Goal: Task Accomplishment & Management: Complete application form

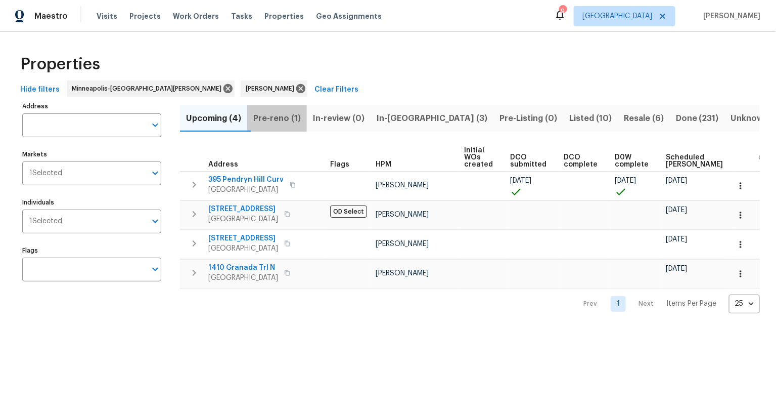
click at [289, 118] on span "Pre-reno (1)" at bounding box center [277, 118] width 48 height 14
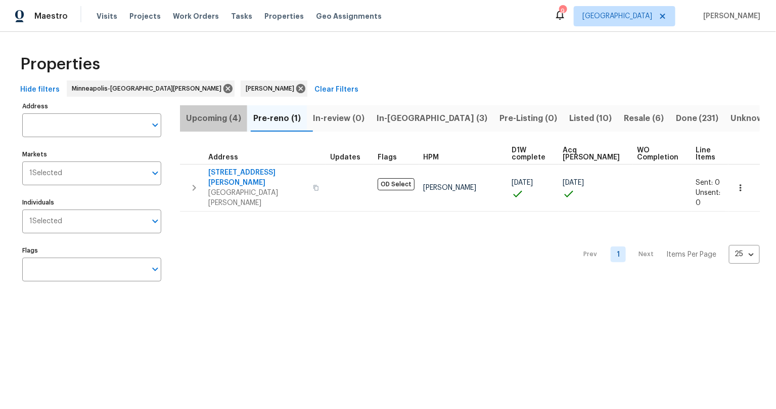
click at [225, 117] on span "Upcoming (4)" at bounding box center [213, 118] width 55 height 14
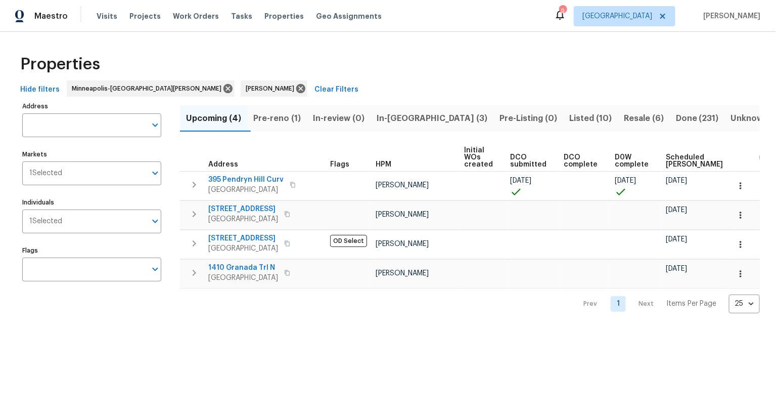
click at [266, 319] on div "Properties Hide filters Minneapolis-St. Paul Jeff Lenz Clear Filters Address Ad…" at bounding box center [388, 180] width 776 height 297
click at [289, 115] on span "Pre-reno (1)" at bounding box center [277, 118] width 48 height 14
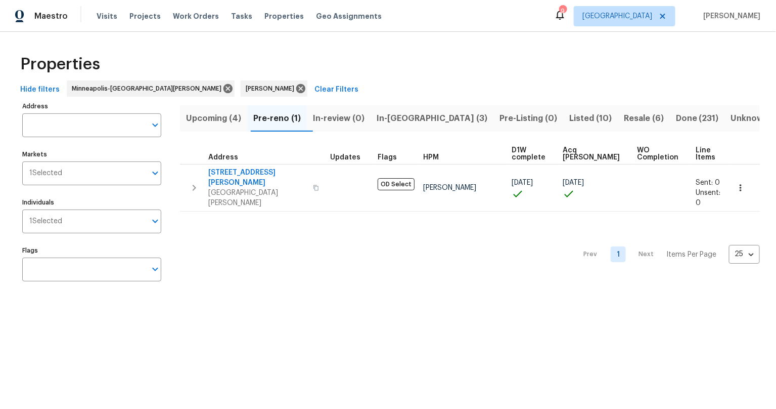
click at [405, 120] on span "In-reno (3)" at bounding box center [432, 118] width 111 height 14
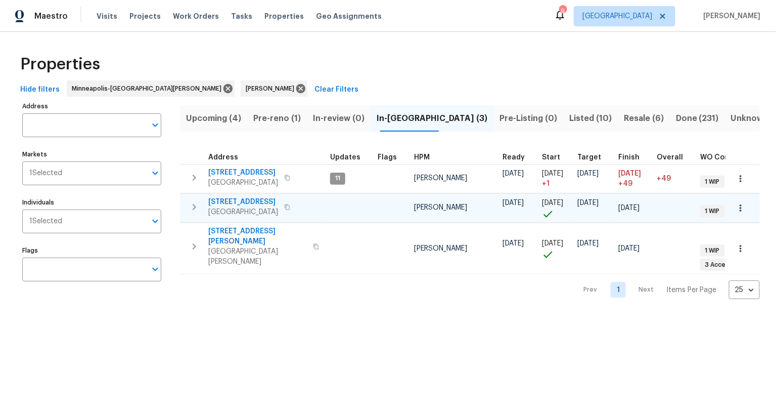
click at [244, 199] on span "7866 31st St N" at bounding box center [243, 202] width 70 height 10
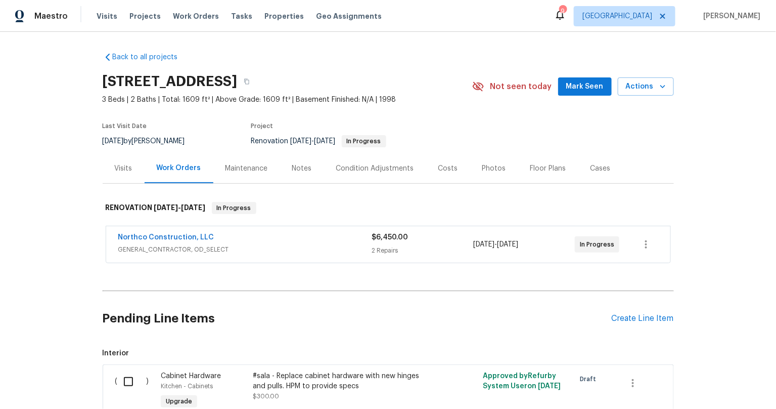
click at [26, 297] on div "Back to all projects [STREET_ADDRESS] 3 Beds | 2 Baths | Total: 1609 ft² | Abov…" at bounding box center [388, 220] width 776 height 377
click at [76, 299] on div "Back to all projects [STREET_ADDRESS] 3 Beds | 2 Baths | Total: 1609 ft² | Abov…" at bounding box center [388, 220] width 776 height 377
click at [583, 95] on div "[STREET_ADDRESS] 3 Beds | 2 Baths | Total: 1609 ft² | Above Grade: 1609 ft² | B…" at bounding box center [388, 86] width 571 height 36
click at [576, 87] on span "Mark Seen" at bounding box center [584, 86] width 37 height 13
click at [97, 160] on div "Back to all projects [STREET_ADDRESS] 3 Beds | 2 Baths | Total: 1609 ft² | Abov…" at bounding box center [388, 220] width 776 height 377
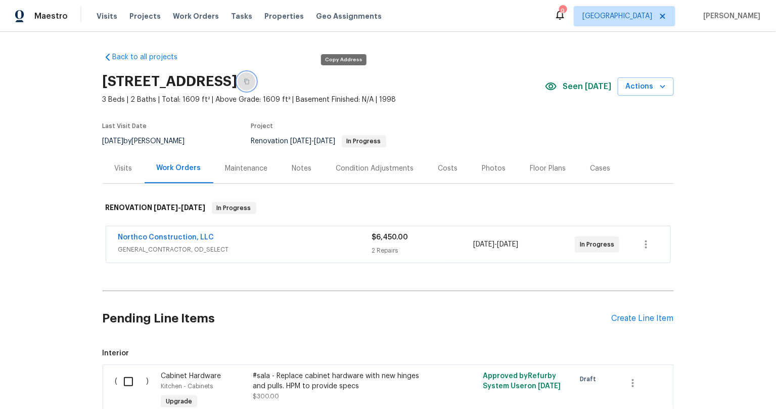
click at [250, 82] on icon "button" at bounding box center [247, 81] width 6 height 6
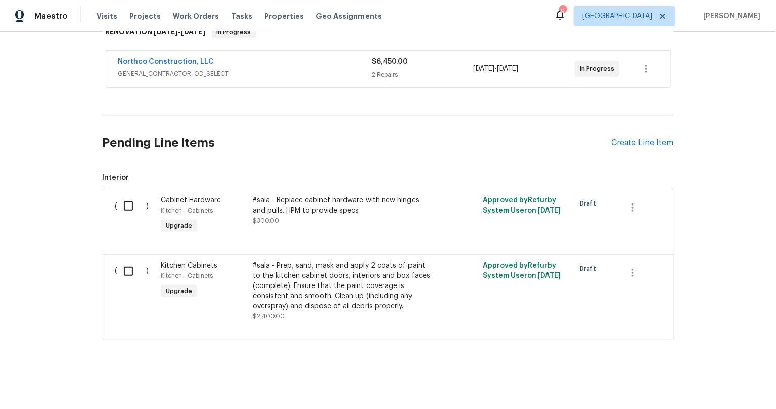
scroll to position [183, 0]
click at [306, 275] on div "#sala - Prep, sand, mask and apply 2 coats of paint to the kitchen cabinet door…" at bounding box center [342, 285] width 178 height 51
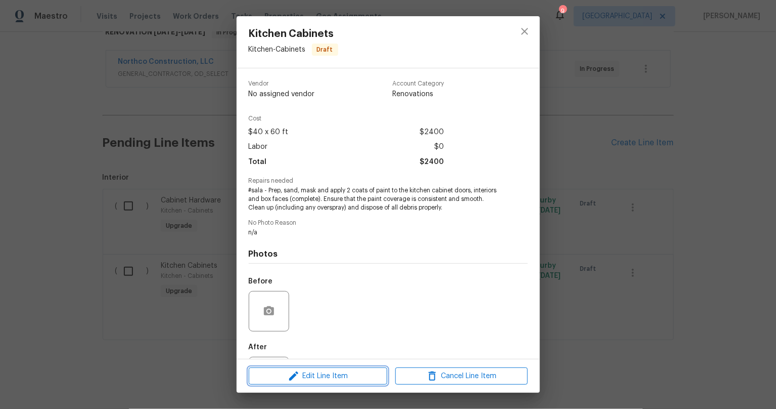
click at [319, 376] on span "Edit Line Item" at bounding box center [318, 376] width 132 height 13
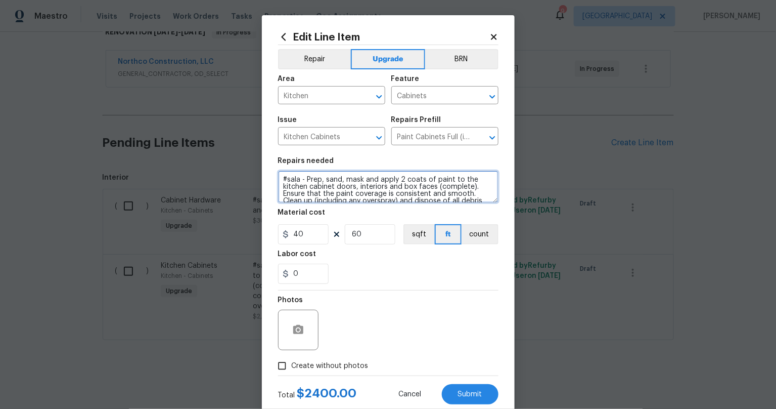
drag, startPoint x: 301, startPoint y: 179, endPoint x: 354, endPoint y: 263, distance: 99.5
click at [302, 179] on textarea "#sala - Prep, sand, mask and apply 2 coats of paint to the kitchen cabinet door…" at bounding box center [388, 186] width 220 height 32
type textarea "#sala - PAINT KITCHEN CABINETS: Prep, sand, mask and apply 2 coats of paint to …"
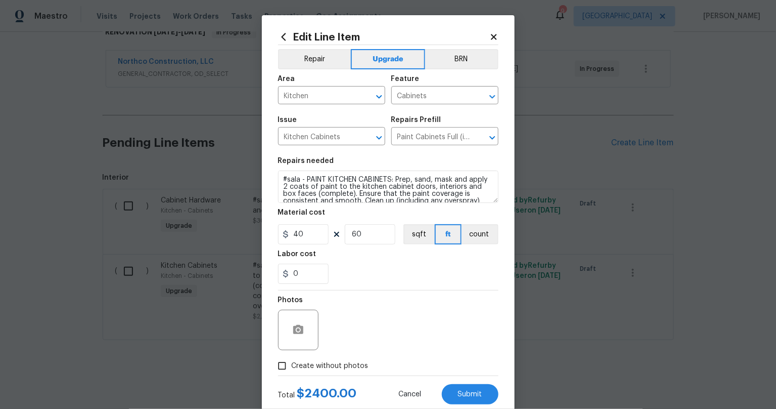
click at [424, 312] on div "Photos" at bounding box center [388, 323] width 220 height 66
drag, startPoint x: 303, startPoint y: 234, endPoint x: 266, endPoint y: 233, distance: 37.4
click at [266, 233] on div "Edit Line Item Repair Upgrade BRN Area Kitchen ​ Feature Cabinets ​ Issue Kitch…" at bounding box center [388, 217] width 253 height 405
type input "60"
drag, startPoint x: 359, startPoint y: 233, endPoint x: 336, endPoint y: 233, distance: 22.3
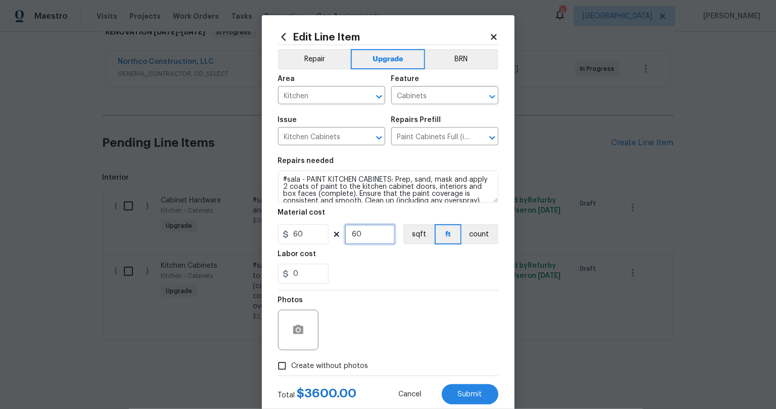
click at [336, 233] on div "60 60 sqft ft count" at bounding box center [388, 234] width 220 height 20
click at [421, 326] on div "Photos" at bounding box center [388, 323] width 220 height 66
click at [331, 239] on div "60 24 sqft ft count" at bounding box center [388, 234] width 220 height 20
type input "30"
click at [396, 295] on div "Photos" at bounding box center [388, 323] width 220 height 66
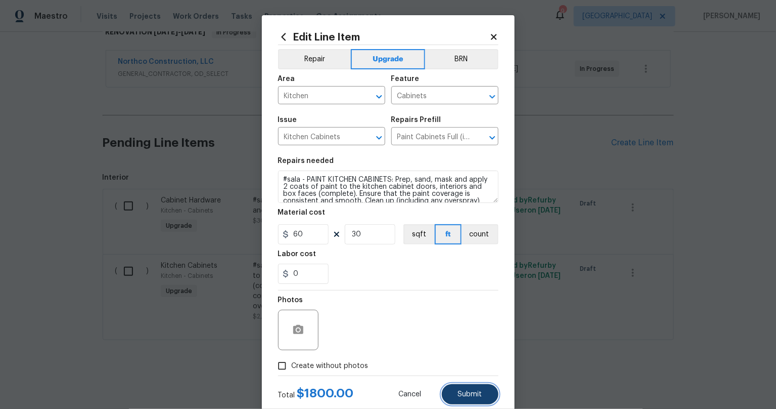
click at [477, 387] on button "Submit" at bounding box center [470, 394] width 57 height 20
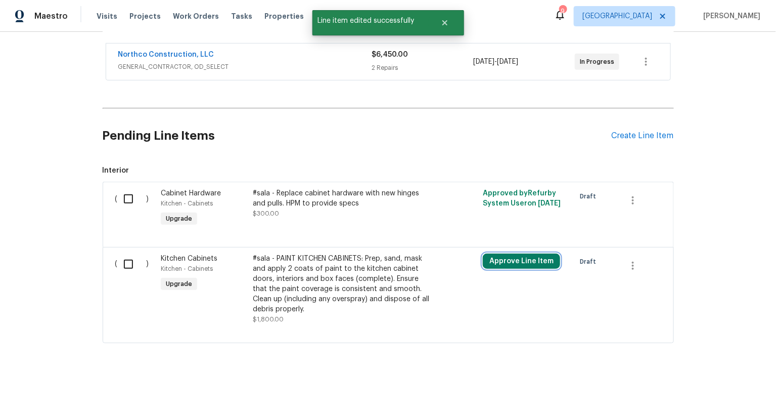
click at [506, 255] on button "Approve Line Item" at bounding box center [521, 260] width 77 height 15
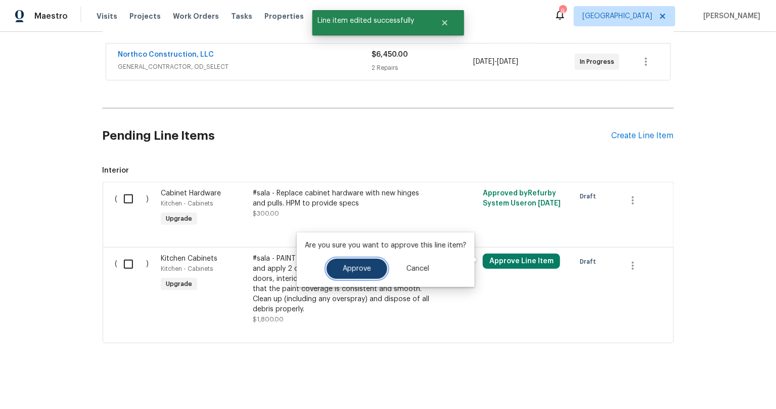
click at [365, 269] on span "Approve" at bounding box center [357, 269] width 28 height 8
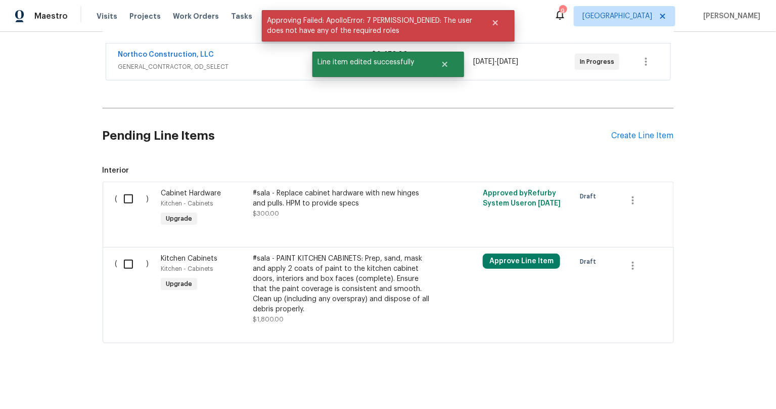
click at [49, 290] on div "Back to all projects [STREET_ADDRESS] 3 Beds | 2 Baths | Total: 1609 ft² | Abov…" at bounding box center [388, 220] width 776 height 377
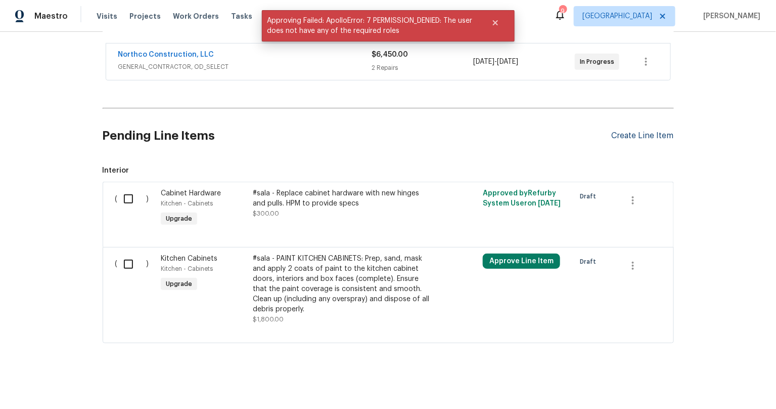
click at [626, 132] on div "Create Line Item" at bounding box center [643, 136] width 62 height 10
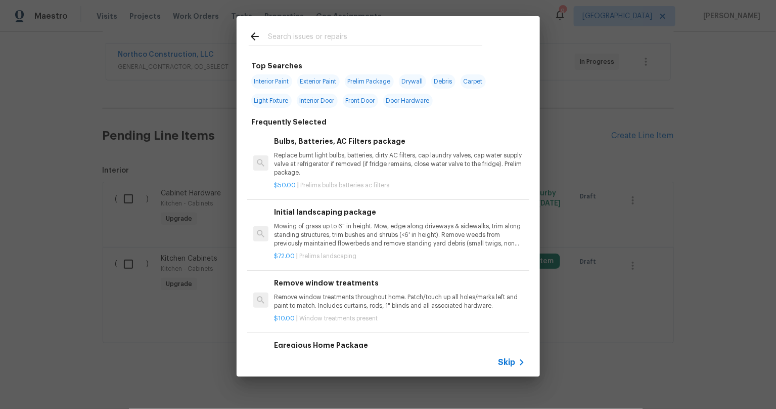
click at [293, 34] on input "text" at bounding box center [375, 37] width 214 height 15
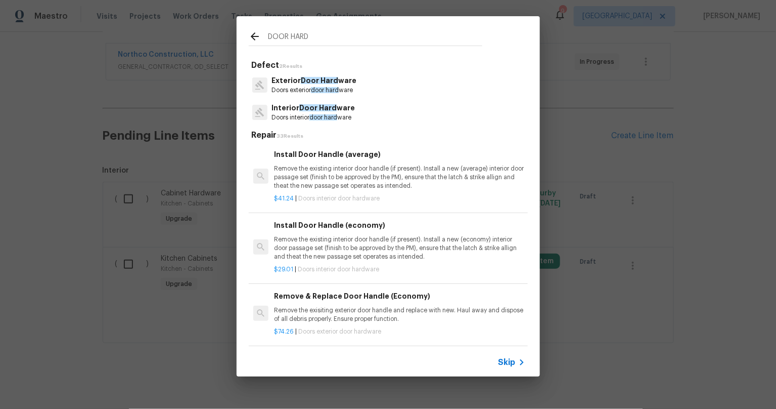
type input "DOOR HARD"
click at [325, 115] on span "door hard" at bounding box center [324, 117] width 28 height 6
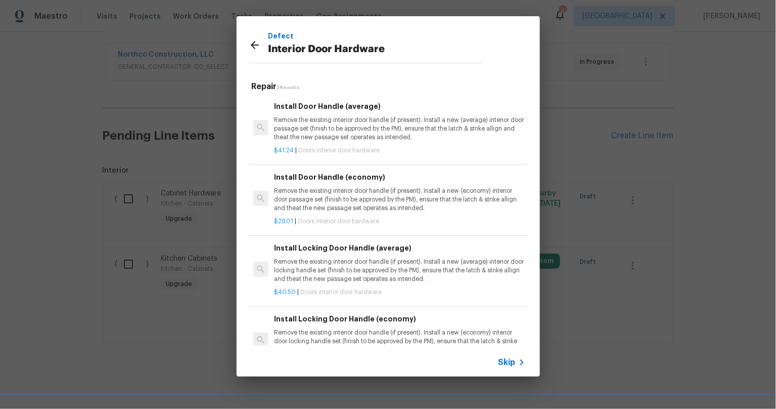
click at [362, 130] on p "Remove the existing interior door handle (if present). Install a new (average) …" at bounding box center [399, 129] width 251 height 26
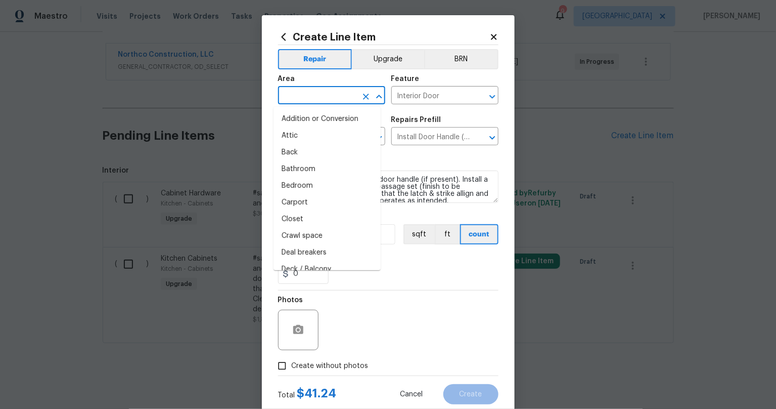
click at [315, 99] on input "text" at bounding box center [317, 97] width 79 height 16
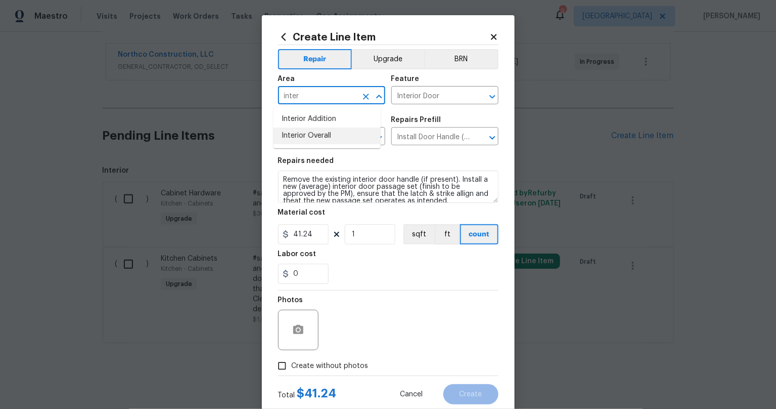
click at [304, 138] on li "Interior Overall" at bounding box center [327, 135] width 107 height 17
type input "Interior Overall"
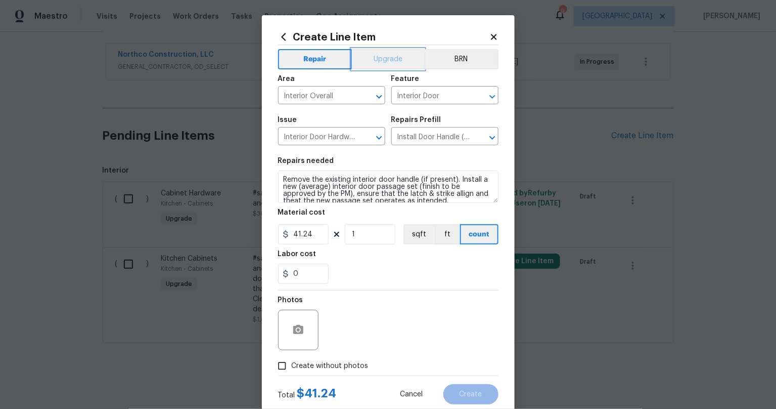
click at [379, 56] on button "Upgrade" at bounding box center [388, 59] width 72 height 20
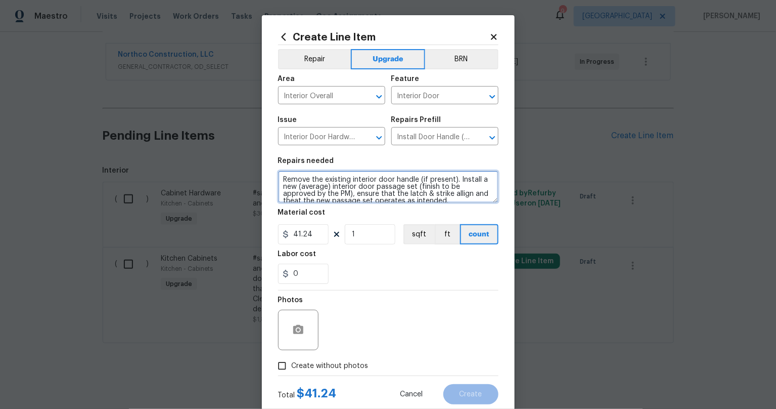
drag, startPoint x: 277, startPoint y: 177, endPoint x: 318, endPoint y: 214, distance: 55.5
click at [278, 177] on textarea "Remove the existing interior door handle (if present). Install a new (average) …" at bounding box center [388, 186] width 220 height 32
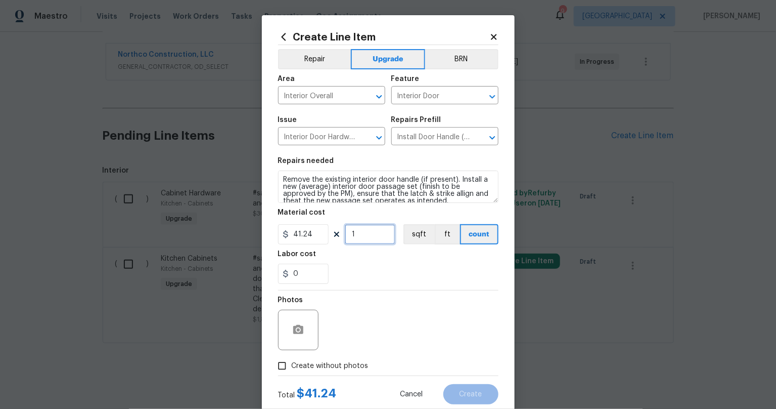
drag, startPoint x: 353, startPoint y: 236, endPoint x: 325, endPoint y: 237, distance: 28.3
click at [325, 237] on div "41.24 1 sqft ft count" at bounding box center [388, 234] width 220 height 20
type input "10"
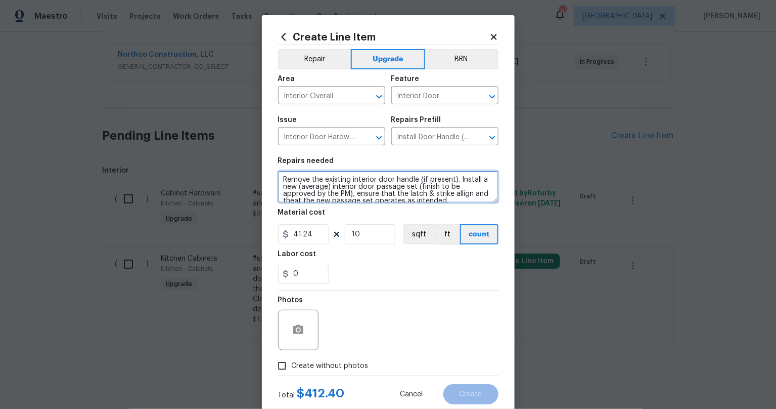
click at [281, 179] on textarea "Remove the existing interior door handle (if present). Install a new (average) …" at bounding box center [388, 186] width 220 height 32
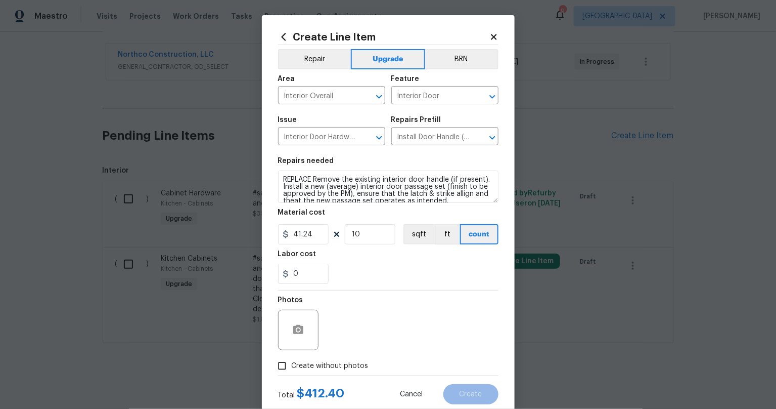
click at [399, 317] on div "Photos" at bounding box center [388, 323] width 220 height 66
click at [312, 180] on textarea "REPLACE Remove the existing interior door handle (if present). Install a new (a…" at bounding box center [388, 186] width 220 height 32
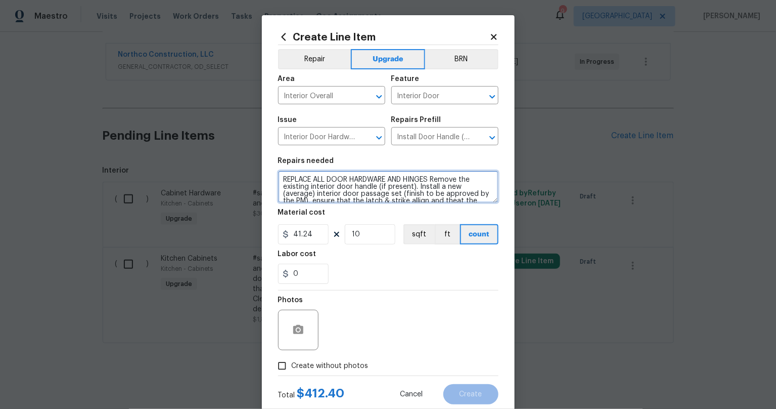
click at [434, 182] on textarea "REPLACE ALL DOOR HARDWARE AND HINGES Remove the existing interior door handle (…" at bounding box center [388, 186] width 220 height 32
type textarea "REPLACE ALL DOOR HARDWARE AND HINGES TO BRUSHED NICKEL: Remove the existing int…"
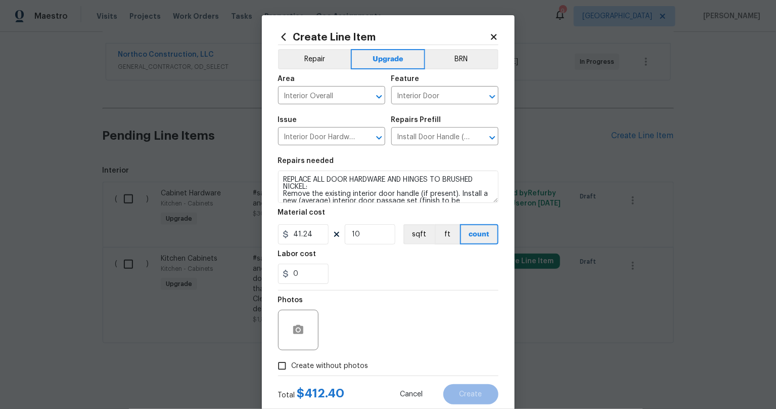
click at [387, 344] on div "Photos" at bounding box center [388, 323] width 220 height 66
click at [278, 358] on input "Create without photos" at bounding box center [282, 365] width 19 height 19
checkbox input "true"
click at [348, 326] on textarea at bounding box center [413, 330] width 172 height 40
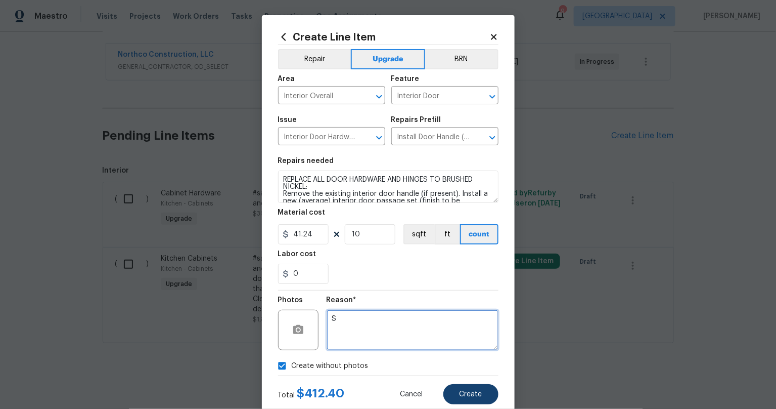
type textarea "S"
click at [451, 396] on button "Create" at bounding box center [471, 394] width 55 height 20
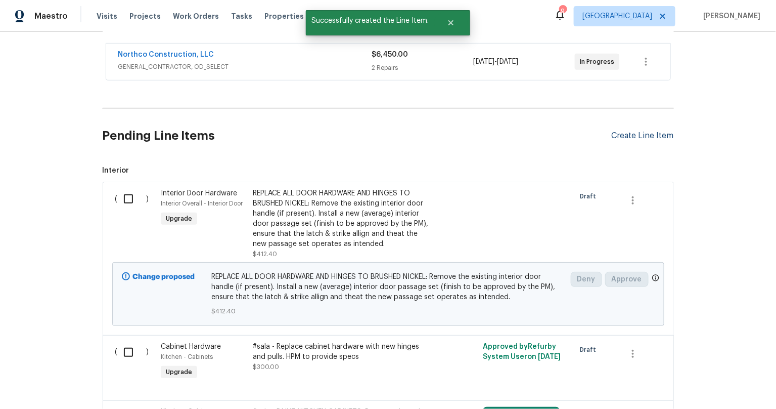
click at [624, 133] on div "Create Line Item" at bounding box center [643, 136] width 62 height 10
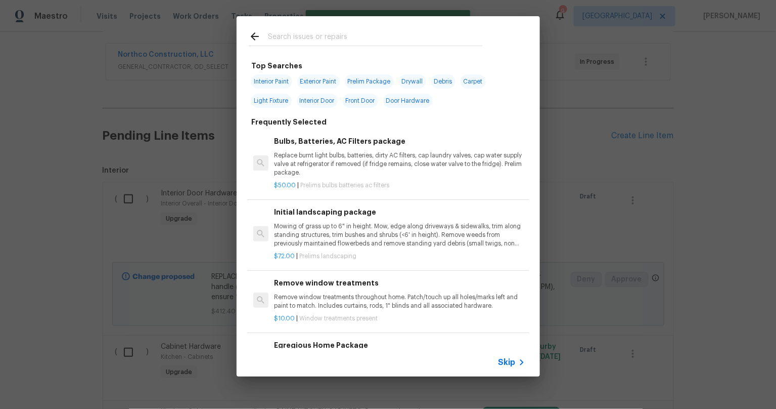
click at [331, 42] on input "text" at bounding box center [375, 37] width 214 height 15
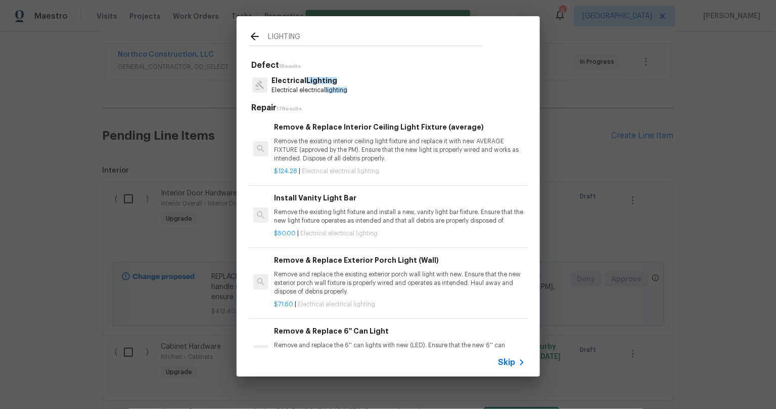
type input "LIGHTING"
click at [301, 85] on p "Electrical Lighting" at bounding box center [310, 80] width 76 height 11
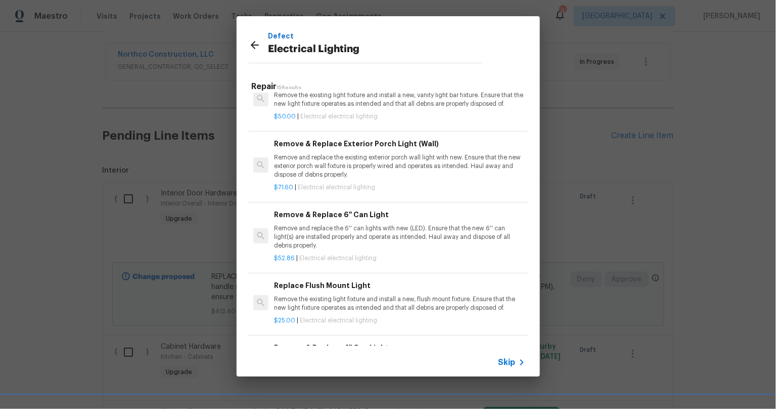
scroll to position [0, 0]
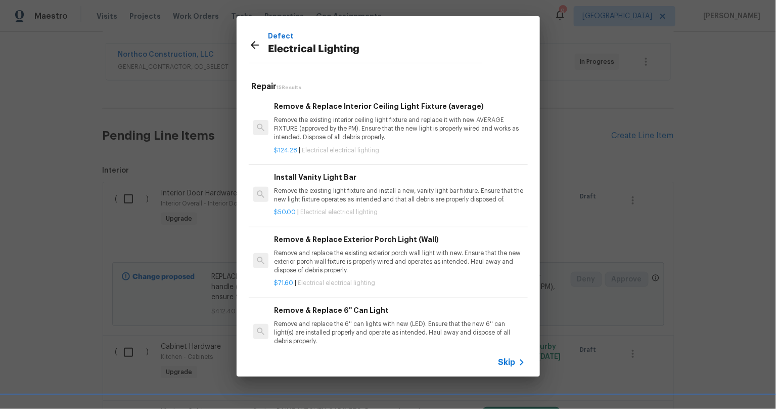
click at [386, 128] on p "Remove the existing interior ceiling light fixture and replace it with new AVER…" at bounding box center [399, 129] width 251 height 26
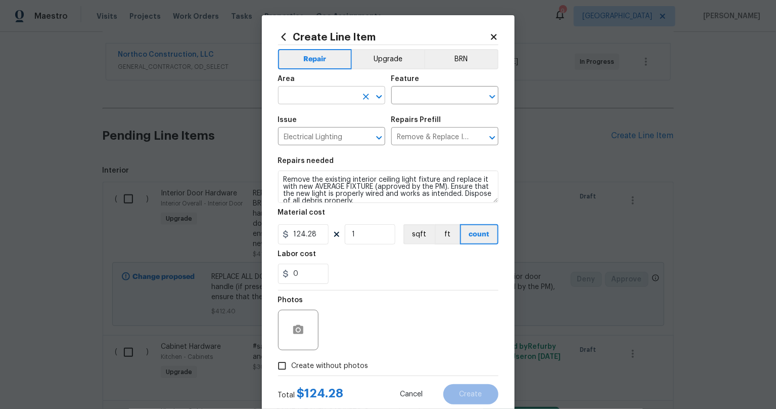
click at [311, 93] on input "text" at bounding box center [317, 97] width 79 height 16
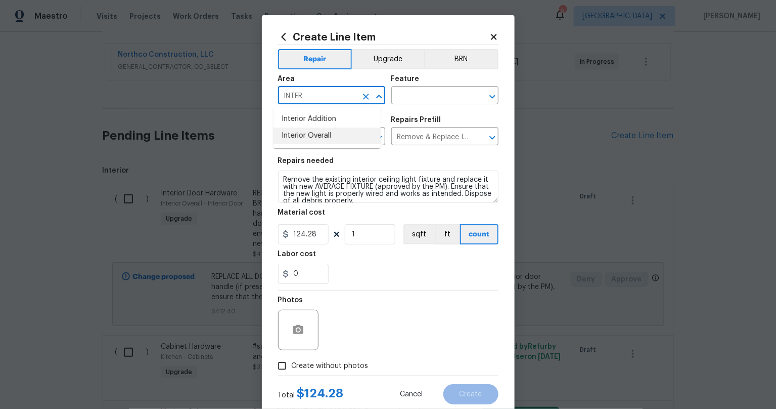
click at [336, 134] on li "Interior Overall" at bounding box center [327, 135] width 107 height 17
type input "Interior Overall"
click at [411, 89] on input "text" at bounding box center [430, 97] width 79 height 16
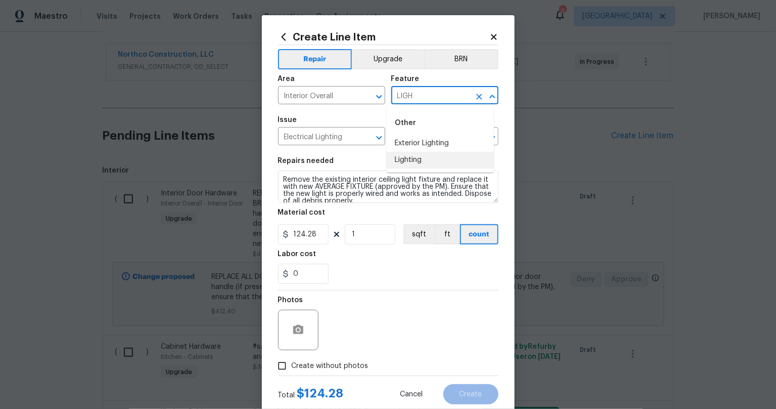
click at [412, 164] on li "Lighting" at bounding box center [440, 160] width 107 height 17
type input "Lighting"
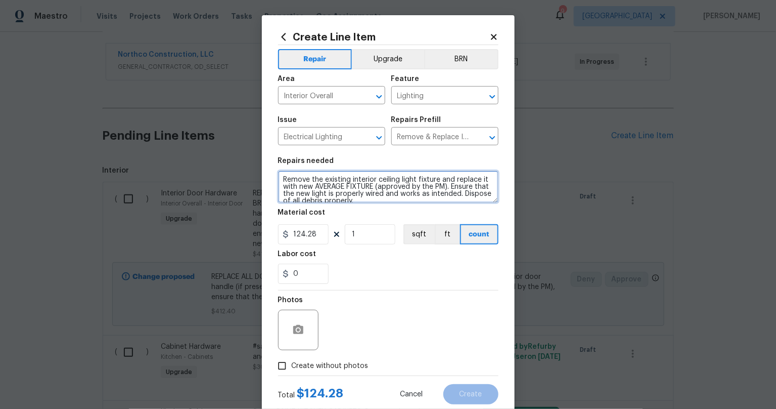
click at [279, 179] on textarea "Remove the existing interior ceiling light fixture and replace it with new AVER…" at bounding box center [388, 186] width 220 height 32
type textarea "REPLACE ALL LIGHT FIXTURES IN THE HOME, AND ALSO (3) FRONT SCONCES: Remove the …"
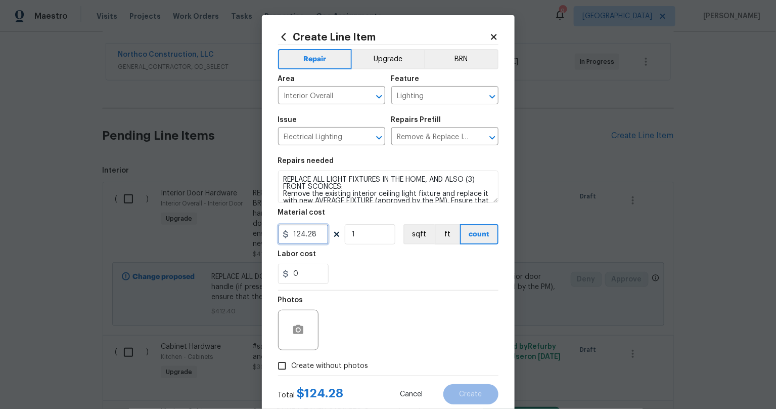
drag, startPoint x: 312, startPoint y: 233, endPoint x: 266, endPoint y: 238, distance: 46.2
click at [278, 238] on input "124.28" at bounding box center [303, 234] width 51 height 20
type input "700"
click at [401, 53] on button "Upgrade" at bounding box center [388, 59] width 72 height 20
click at [423, 334] on div "Photos" at bounding box center [388, 323] width 220 height 66
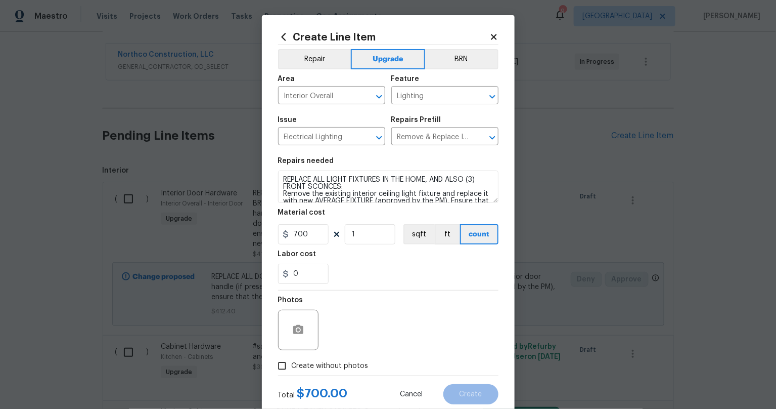
click at [268, 365] on div "Create Line Item Repair Upgrade BRN Area Interior Overall ​ Feature Lighting ​ …" at bounding box center [388, 217] width 253 height 405
click at [292, 362] on span "Create without photos" at bounding box center [330, 366] width 77 height 11
click at [289, 362] on input "Create without photos" at bounding box center [282, 365] width 19 height 19
checkbox input "true"
click at [392, 326] on textarea at bounding box center [413, 330] width 172 height 40
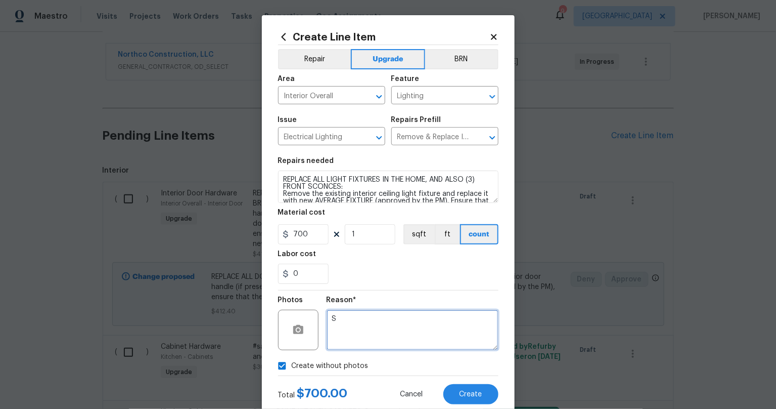
type textarea "S"
click at [417, 281] on div "0" at bounding box center [388, 273] width 220 height 20
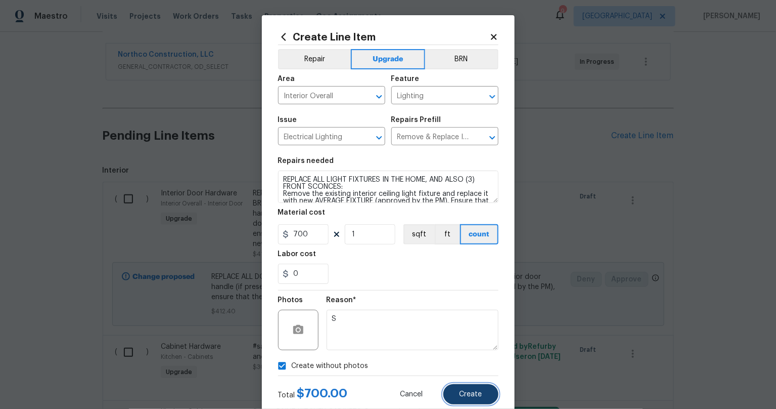
click at [475, 399] on button "Create" at bounding box center [471, 394] width 55 height 20
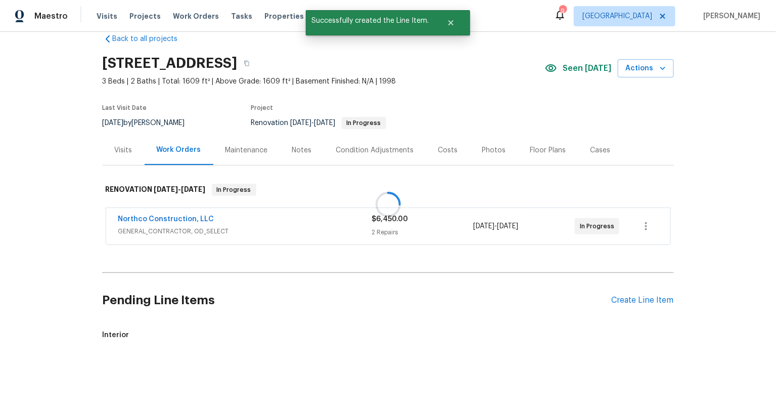
scroll to position [183, 0]
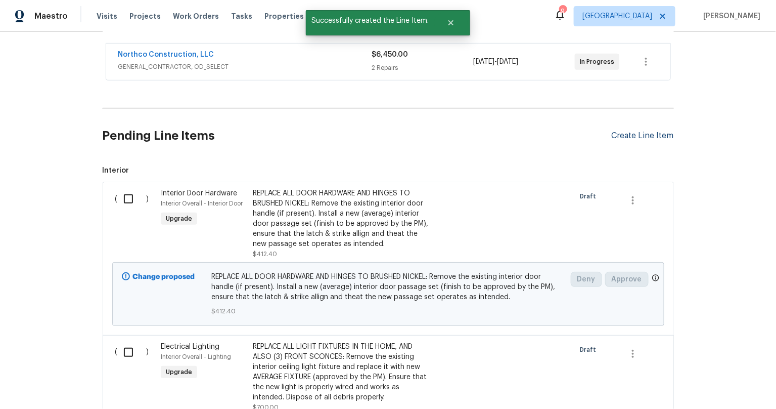
click at [641, 134] on div "Create Line Item" at bounding box center [643, 136] width 62 height 10
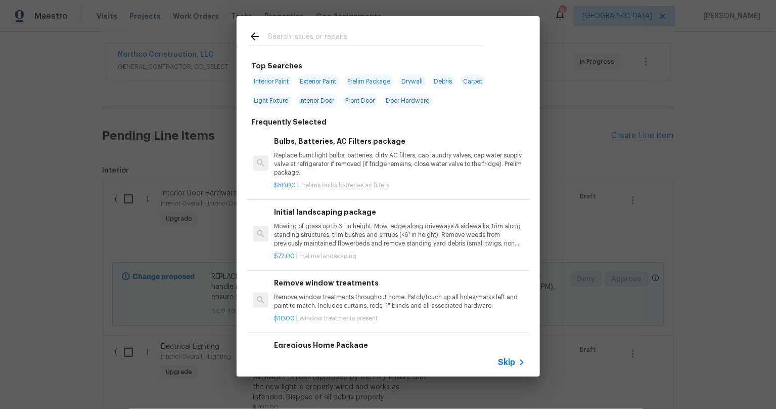
click at [322, 36] on input "text" at bounding box center [375, 37] width 214 height 15
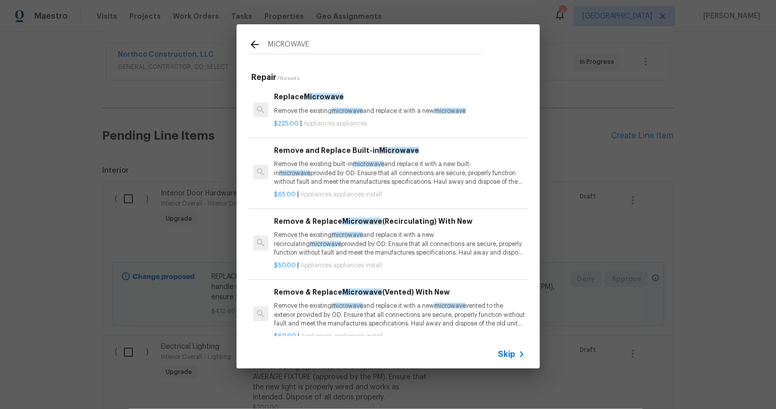
type input "MICROWAVE"
click at [297, 112] on p "Remove the existing microwave and replace it with a new microwave" at bounding box center [399, 111] width 251 height 9
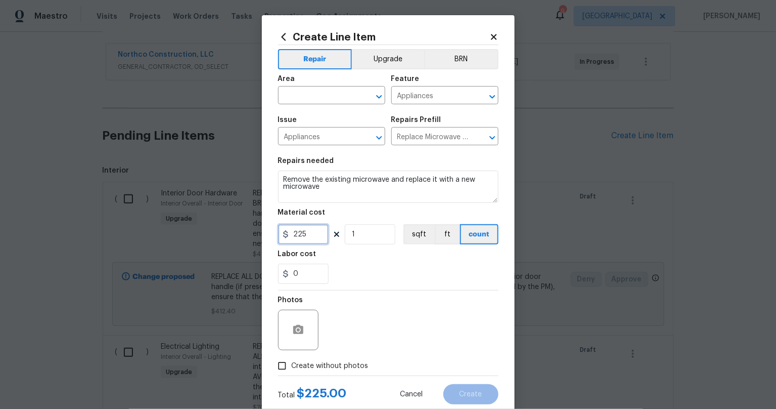
drag, startPoint x: 299, startPoint y: 234, endPoint x: 282, endPoint y: 231, distance: 17.0
click at [282, 231] on div "225" at bounding box center [303, 234] width 51 height 20
click at [308, 230] on input "225" at bounding box center [303, 234] width 51 height 20
drag, startPoint x: 310, startPoint y: 234, endPoint x: 284, endPoint y: 234, distance: 25.3
click at [284, 234] on div "225" at bounding box center [303, 234] width 51 height 20
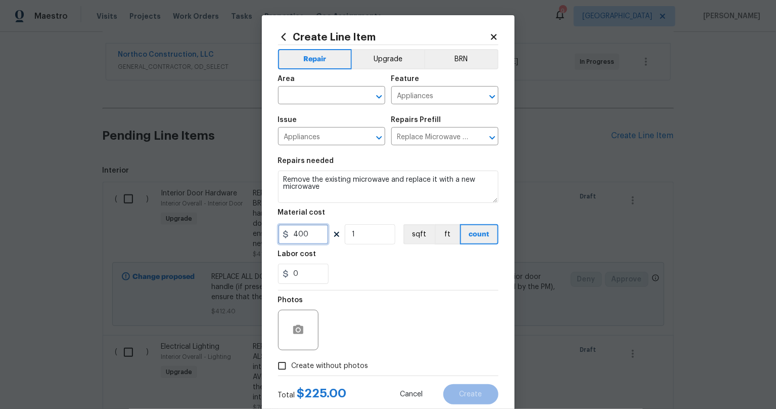
type input "400"
click at [366, 267] on div "0" at bounding box center [388, 273] width 220 height 20
click at [319, 100] on input "text" at bounding box center [317, 97] width 79 height 16
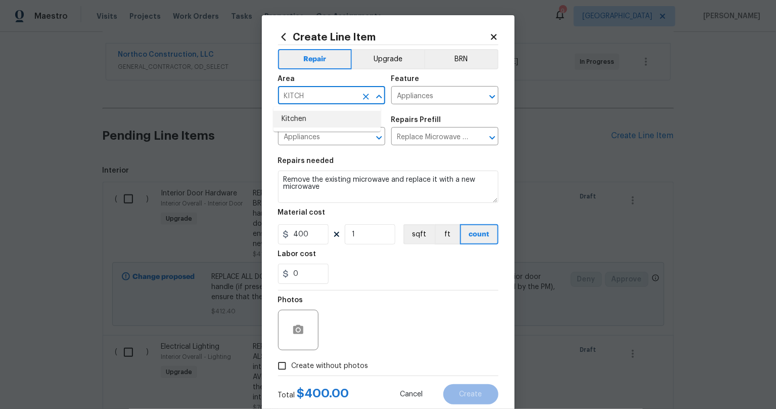
click at [307, 117] on li "Kitchen" at bounding box center [327, 119] width 107 height 17
type input "Kitchen"
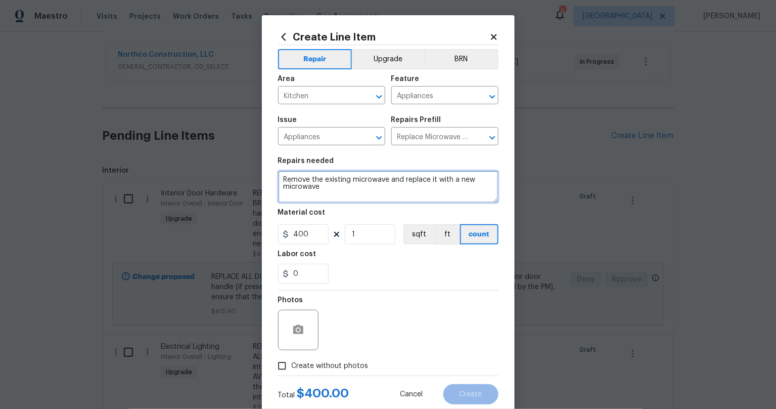
drag, startPoint x: 278, startPoint y: 176, endPoint x: 405, endPoint y: 207, distance: 130.8
click at [405, 207] on section "Repairs needed Remove the existing microwave and replace it with a new microwav…" at bounding box center [388, 220] width 220 height 139
type textarea "KITCHEN: Install new LOW PROFILE microwave vent oven. Stainless Steel."
click at [417, 295] on div "Photos" at bounding box center [388, 323] width 220 height 66
drag, startPoint x: 392, startPoint y: 44, endPoint x: 388, endPoint y: 49, distance: 6.4
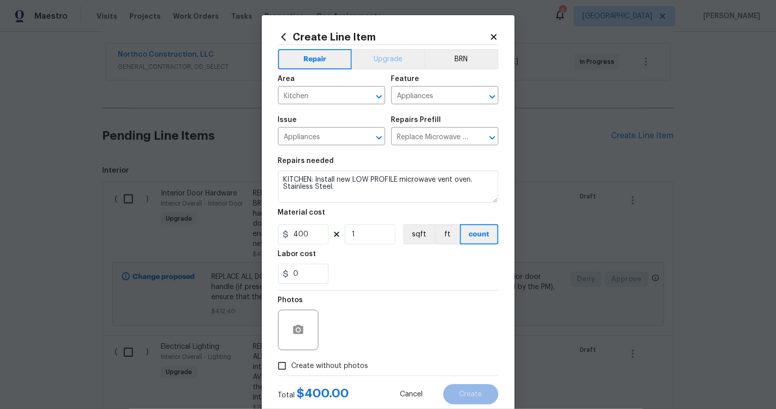
click at [391, 45] on div "Create Line Item Repair Upgrade BRN Area Kitchen ​ Feature Appliances ​ Issue A…" at bounding box center [388, 217] width 220 height 373
drag, startPoint x: 387, startPoint y: 52, endPoint x: 390, endPoint y: 108, distance: 56.2
click at [387, 52] on button "Upgrade" at bounding box center [388, 59] width 72 height 20
drag, startPoint x: 280, startPoint y: 364, endPoint x: 286, endPoint y: 360, distance: 7.7
click at [280, 364] on input "Create without photos" at bounding box center [282, 365] width 19 height 19
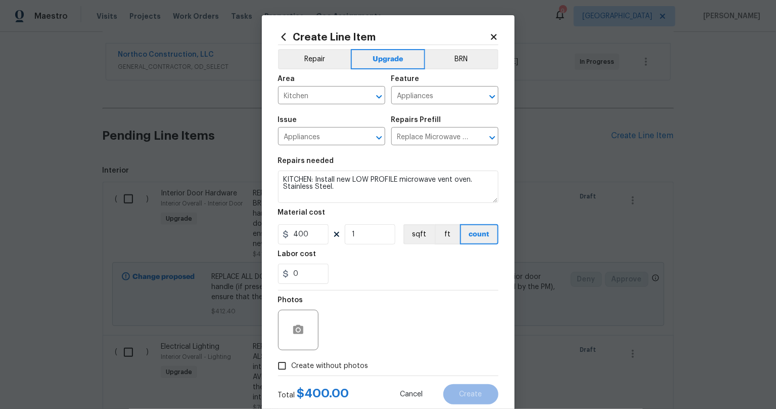
checkbox input "true"
click at [359, 323] on textarea at bounding box center [413, 330] width 172 height 40
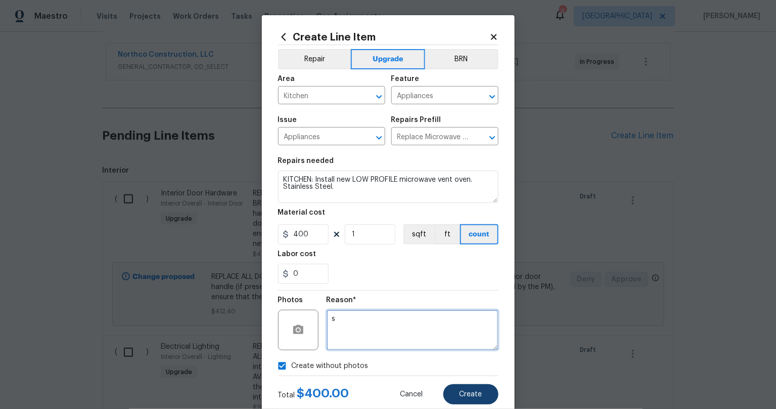
type textarea "s"
click at [462, 393] on span "Create" at bounding box center [471, 394] width 23 height 8
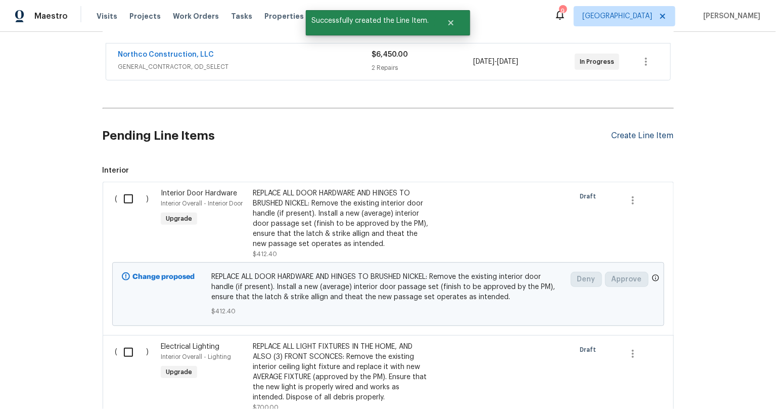
click at [647, 137] on div "Create Line Item" at bounding box center [643, 136] width 62 height 10
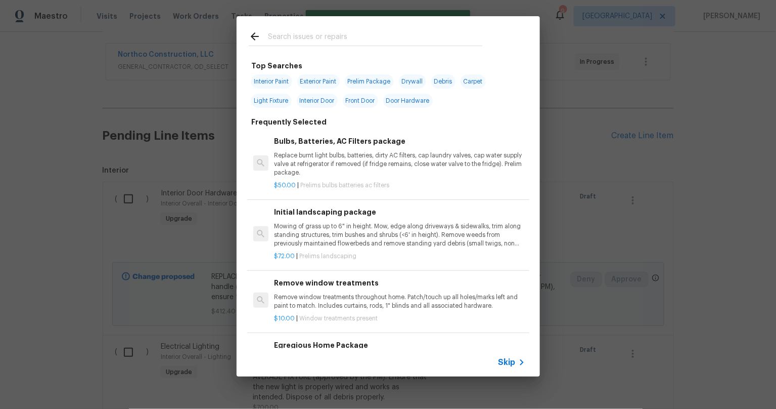
click at [646, 132] on div "Top Searches Interior Paint Exterior Paint Prelim Package Drywall Debris Carpet…" at bounding box center [388, 196] width 776 height 392
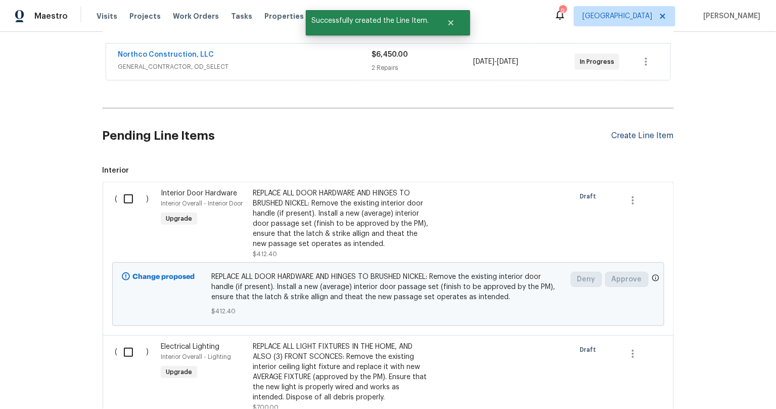
click at [622, 135] on div "Create Line Item" at bounding box center [643, 136] width 62 height 10
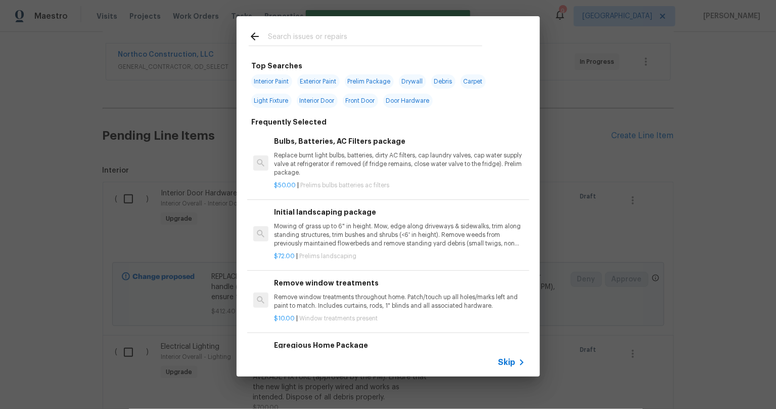
click at [339, 36] on input "text" at bounding box center [375, 37] width 214 height 15
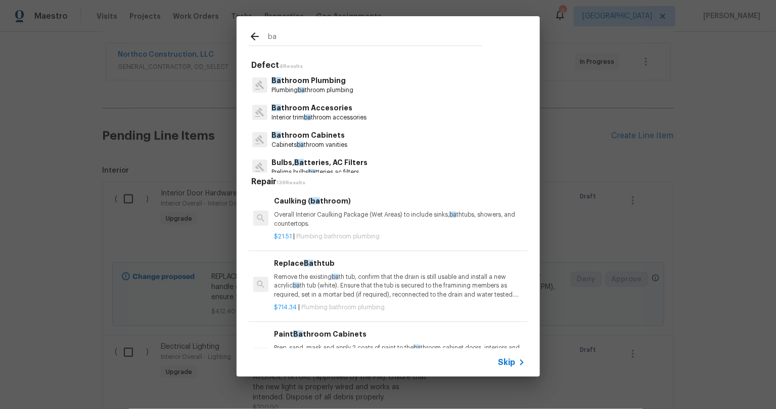
type input "b"
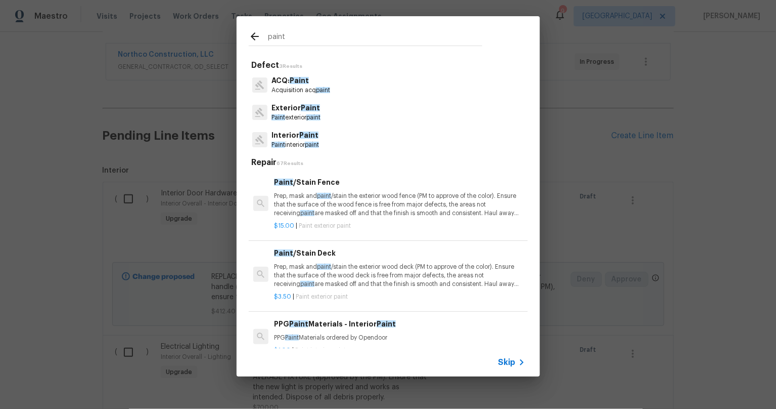
type input "paint"
click at [295, 139] on p "Interior Paint" at bounding box center [296, 135] width 48 height 11
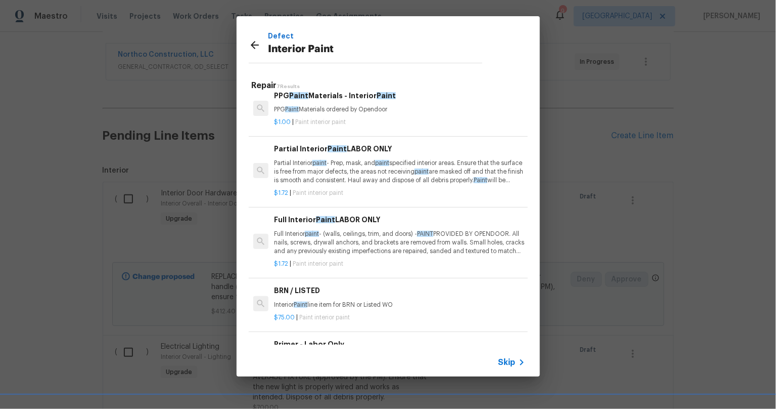
scroll to position [0, 0]
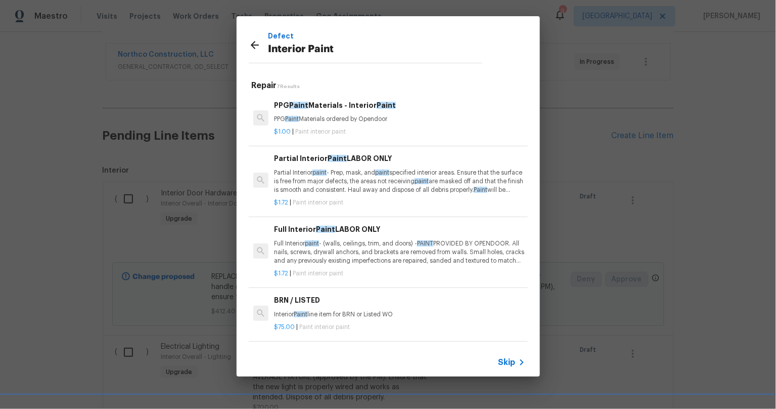
click at [345, 169] on p "Partial Interior paint - Prep, mask, and paint specified interior areas. Ensure…" at bounding box center [399, 181] width 251 height 26
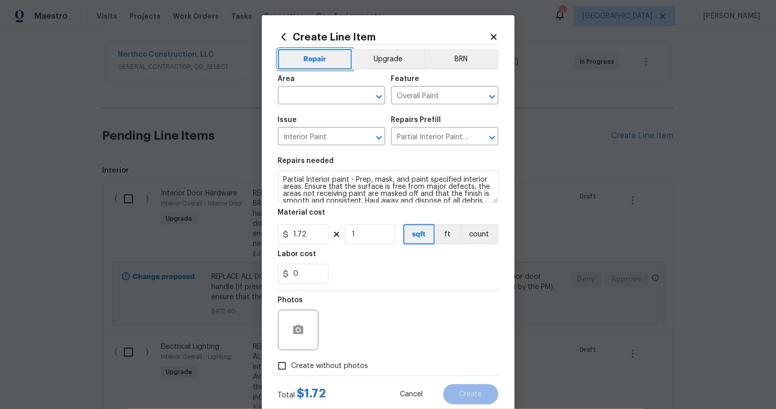
drag, startPoint x: 282, startPoint y: 66, endPoint x: 287, endPoint y: 80, distance: 15.2
click at [282, 68] on button "Repair" at bounding box center [315, 59] width 74 height 20
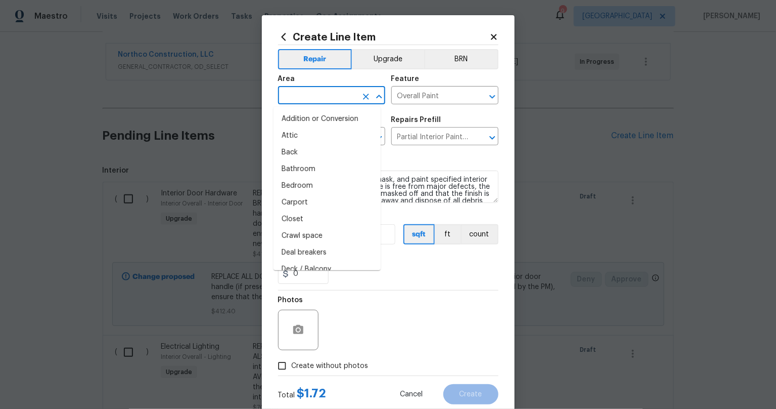
click at [298, 93] on input "text" at bounding box center [317, 97] width 79 height 16
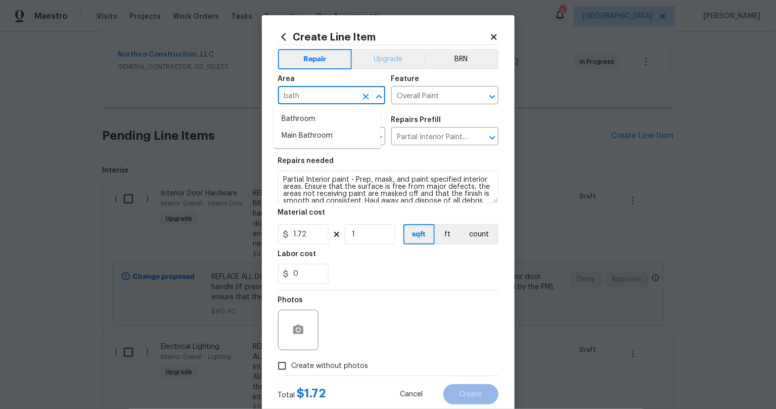
type input "bath"
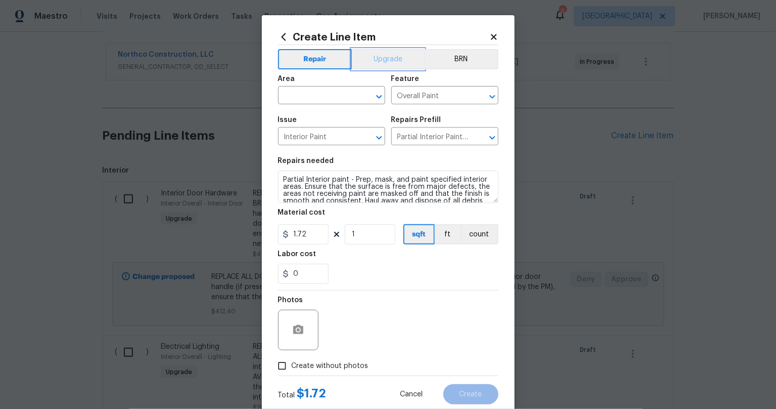
click at [369, 60] on button "Upgrade" at bounding box center [388, 59] width 72 height 20
click at [304, 89] on input "text" at bounding box center [317, 97] width 79 height 16
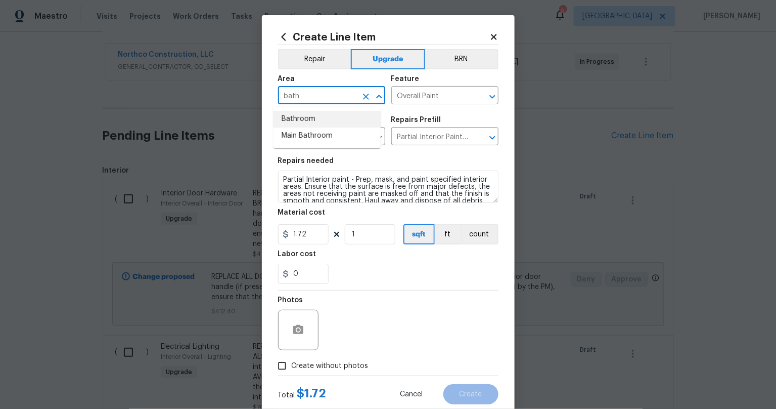
click at [300, 120] on li "Bathroom" at bounding box center [327, 119] width 107 height 17
type input "Bathroom"
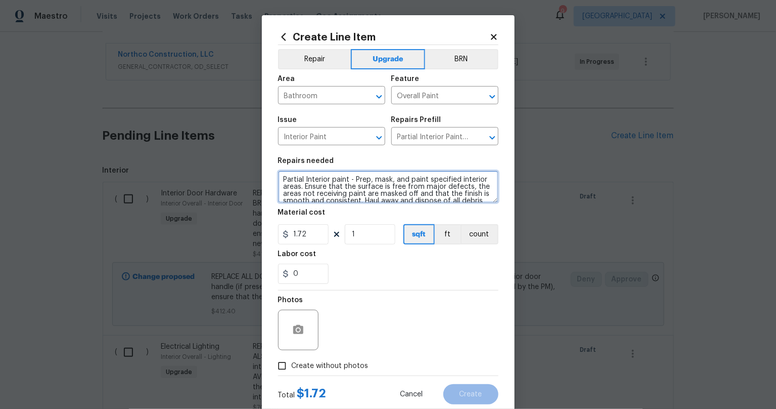
scroll to position [21, 0]
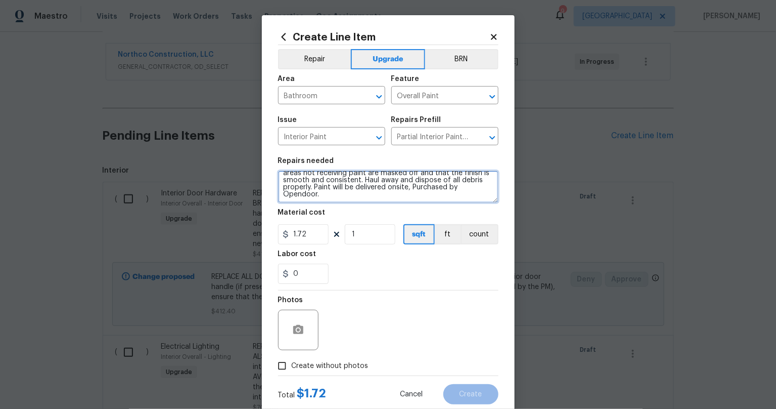
drag, startPoint x: 280, startPoint y: 180, endPoint x: 571, endPoint y: 253, distance: 300.9
click at [571, 253] on div "Create Line Item Repair Upgrade BRN Area Bathroom ​ Feature Overall Paint ​ Iss…" at bounding box center [388, 204] width 776 height 409
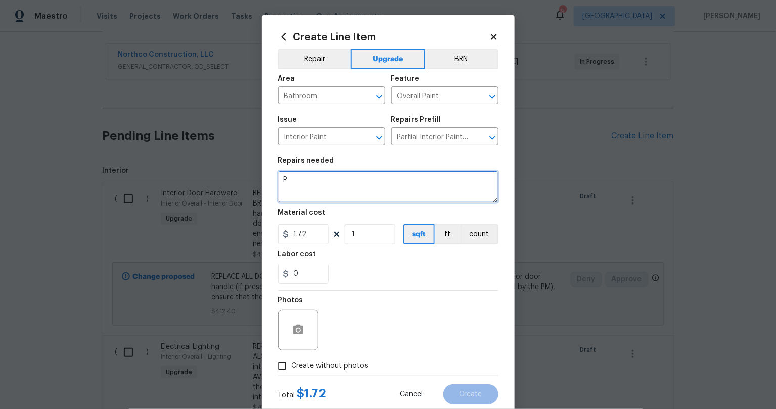
scroll to position [0, 0]
type textarea "PAINT 2 BATHROOM VANITIES, ADD NEW HARDWARE."
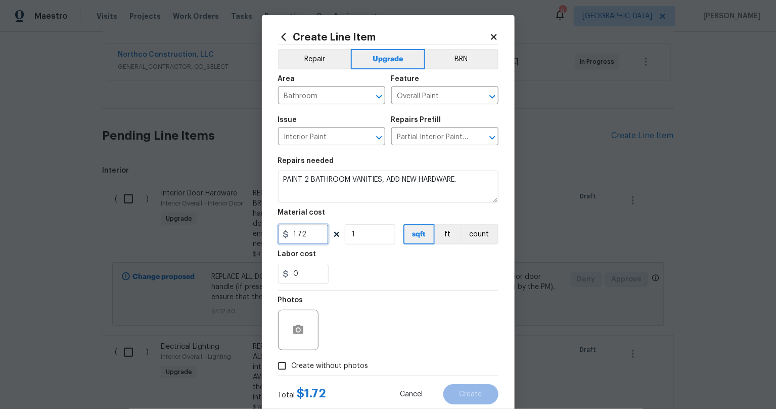
drag, startPoint x: 310, startPoint y: 238, endPoint x: 253, endPoint y: 225, distance: 57.5
click at [262, 226] on div "Create Line Item Repair Upgrade BRN Area Bathroom ​ Feature Overall Paint ​ Iss…" at bounding box center [388, 217] width 253 height 405
type input "600"
click at [392, 297] on div "Photos" at bounding box center [388, 323] width 220 height 66
click at [278, 371] on input "Create without photos" at bounding box center [282, 365] width 19 height 19
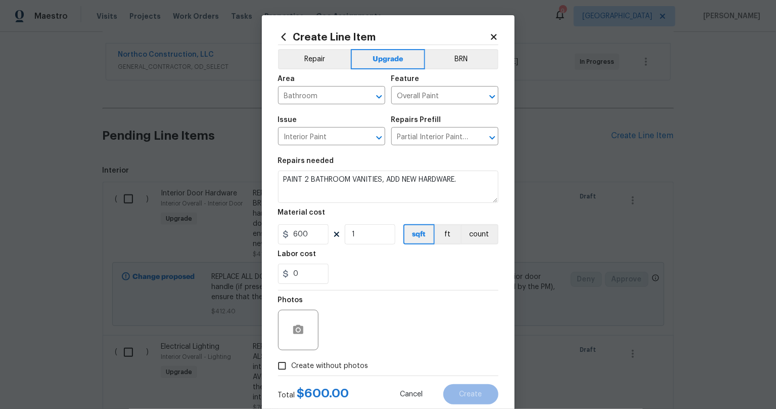
checkbox input "true"
drag, startPoint x: 364, startPoint y: 335, endPoint x: 408, endPoint y: 351, distance: 47.5
click at [365, 335] on textarea at bounding box center [413, 330] width 172 height 40
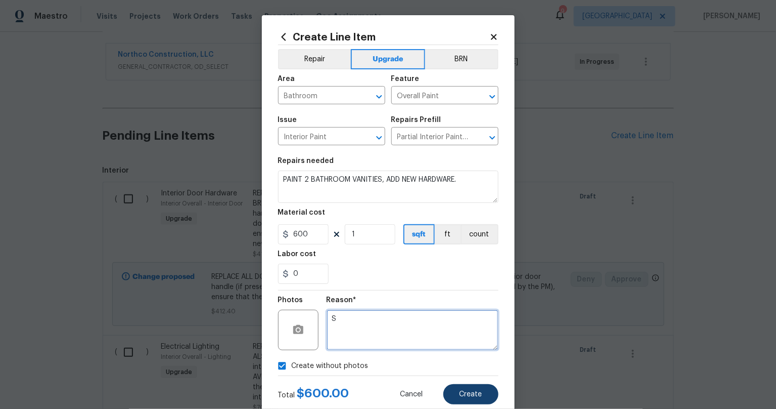
type textarea "S"
click at [464, 396] on span "Create" at bounding box center [471, 394] width 23 height 8
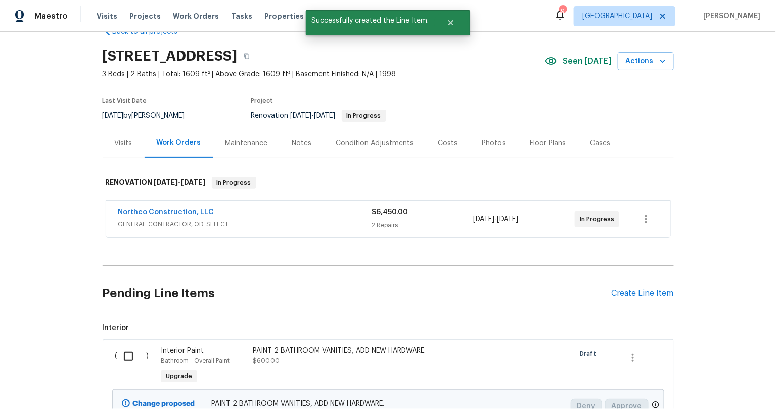
scroll to position [183, 0]
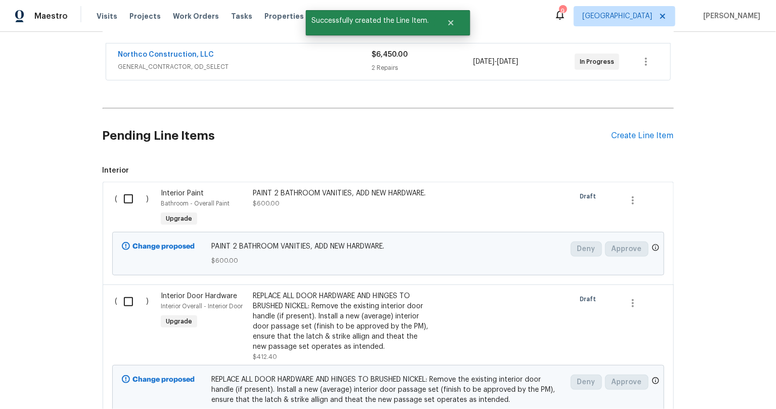
click at [69, 263] on div "Back to all projects [STREET_ADDRESS] 3 Beds | 2 Baths | Total: 1609 ft² | Abov…" at bounding box center [388, 220] width 776 height 377
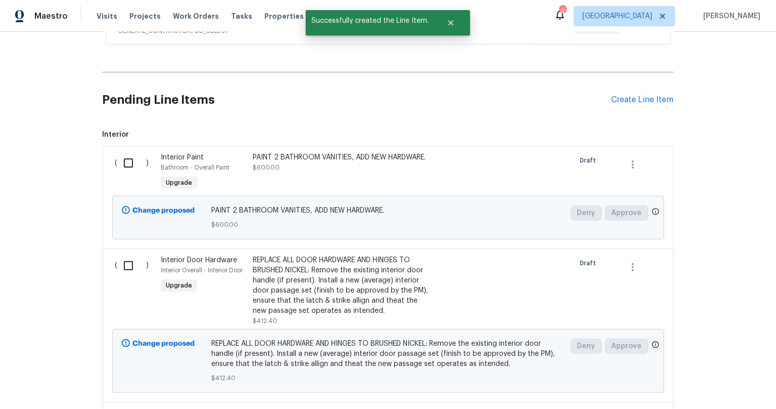
scroll to position [0, 0]
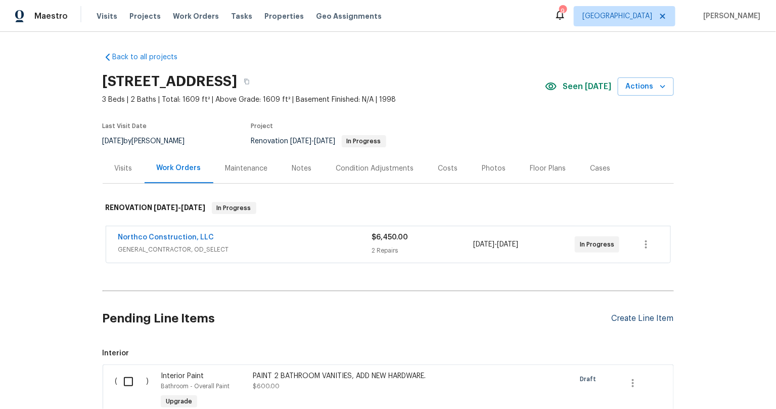
click at [640, 316] on div "Create Line Item" at bounding box center [643, 319] width 62 height 10
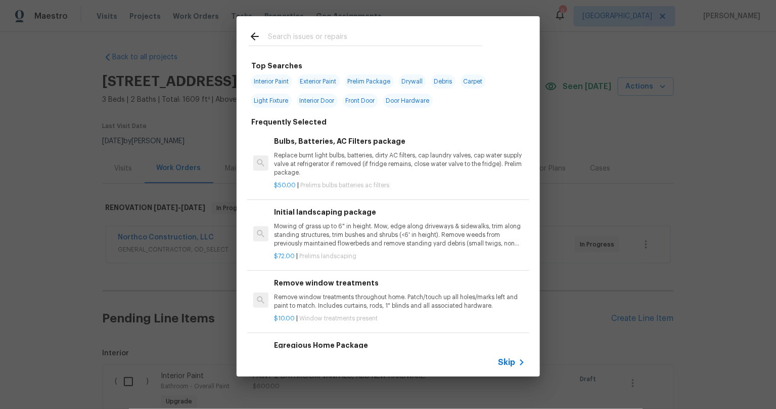
click at [308, 43] on input "text" at bounding box center [375, 37] width 214 height 15
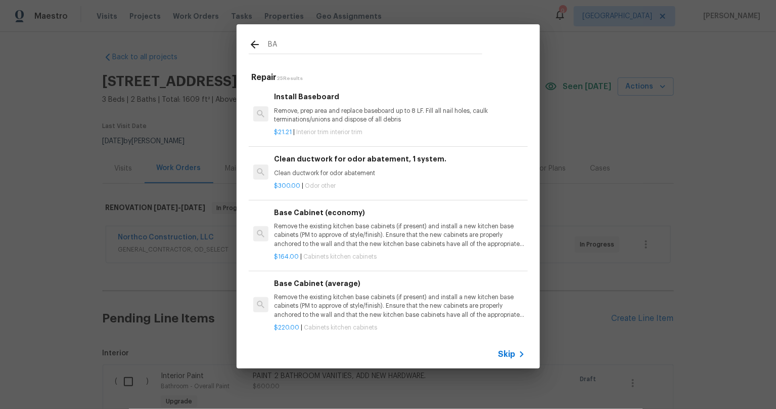
type input "B"
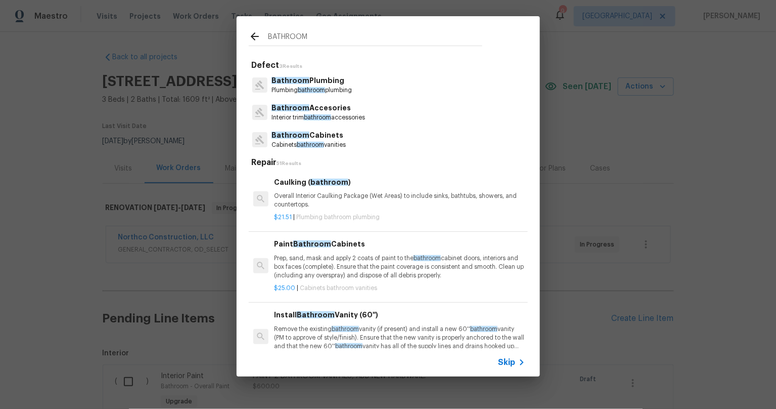
type input "BATHROOM"
click at [312, 114] on span "bathroom" at bounding box center [317, 117] width 27 height 6
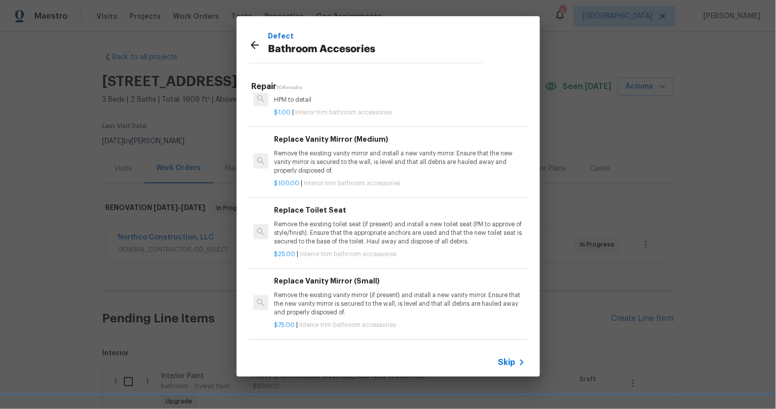
scroll to position [394, 0]
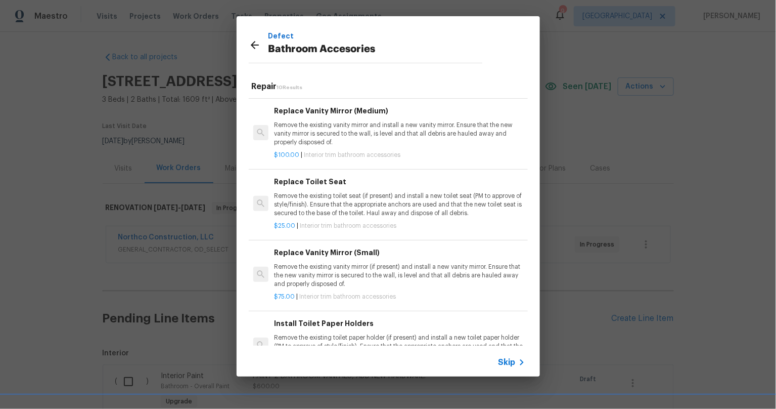
click at [381, 134] on p "Remove the existing vanity mirror and install a new vanity mirror. Ensure that …" at bounding box center [399, 134] width 251 height 26
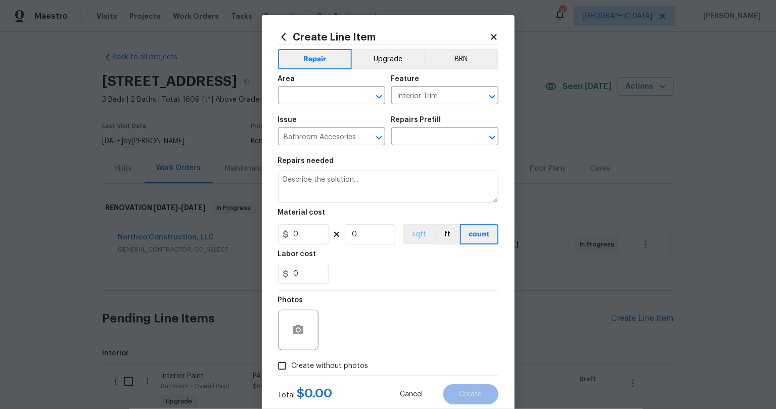
type input "Replace Vanity Mirror (Medium) $100.00"
type textarea "Remove the existing vanity mirror and install a new vanity mirror. Ensure that …"
type input "100"
type input "1"
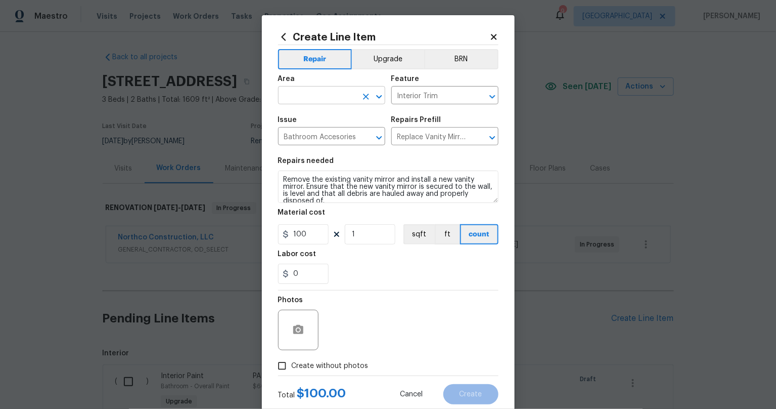
click at [310, 94] on input "text" at bounding box center [317, 97] width 79 height 16
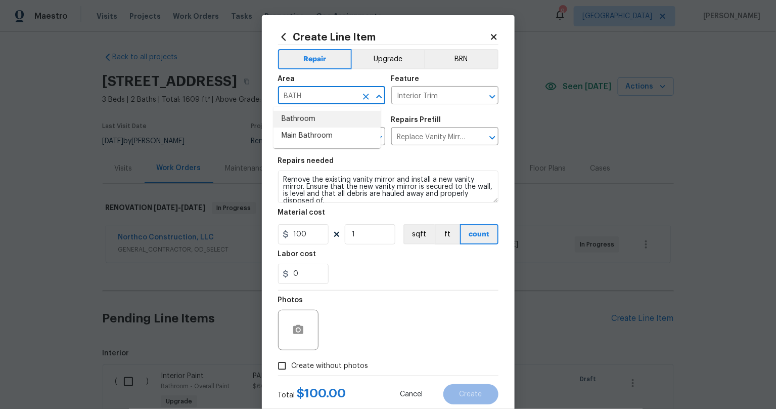
click at [307, 120] on li "Bathroom" at bounding box center [327, 119] width 107 height 17
type input "Bathroom"
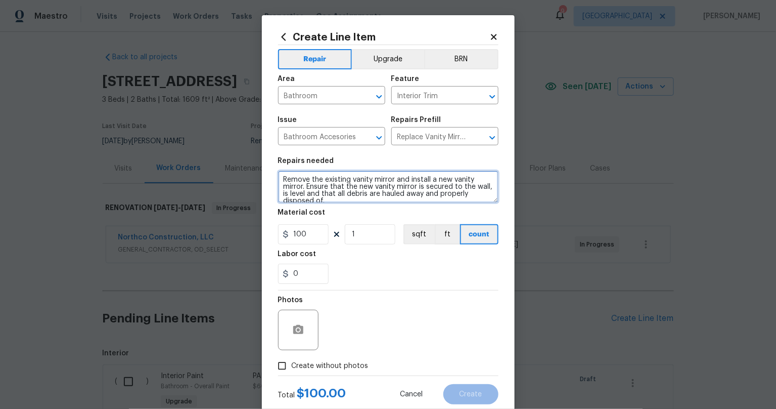
click at [284, 179] on textarea "Remove the existing vanity mirror and install a new vanity mirror. Ensure that …" at bounding box center [388, 186] width 220 height 32
type textarea "BASEMENT BATHROOM: Install new medicine cabinet."
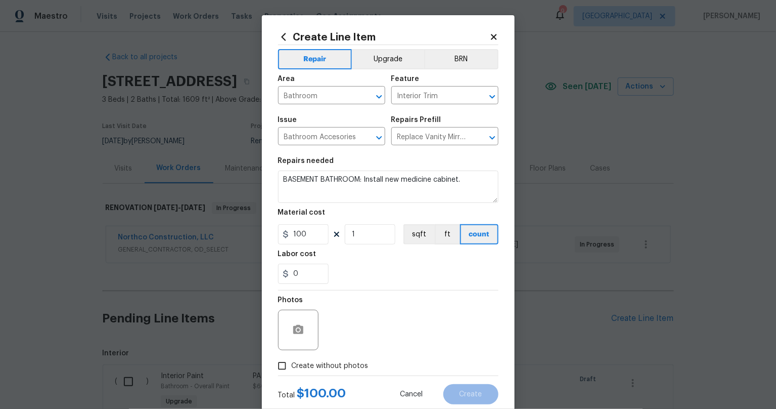
drag, startPoint x: 397, startPoint y: 325, endPoint x: 410, endPoint y: 383, distance: 59.5
click at [398, 326] on div "Photos" at bounding box center [388, 323] width 220 height 66
click at [278, 369] on input "Create without photos" at bounding box center [282, 365] width 19 height 19
checkbox input "true"
click at [357, 335] on textarea at bounding box center [413, 330] width 172 height 40
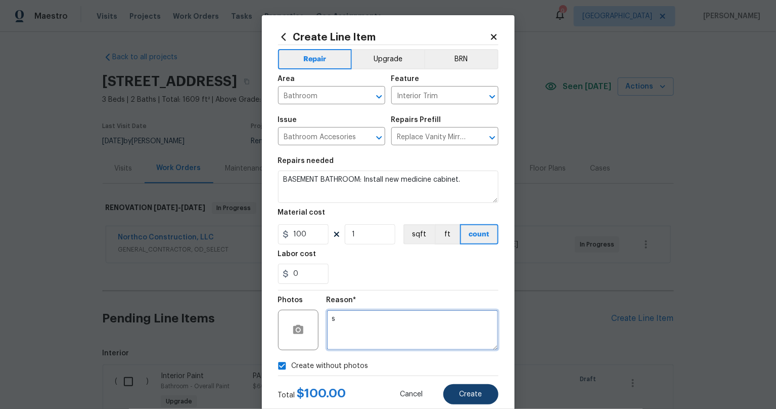
type textarea "s"
click at [470, 399] on button "Create" at bounding box center [471, 394] width 55 height 20
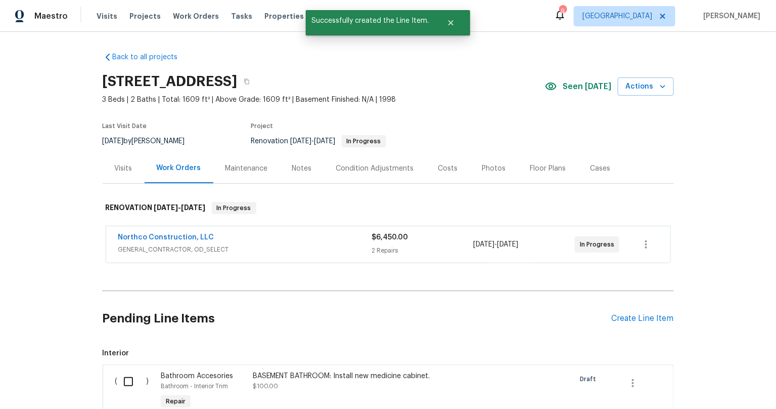
click at [75, 279] on div "Back to all projects [STREET_ADDRESS] 3 Beds | 2 Baths | Total: 1609 ft² | Abov…" at bounding box center [388, 220] width 776 height 377
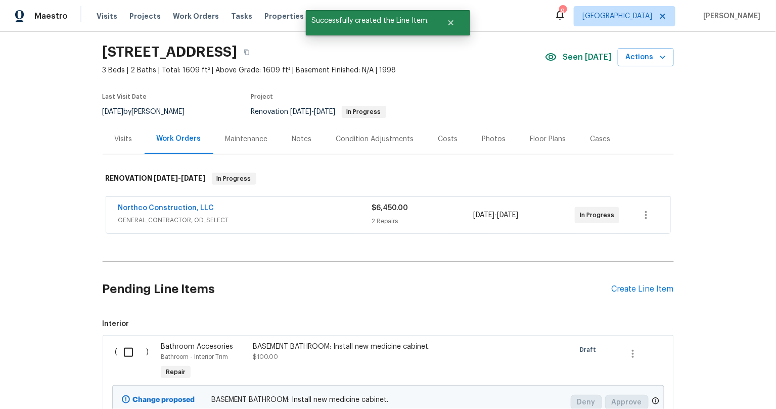
scroll to position [0, 0]
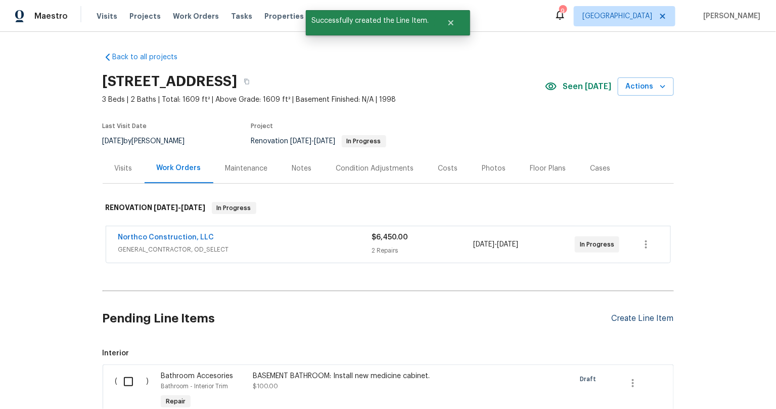
click at [644, 316] on div "Create Line Item" at bounding box center [643, 319] width 62 height 10
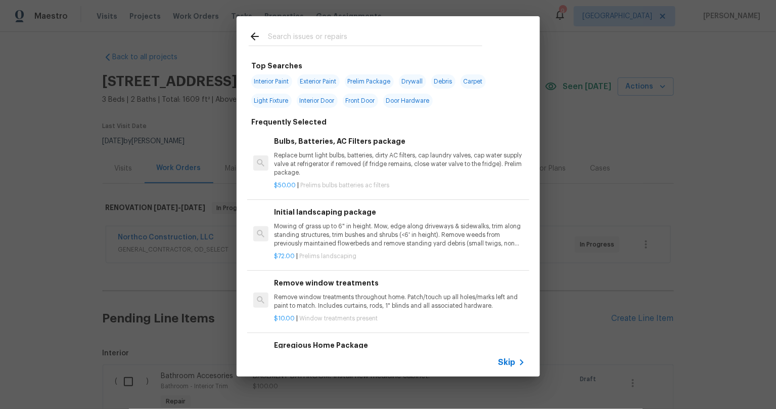
click at [336, 45] on input "text" at bounding box center [375, 37] width 214 height 15
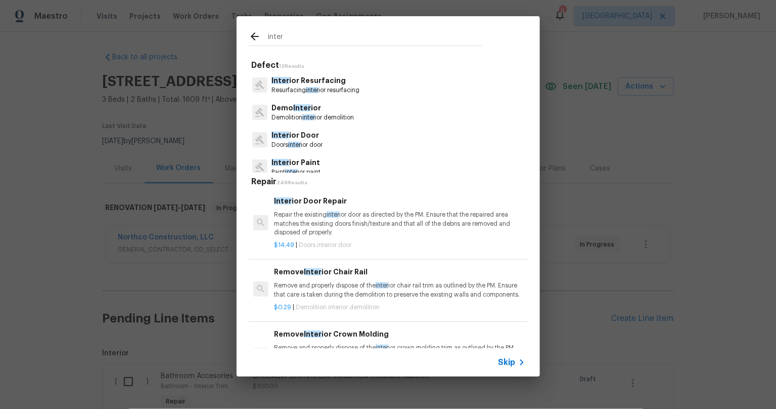
drag, startPoint x: 301, startPoint y: 39, endPoint x: 252, endPoint y: 33, distance: 49.4
click at [253, 33] on div "inter" at bounding box center [366, 37] width 234 height 15
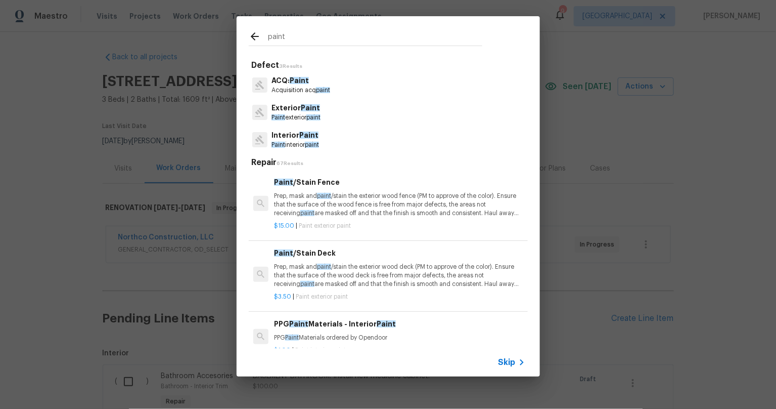
type input "paint"
click at [296, 138] on p "Interior Paint" at bounding box center [296, 135] width 48 height 11
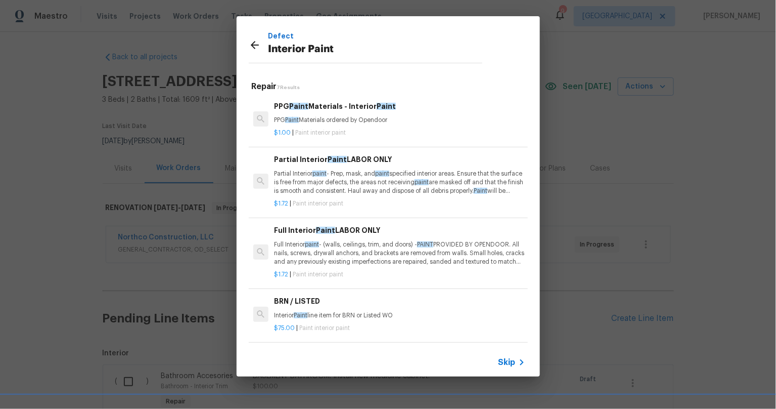
click at [378, 259] on p "Full Interior paint - (walls, ceilings, trim, and doors) - PAINT PROVIDED BY OP…" at bounding box center [399, 253] width 251 height 26
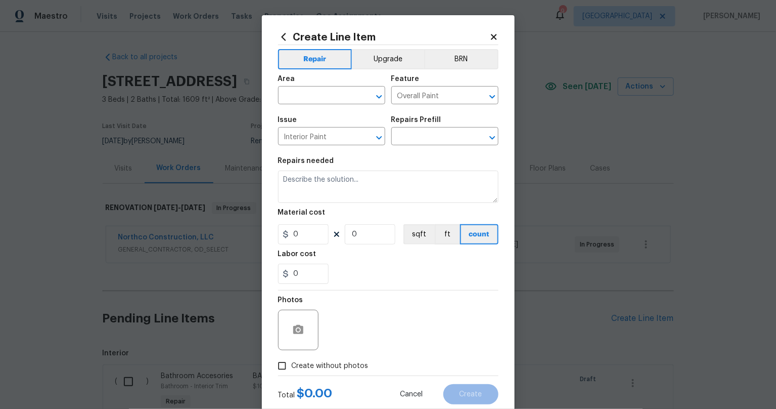
type input "Full Interior Paint LABOR ONLY $1.72"
type textarea "Full Interior paint - (walls, ceilings, trim, and doors) - PAINT PROVIDED BY OP…"
type input "1.72"
type input "1"
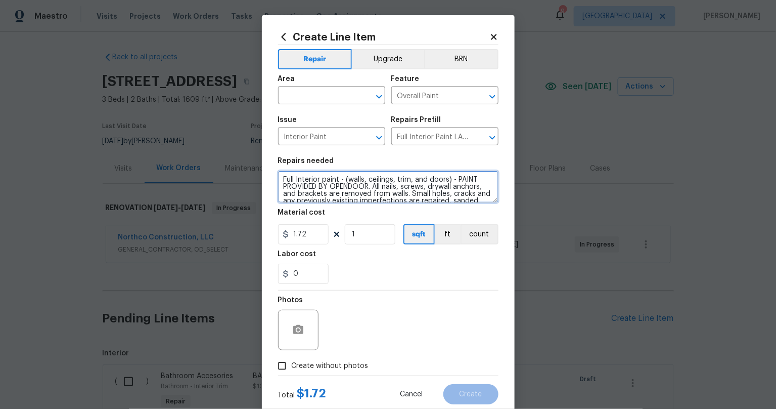
drag, startPoint x: 392, startPoint y: 179, endPoint x: 446, endPoint y: 179, distance: 54.1
click at [446, 179] on textarea "Full Interior paint - (walls, ceilings, trim, and doors) - PAINT PROVIDED BY OP…" at bounding box center [388, 186] width 220 height 32
type textarea "Full Interior paint - (walls, ceilings - PAINT PROVIDED BY OPENDOOR. All nails,…"
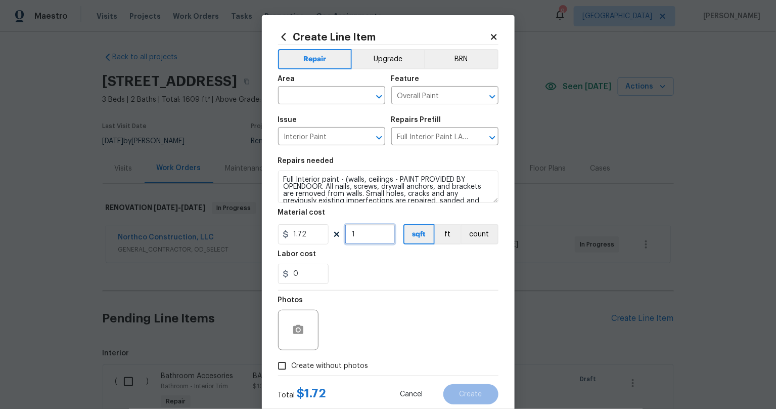
drag, startPoint x: 330, startPoint y: 230, endPoint x: 319, endPoint y: 230, distance: 11.6
click at [328, 230] on div "1.72 1 sqft ft count" at bounding box center [388, 234] width 220 height 20
type input "1600"
drag, startPoint x: 317, startPoint y: 274, endPoint x: 251, endPoint y: 272, distance: 65.8
click at [251, 272] on div "Create Line Item Repair Upgrade BRN Area ​ Feature Overall Paint ​ Issue Interi…" at bounding box center [388, 204] width 776 height 409
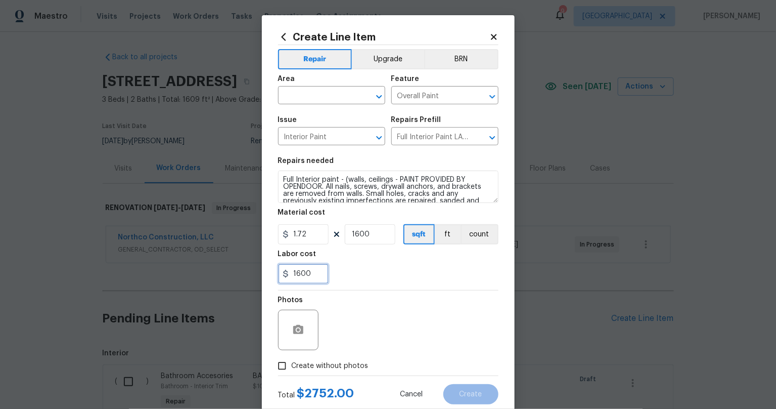
type input "1600"
click at [455, 326] on div "Photos" at bounding box center [388, 323] width 220 height 66
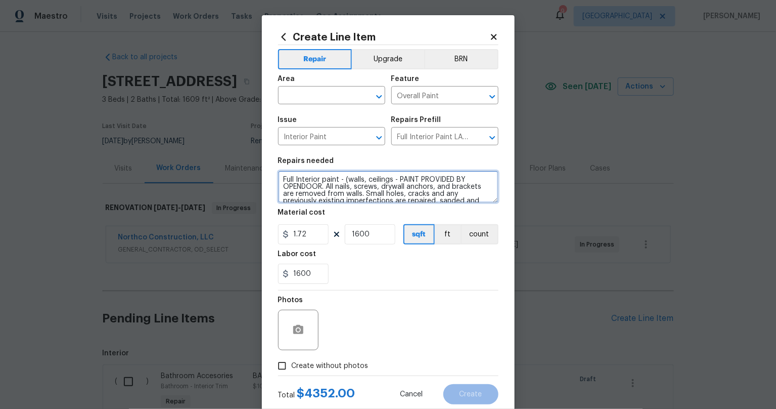
click at [388, 178] on textarea "Full Interior paint - (walls, ceilings - PAINT PROVIDED BY OPENDOOR. All nails,…" at bounding box center [388, 186] width 220 height 32
click at [361, 179] on textarea "Full Interior paint - (walls, ceilings) - PAINT PROVIDED BY OPENDOOR. All nails…" at bounding box center [388, 186] width 220 height 32
type textarea "Full Interior paint - (walls AND ceilings) - PAINT PROVIDED BY OPENDOOR. All na…"
click at [422, 299] on div "Photos" at bounding box center [388, 323] width 220 height 66
click at [330, 95] on input "text" at bounding box center [317, 97] width 79 height 16
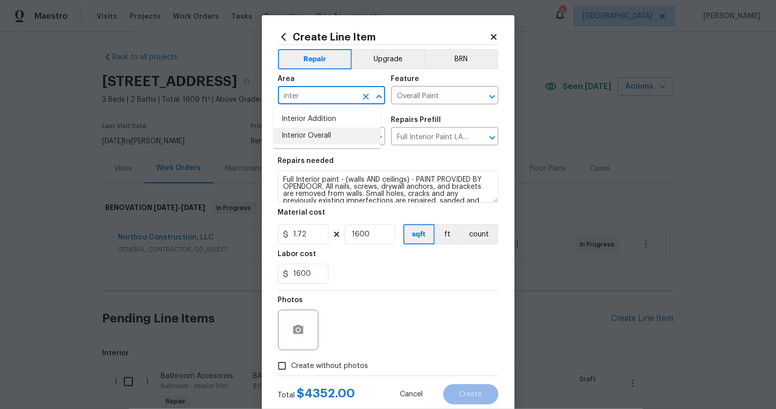
click at [310, 130] on li "Interior Overall" at bounding box center [327, 135] width 107 height 17
type input "Interior Overall"
click at [425, 316] on div "Photos" at bounding box center [388, 323] width 220 height 66
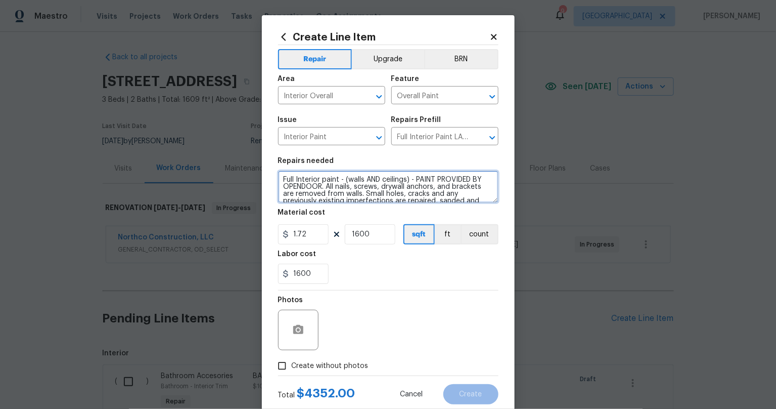
drag, startPoint x: 378, startPoint y: 181, endPoint x: 385, endPoint y: 203, distance: 23.0
click at [378, 182] on textarea "Full Interior paint - (walls AND ceilings) - PAINT PROVIDED BY OPENDOOR. All na…" at bounding box center [388, 186] width 220 height 32
type textarea "Full Interior paint - (walls AND main floor ceilings) - PAINT PROVIDED BY OPEND…"
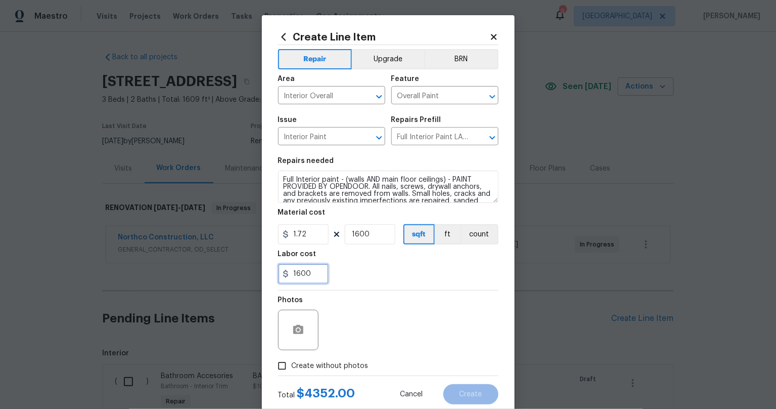
drag, startPoint x: 309, startPoint y: 274, endPoint x: 245, endPoint y: 263, distance: 64.6
click at [266, 269] on div "Create Line Item Repair Upgrade BRN Area Interior Overall ​ Feature Overall Pai…" at bounding box center [388, 217] width 253 height 405
type input "500"
click at [418, 304] on div "Photos" at bounding box center [388, 323] width 220 height 66
drag, startPoint x: 279, startPoint y: 363, endPoint x: 313, endPoint y: 358, distance: 33.8
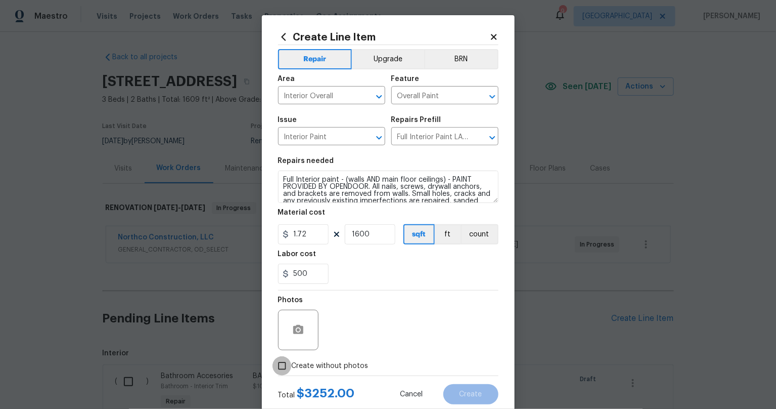
click at [280, 363] on input "Create without photos" at bounding box center [282, 365] width 19 height 19
checkbox input "true"
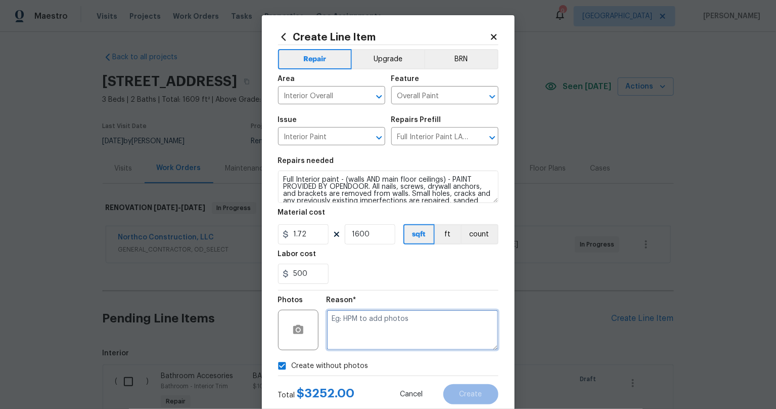
drag, startPoint x: 313, startPoint y: 358, endPoint x: 436, endPoint y: 353, distance: 124.0
click at [400, 332] on textarea at bounding box center [413, 330] width 172 height 40
type textarea "s"
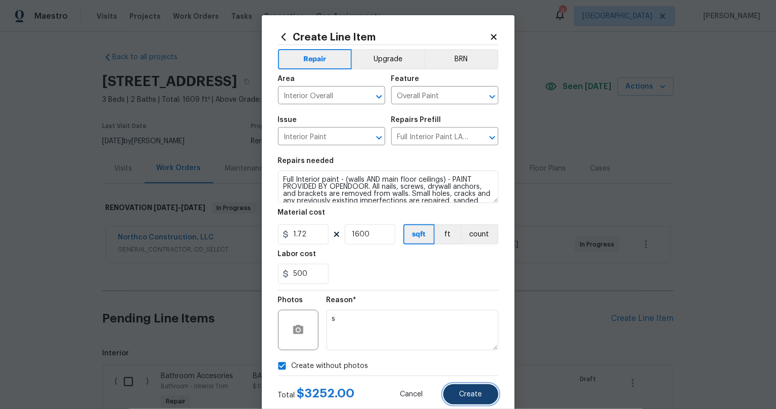
click at [459, 385] on button "Create" at bounding box center [471, 394] width 55 height 20
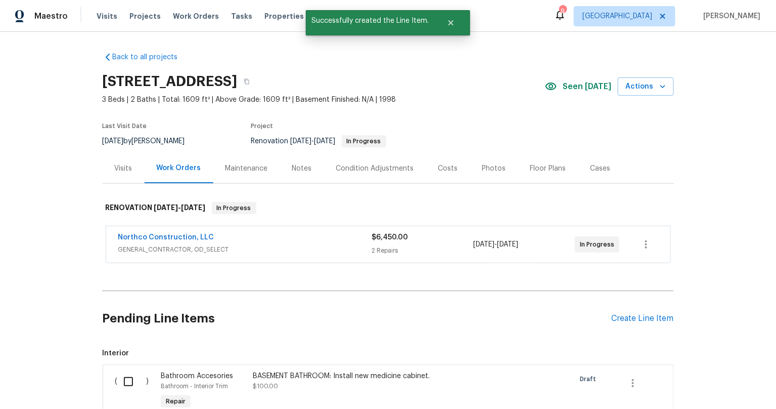
drag, startPoint x: 61, startPoint y: 251, endPoint x: 69, endPoint y: 249, distance: 8.5
click at [61, 251] on div "Back to all projects [STREET_ADDRESS] 3 Beds | 2 Baths | Total: 1609 ft² | Abov…" at bounding box center [388, 220] width 776 height 377
click at [618, 314] on div "Create Line Item" at bounding box center [643, 319] width 62 height 10
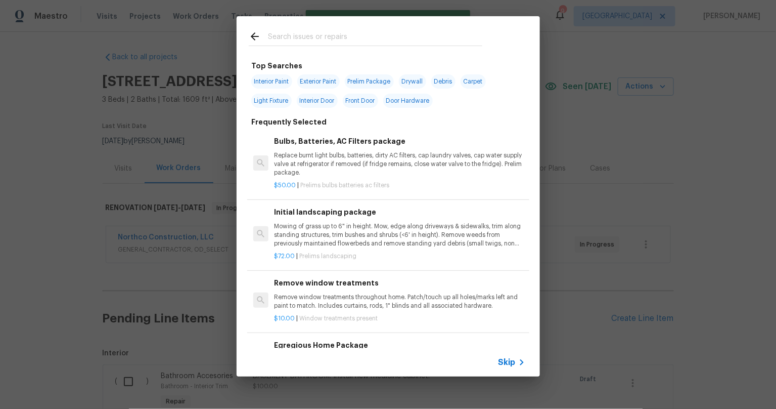
click at [313, 37] on input "text" at bounding box center [375, 37] width 214 height 15
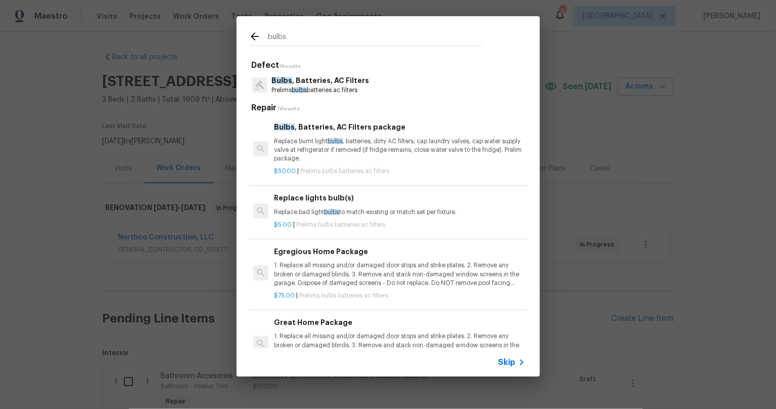
type input "bulbs"
click at [341, 82] on p "Bulbs , Batteries, AC Filters" at bounding box center [321, 80] width 98 height 11
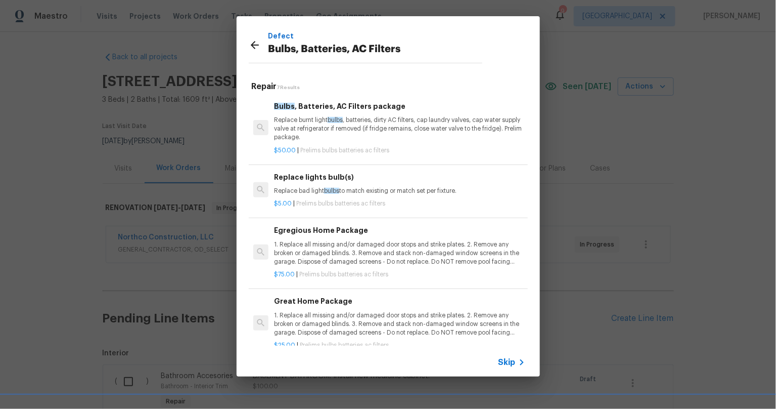
click at [310, 126] on p "Replace burnt light bulbs , batteries, dirty AC filters, cap laundry valves, ca…" at bounding box center [399, 129] width 251 height 26
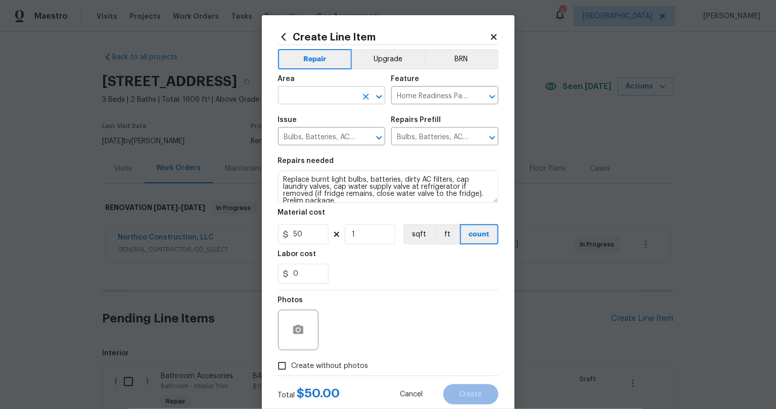
click at [330, 94] on input "text" at bounding box center [317, 97] width 79 height 16
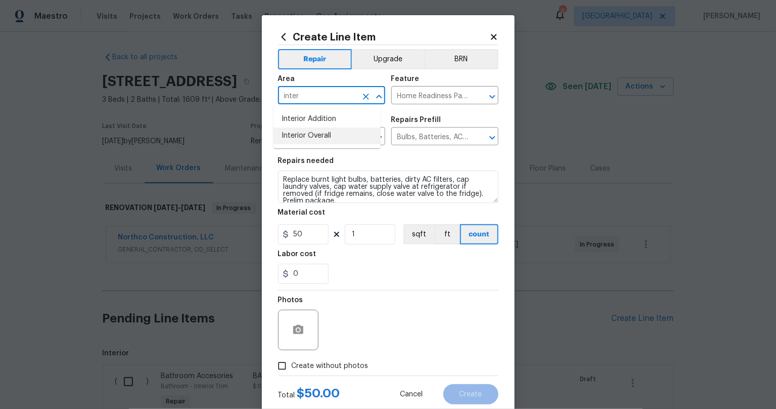
click at [322, 128] on li "Interior Overall" at bounding box center [327, 135] width 107 height 17
type input "Interior Overall"
click at [278, 367] on input "Create without photos" at bounding box center [282, 365] width 19 height 19
checkbox input "true"
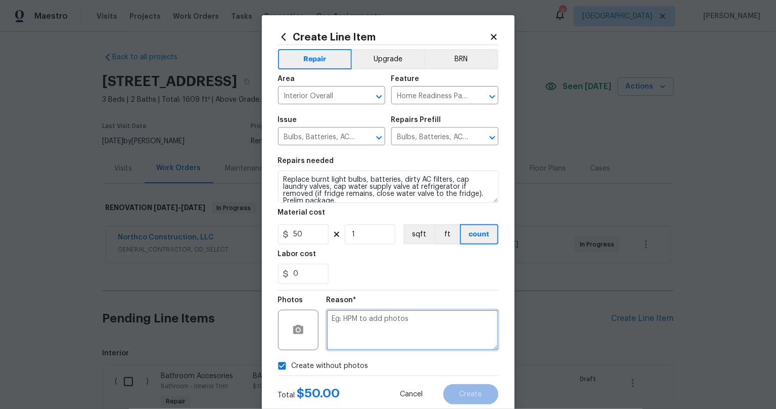
click at [376, 337] on textarea at bounding box center [413, 330] width 172 height 40
type textarea "s"
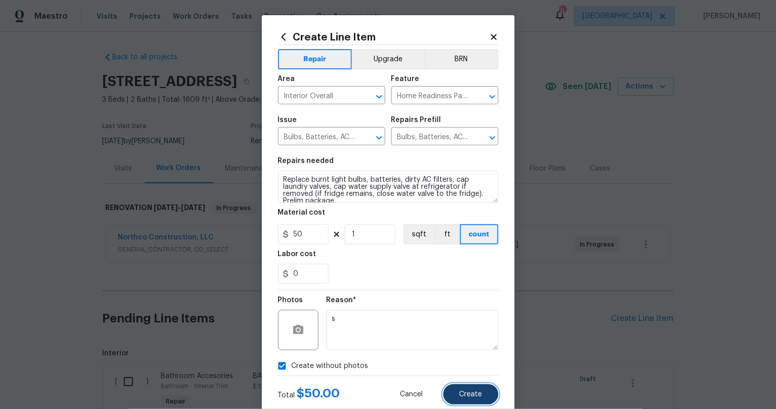
click at [461, 394] on span "Create" at bounding box center [471, 394] width 23 height 8
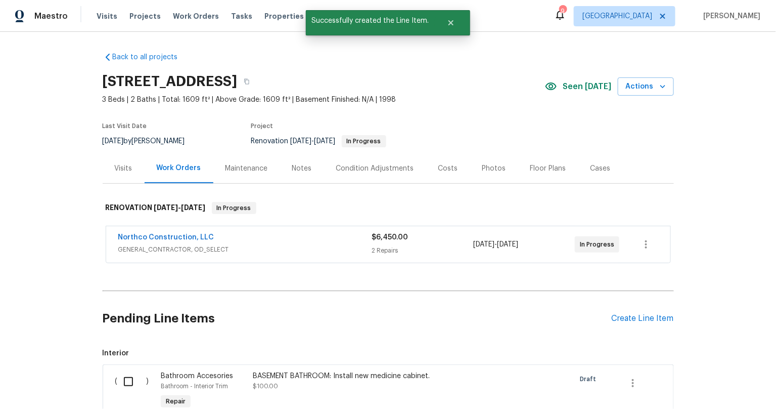
click at [46, 281] on div "Back to all projects [STREET_ADDRESS] 3 Beds | 2 Baths | Total: 1609 ft² | Abov…" at bounding box center [388, 220] width 776 height 377
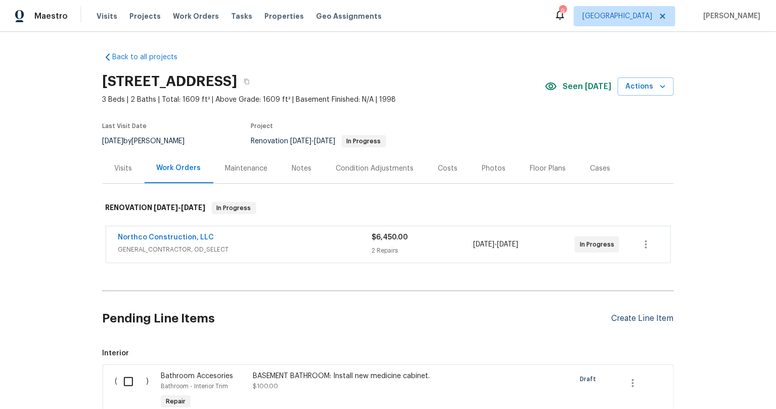
click at [628, 314] on div "Create Line Item" at bounding box center [643, 319] width 62 height 10
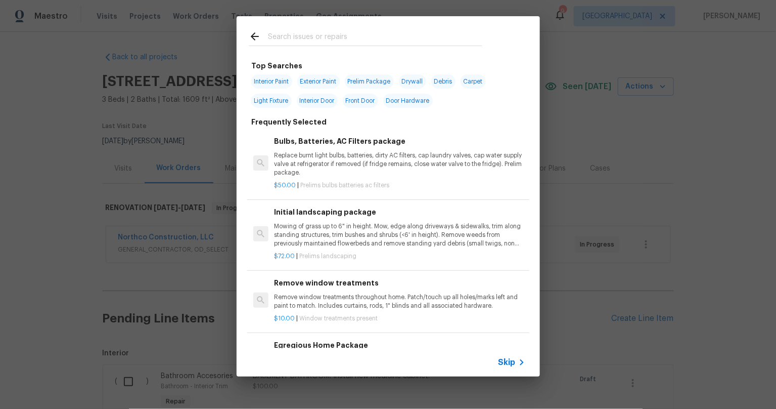
click at [307, 39] on input "text" at bounding box center [375, 37] width 214 height 15
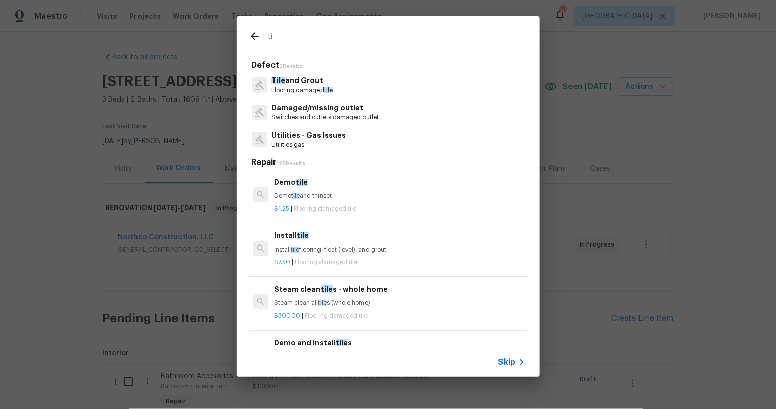
type input "t"
type input "ceiling"
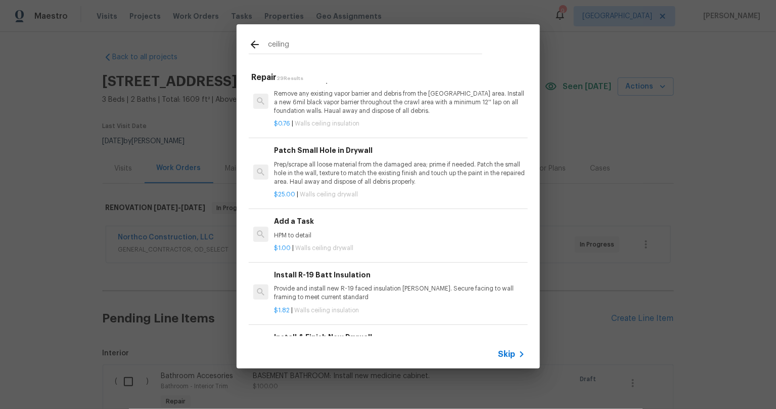
scroll to position [366, 0]
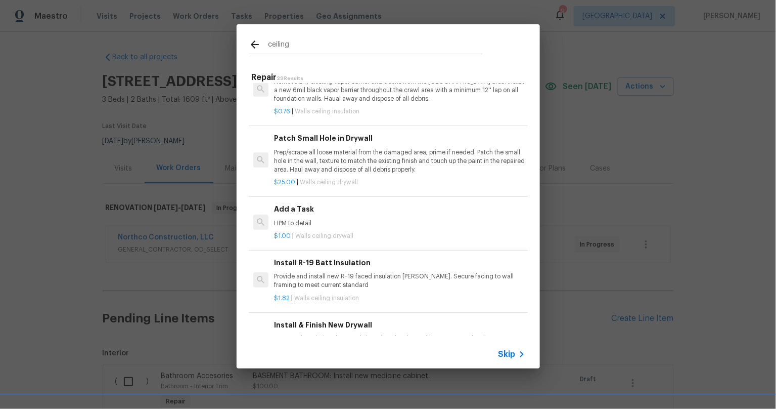
click at [309, 228] on div "$1.00 | Walls ceiling drywall" at bounding box center [399, 234] width 251 height 13
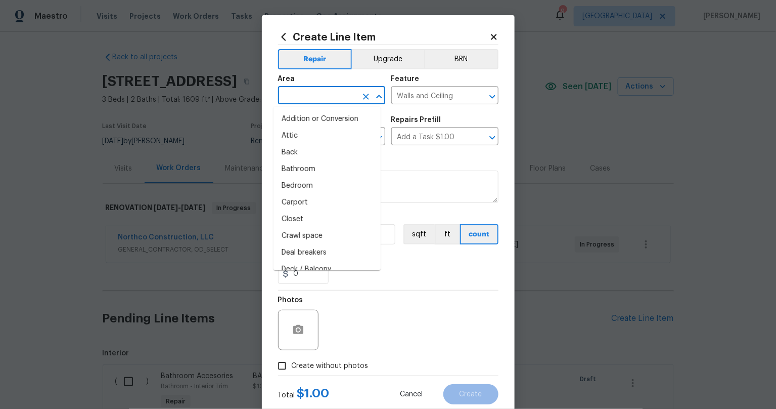
click at [300, 93] on input "text" at bounding box center [317, 97] width 79 height 16
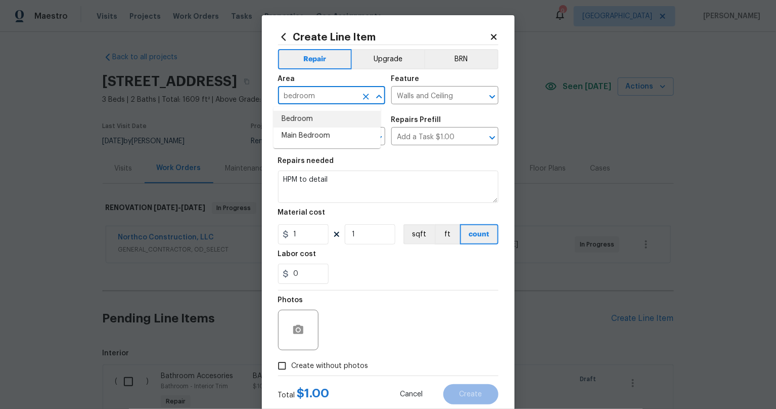
click at [299, 120] on li "Bedroom" at bounding box center [327, 119] width 107 height 17
type input "Bedroom"
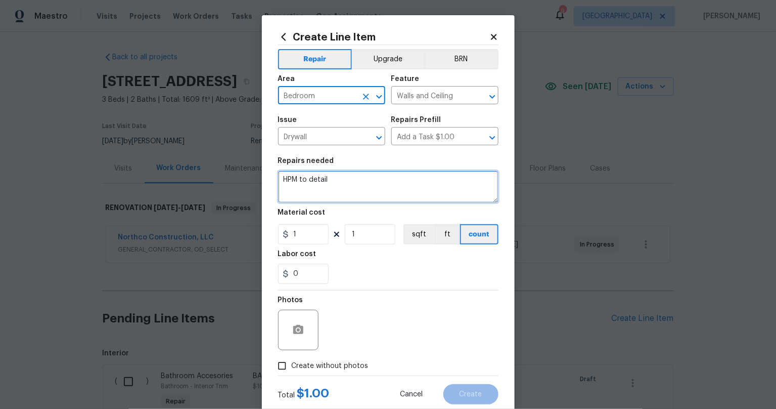
click at [283, 179] on textarea "HPM to detail" at bounding box center [388, 186] width 220 height 32
type textarea "BASEMENT BEDROOM: Replace water damaged ceiling tiles."
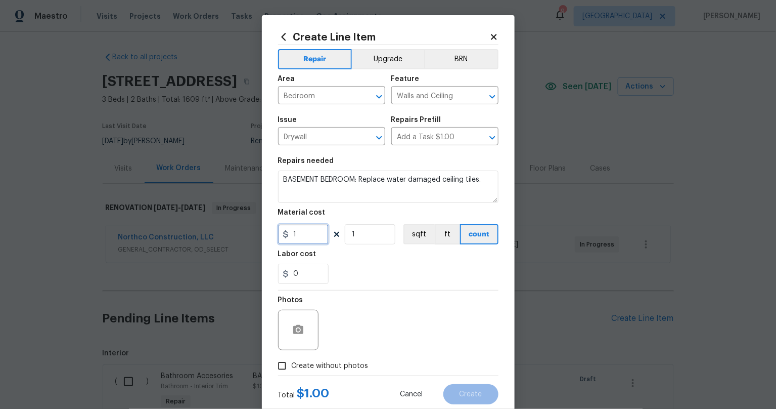
drag, startPoint x: 290, startPoint y: 232, endPoint x: 256, endPoint y: 228, distance: 34.1
click at [257, 228] on div "Create Line Item Repair Upgrade BRN Area Bedroom ​ Feature Walls and Ceiling ​ …" at bounding box center [388, 204] width 776 height 409
type input "35"
click at [401, 290] on div "Repair Upgrade BRN Area Bedroom ​ Feature Walls and Ceiling ​ Issue Drywall ​ R…" at bounding box center [388, 210] width 220 height 330
click at [278, 365] on input "Create without photos" at bounding box center [282, 365] width 19 height 19
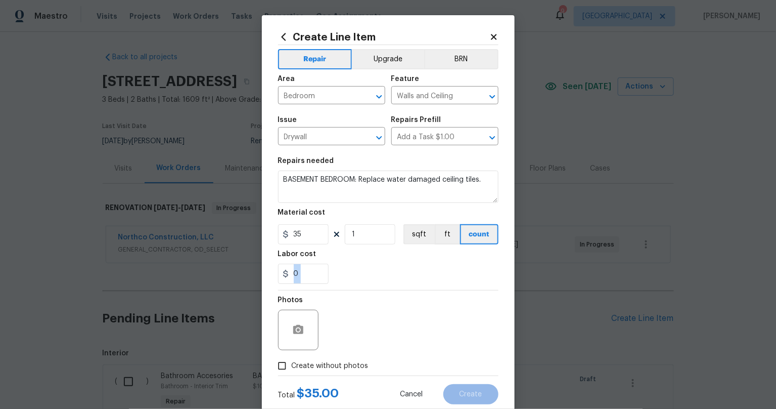
checkbox input "true"
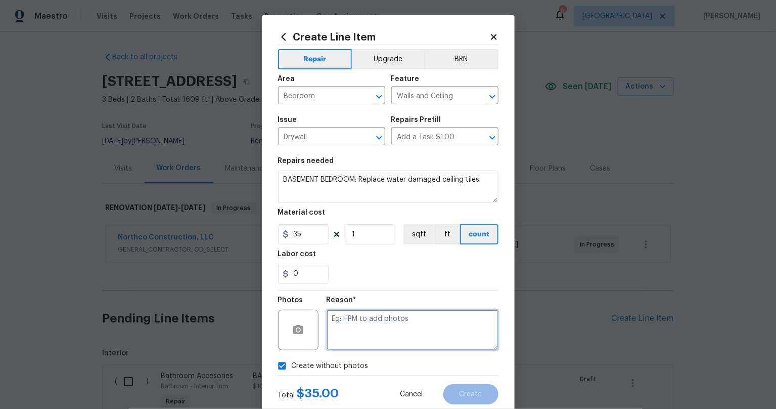
click at [343, 335] on textarea at bounding box center [413, 330] width 172 height 40
type textarea "s"
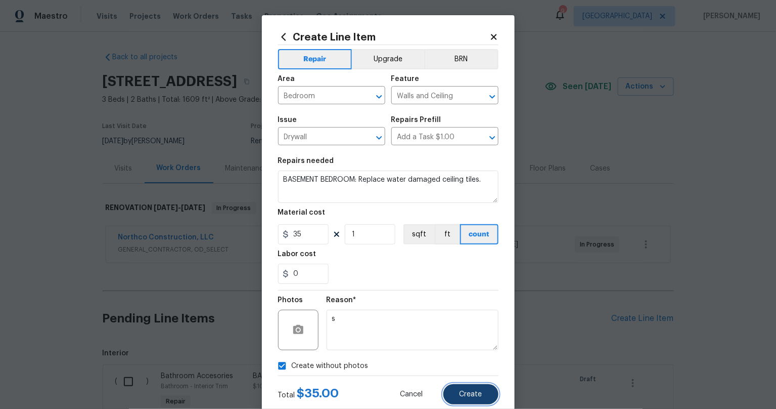
click at [448, 392] on button "Create" at bounding box center [471, 394] width 55 height 20
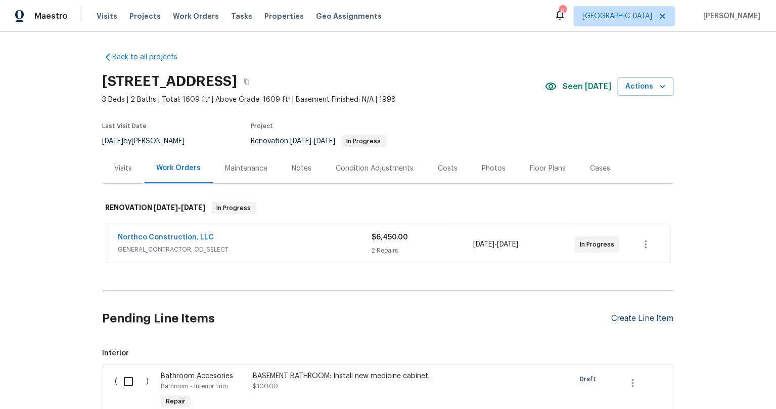
click at [623, 321] on div "Create Line Item" at bounding box center [643, 319] width 62 height 10
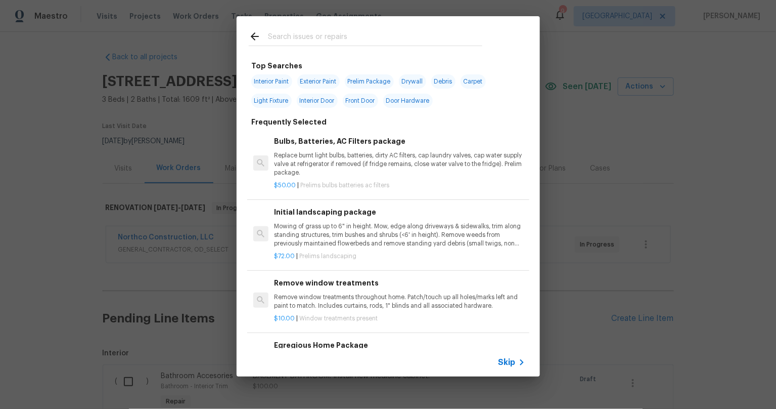
click at [292, 42] on input "text" at bounding box center [375, 37] width 214 height 15
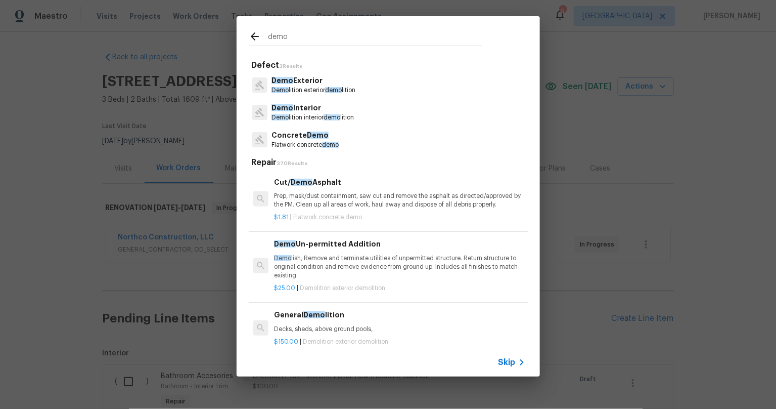
type input "demo"
click at [304, 112] on p "Demo Interior" at bounding box center [313, 108] width 82 height 11
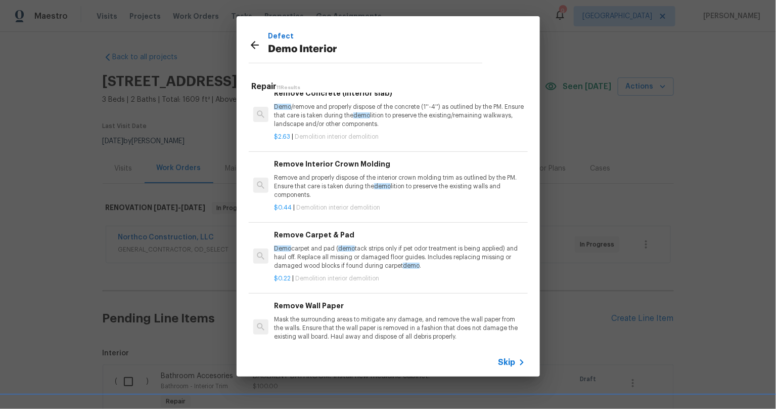
scroll to position [488, 0]
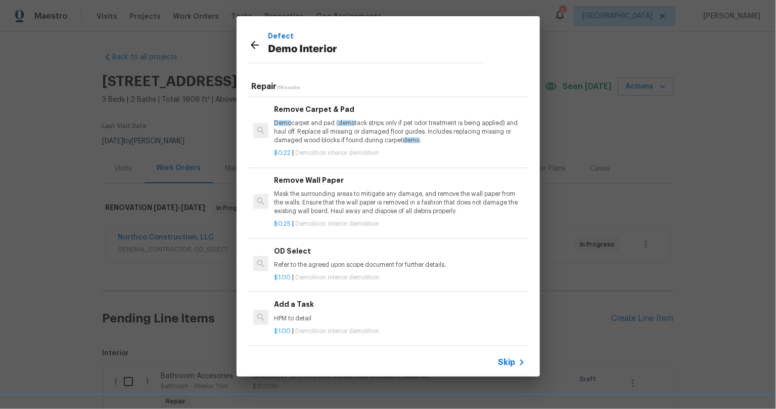
click at [299, 324] on div "$1.00 | Demolition interior demolition" at bounding box center [399, 329] width 251 height 13
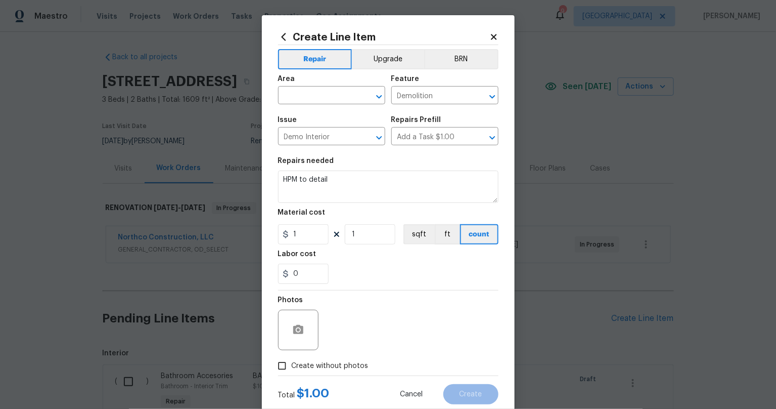
click at [303, 87] on div "Area" at bounding box center [331, 81] width 107 height 13
click at [327, 109] on span "Area ​" at bounding box center [331, 89] width 107 height 41
click at [332, 92] on input "text" at bounding box center [317, 97] width 79 height 16
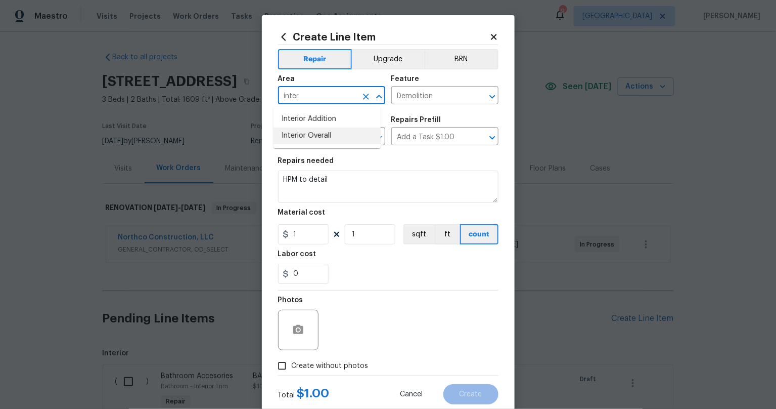
click at [329, 134] on li "Interior Overall" at bounding box center [327, 135] width 107 height 17
type input "Interior Overall"
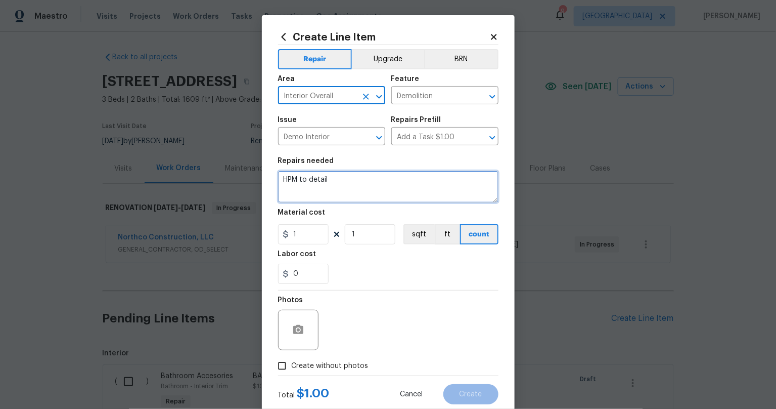
click at [293, 174] on textarea "HPM to detail" at bounding box center [388, 186] width 220 height 32
type textarea "Remove all window coverings and debris from inside the home."
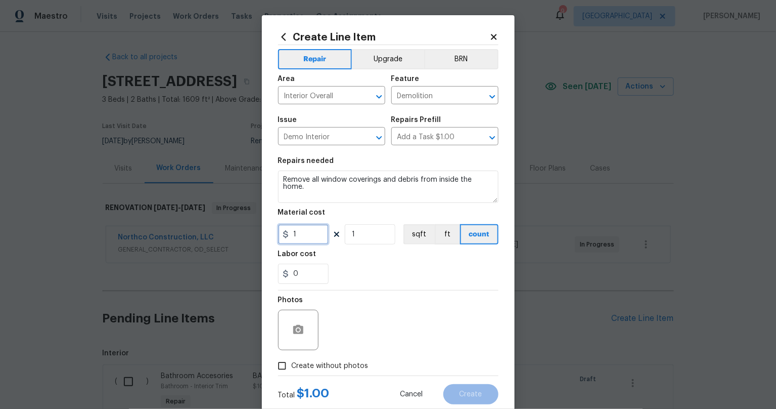
drag, startPoint x: 310, startPoint y: 238, endPoint x: 245, endPoint y: 242, distance: 64.8
click at [249, 241] on div "Create Line Item Repair Upgrade BRN Area Interior Overall ​ Feature Demolition …" at bounding box center [388, 204] width 776 height 409
type input "150"
click at [402, 321] on div "Photos" at bounding box center [388, 323] width 220 height 66
drag, startPoint x: 272, startPoint y: 373, endPoint x: 324, endPoint y: 358, distance: 53.6
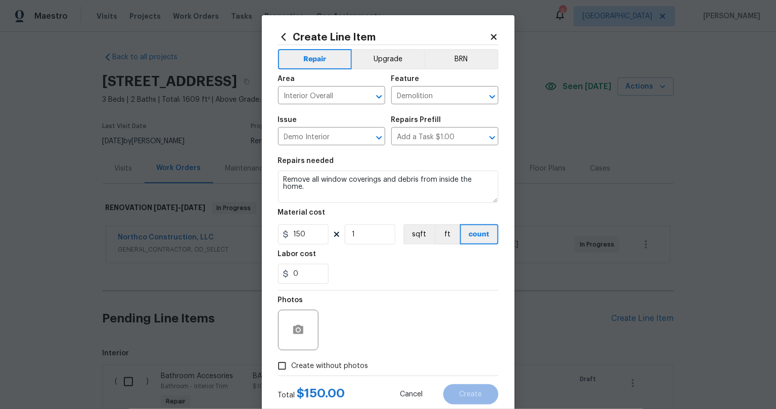
click at [273, 373] on input "Create without photos" at bounding box center [282, 365] width 19 height 19
checkbox input "true"
click at [376, 339] on textarea at bounding box center [413, 330] width 172 height 40
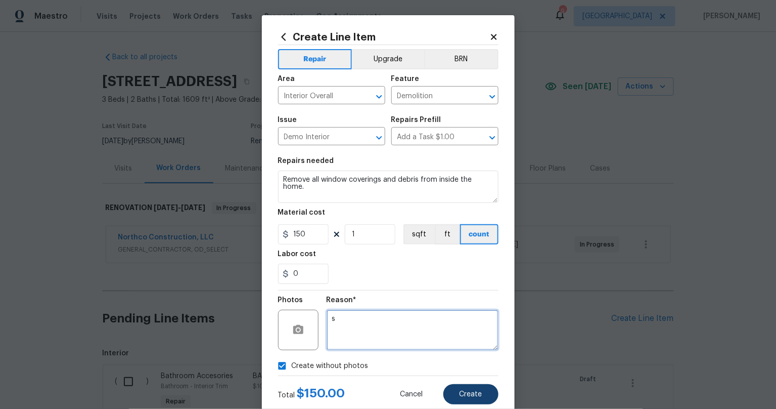
type textarea "s"
click at [468, 402] on button "Create" at bounding box center [471, 394] width 55 height 20
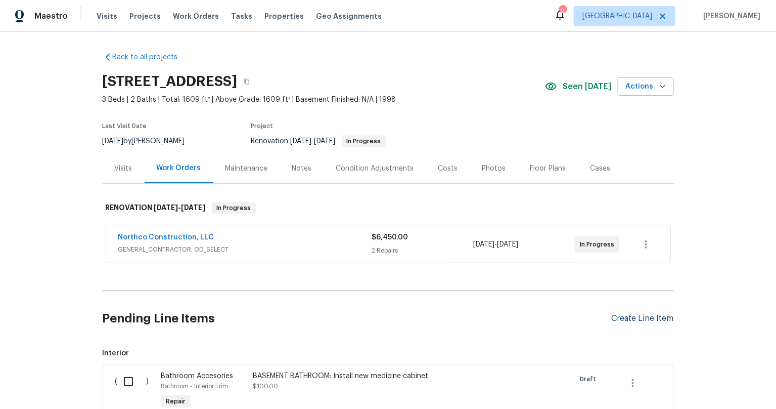
click at [650, 315] on div "Create Line Item" at bounding box center [643, 319] width 62 height 10
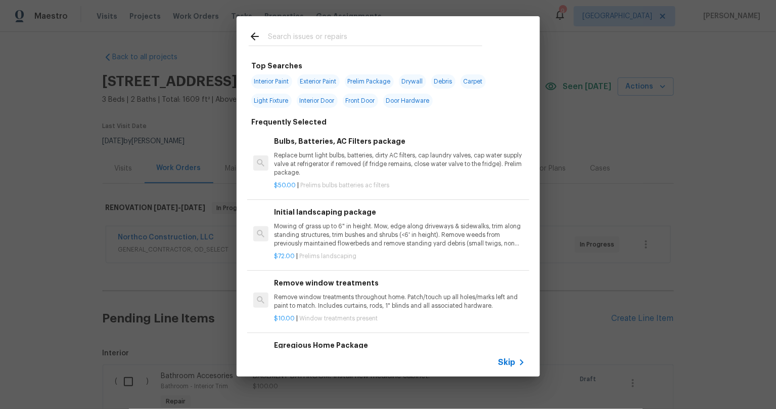
click at [320, 28] on div at bounding box center [366, 36] width 258 height 40
click at [319, 30] on div at bounding box center [366, 37] width 234 height 15
click at [332, 38] on input "text" at bounding box center [375, 37] width 214 height 15
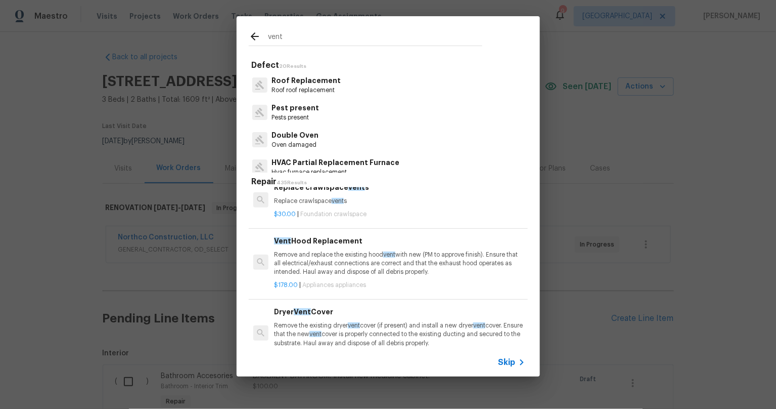
scroll to position [0, 0]
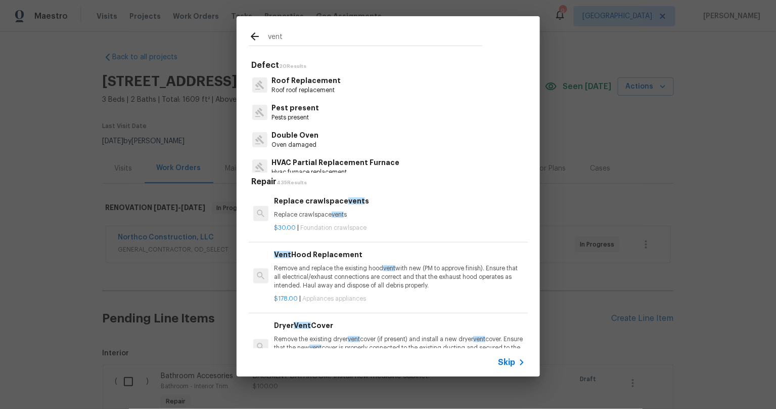
drag, startPoint x: 288, startPoint y: 38, endPoint x: 254, endPoint y: 32, distance: 35.0
click at [254, 32] on div "vent" at bounding box center [366, 37] width 234 height 15
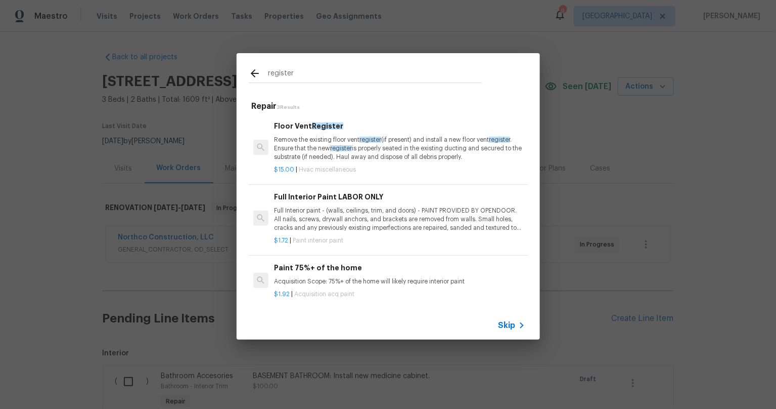
type input "register"
click at [366, 138] on span "register" at bounding box center [371, 140] width 22 height 6
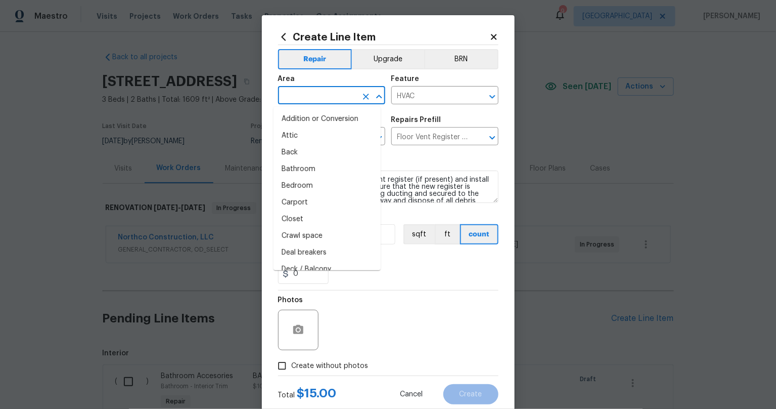
click at [305, 89] on input "text" at bounding box center [317, 97] width 79 height 16
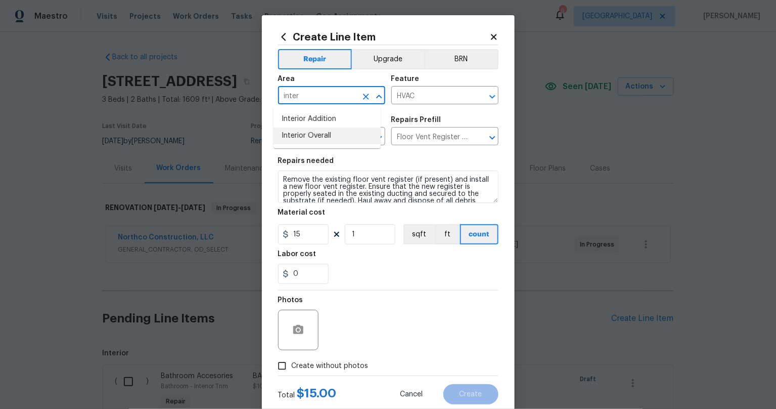
click at [313, 133] on li "Interior Overall" at bounding box center [327, 135] width 107 height 17
type input "Interior Overall"
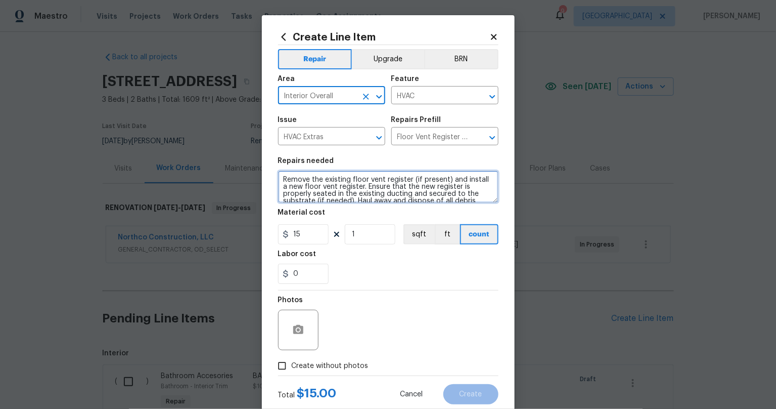
click at [288, 183] on textarea "Remove the existing floor vent register (if present) and install a new floor ve…" at bounding box center [388, 186] width 220 height 32
click at [287, 183] on textarea "Remove the existing floor vent register (if present) and install a new floor ve…" at bounding box center [388, 186] width 220 height 32
type textarea "N"
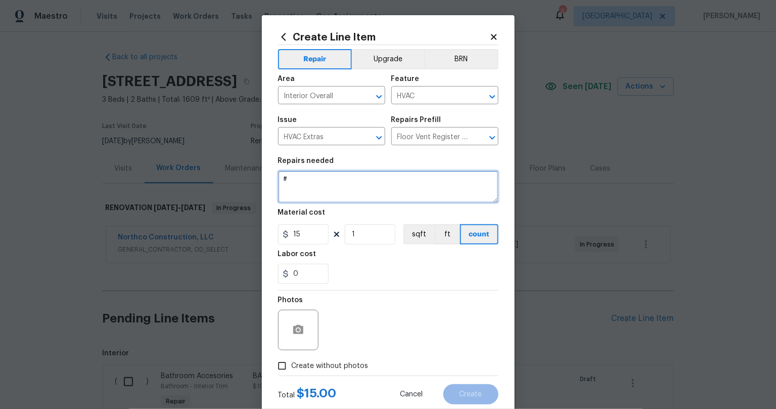
type textarea "#"
type textarea "3 New floor registers for DR and LR. Also clean and reinstall existing wall and…"
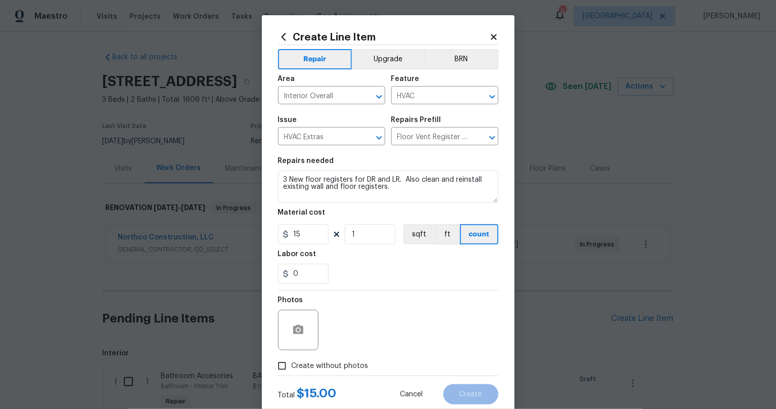
click at [362, 278] on div "0" at bounding box center [388, 273] width 220 height 20
drag, startPoint x: 306, startPoint y: 240, endPoint x: 264, endPoint y: 228, distance: 43.6
click at [266, 229] on div "Create Line Item Repair Upgrade BRN Area Interior Overall ​ Feature HVAC ​ Issu…" at bounding box center [388, 217] width 253 height 405
type input "25"
type input "2"
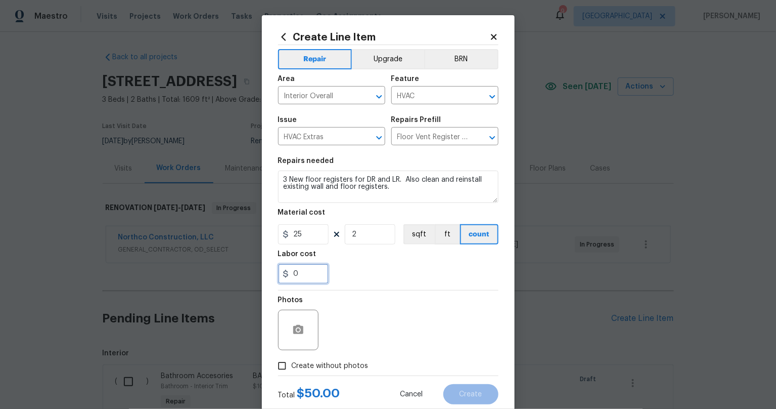
drag, startPoint x: 296, startPoint y: 270, endPoint x: 252, endPoint y: 265, distance: 44.3
click at [253, 265] on div "Create Line Item Repair Upgrade BRN Area Interior Overall ​ Feature HVAC ​ Issu…" at bounding box center [388, 204] width 776 height 409
type input "50"
drag, startPoint x: 360, startPoint y: 306, endPoint x: 367, endPoint y: 323, distance: 18.3
click at [360, 306] on div "Photos" at bounding box center [388, 323] width 220 height 66
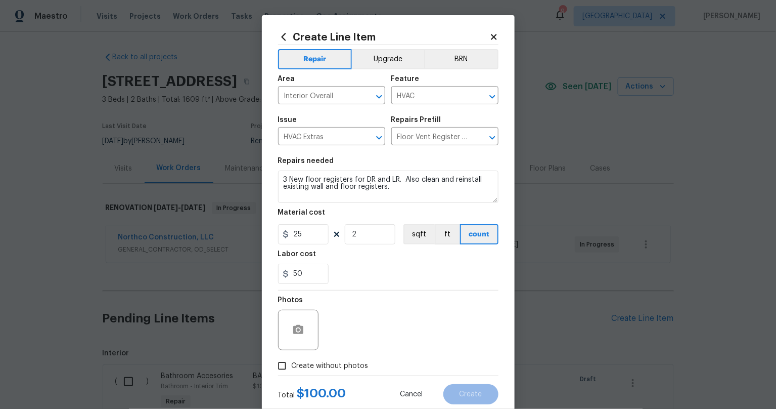
click at [277, 367] on input "Create without photos" at bounding box center [282, 365] width 19 height 19
checkbox input "true"
click at [411, 337] on textarea at bounding box center [413, 330] width 172 height 40
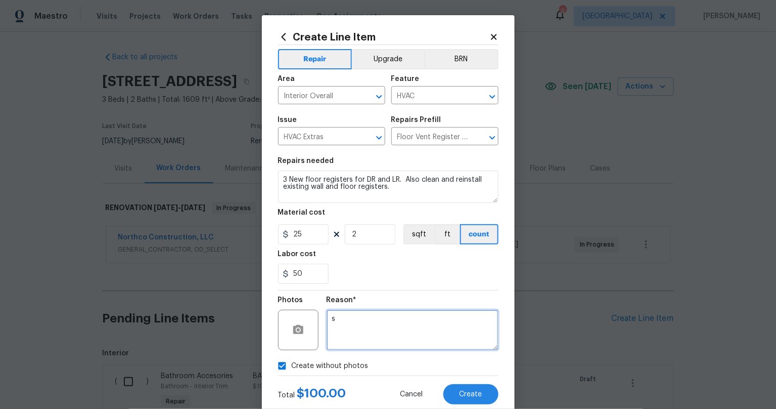
type textarea "s"
click at [396, 280] on div "50" at bounding box center [388, 273] width 220 height 20
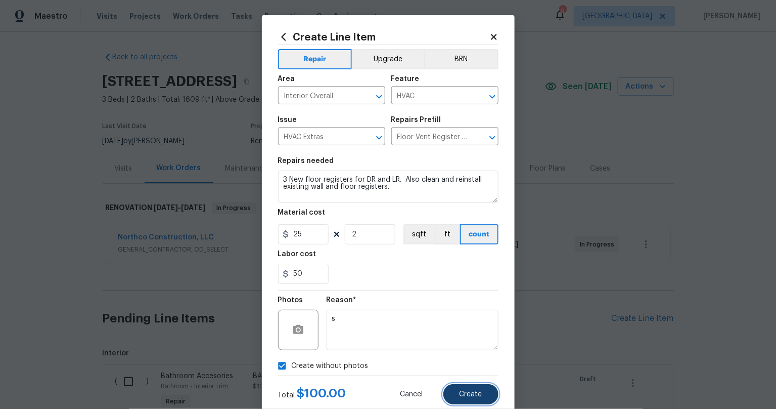
click at [466, 392] on span "Create" at bounding box center [471, 394] width 23 height 8
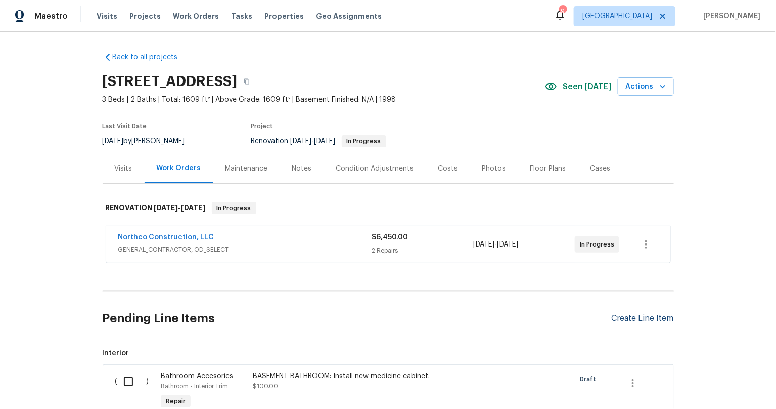
click at [618, 319] on div "Create Line Item" at bounding box center [643, 319] width 62 height 10
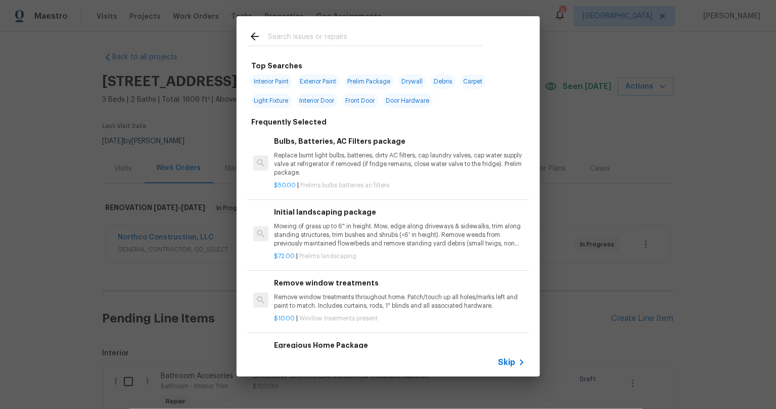
click at [298, 32] on input "text" at bounding box center [375, 37] width 214 height 15
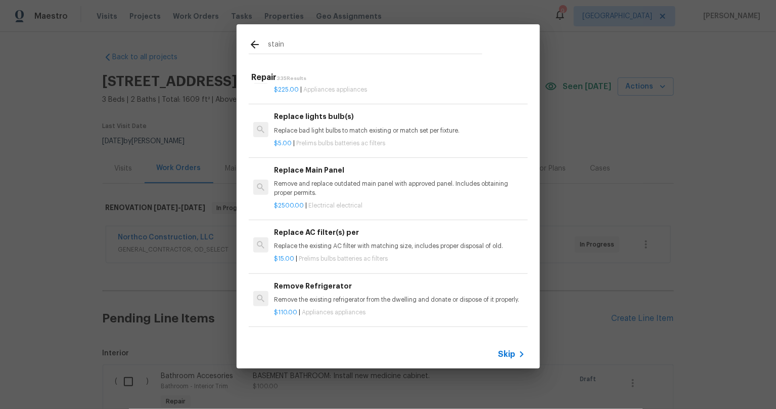
scroll to position [1560, 0]
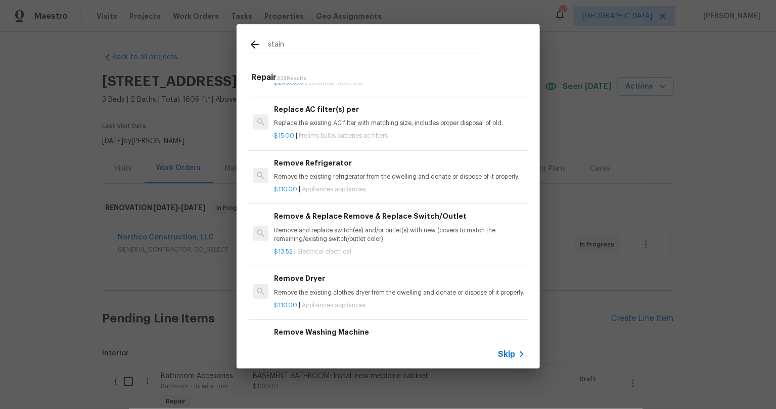
type input "stain"
click at [255, 41] on icon at bounding box center [255, 44] width 12 height 12
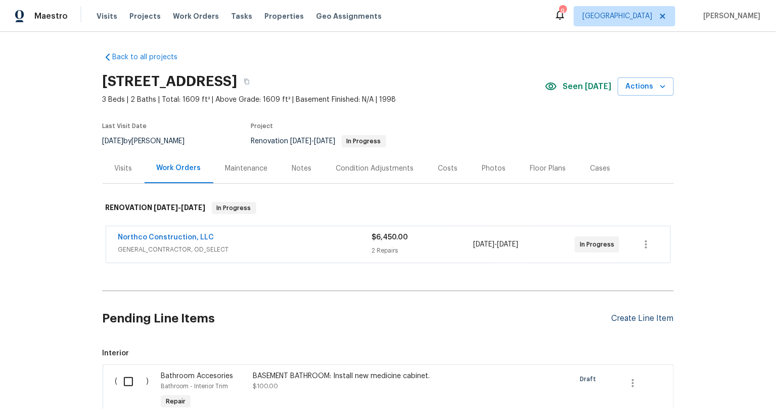
click at [630, 318] on div "Create Line Item" at bounding box center [643, 319] width 62 height 10
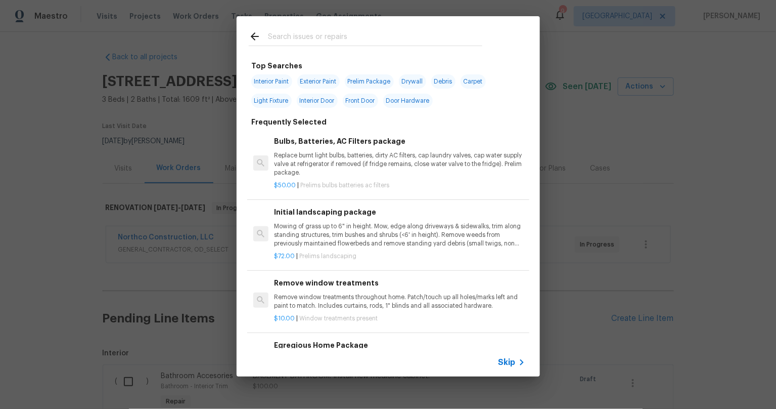
click at [341, 40] on input "text" at bounding box center [375, 37] width 214 height 15
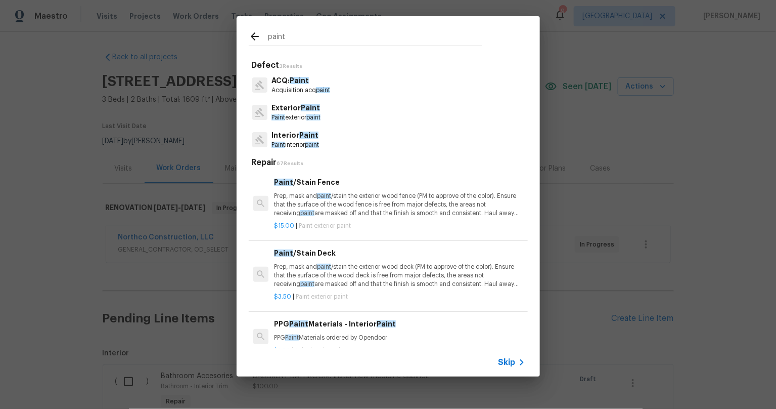
type input "paint"
click at [303, 143] on p "Paint interior paint" at bounding box center [296, 145] width 48 height 9
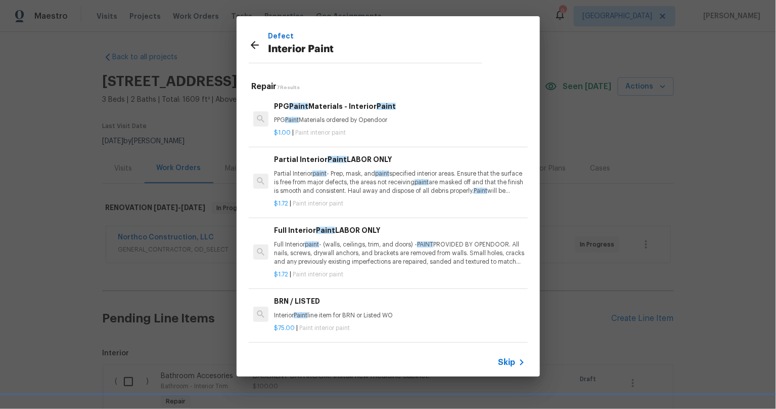
click at [352, 184] on p "Partial Interior paint - Prep, mask, and paint specified interior areas. Ensure…" at bounding box center [399, 182] width 251 height 26
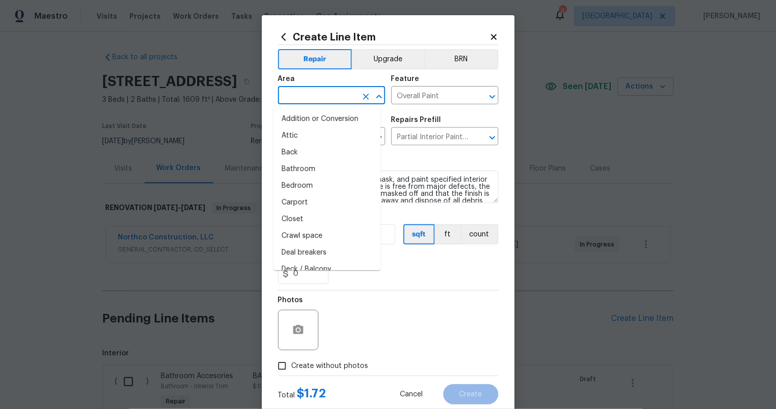
click at [295, 101] on input "text" at bounding box center [317, 97] width 79 height 16
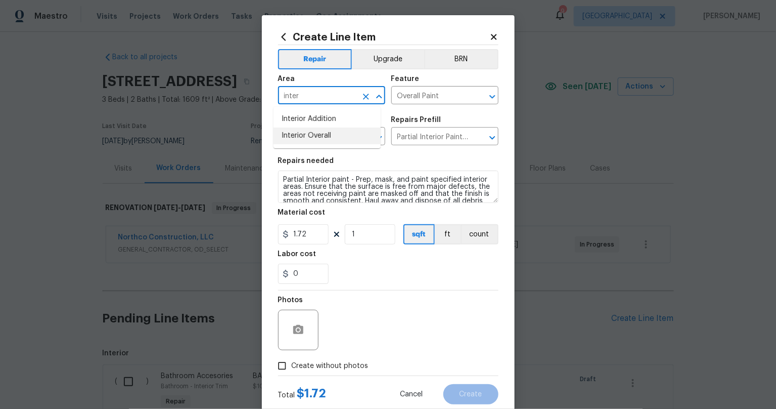
click at [302, 138] on li "Interior Overall" at bounding box center [327, 135] width 107 height 17
type input "Interior Overall"
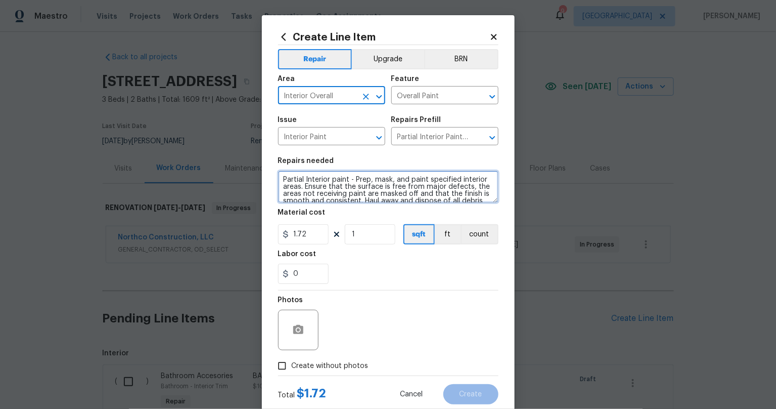
click at [287, 182] on textarea "Partial Interior paint - Prep, mask, and paint specified interior areas. Ensure…" at bounding box center [388, 186] width 220 height 32
type textarea "S"
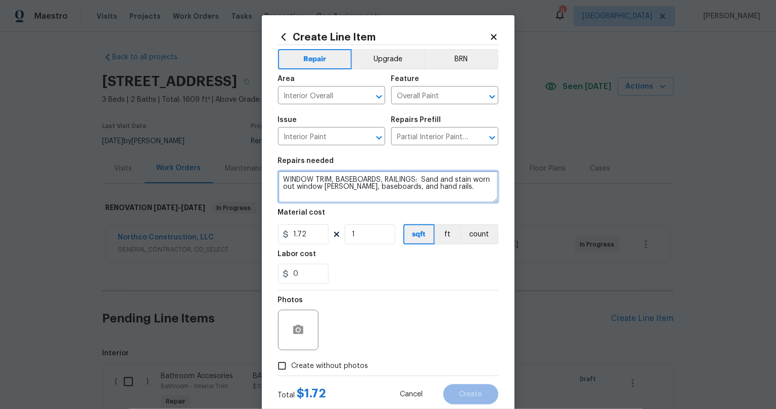
click at [333, 187] on textarea "WINDOW TRIM, BASEBOARDS, RAILINGS: Sand and stain worn out window [PERSON_NAME]…" at bounding box center [388, 186] width 220 height 32
click at [388, 186] on textarea "WINDOW TRIM, BASEBOARDS, RAILINGS: Sand and stain worn out window [PERSON_NAME]…" at bounding box center [388, 186] width 220 height 32
drag, startPoint x: 295, startPoint y: 194, endPoint x: 327, endPoint y: 231, distance: 48.7
click at [296, 195] on textarea "WINDOW TRIM, BASEBOARDS, RAILINGS: Sand and stain worn out window [PERSON_NAME]…" at bounding box center [388, 186] width 220 height 32
type textarea "WINDOW TRIM, BASEBOARDS, RAILINGS: Sand and stain worn out window [PERSON_NAME]…"
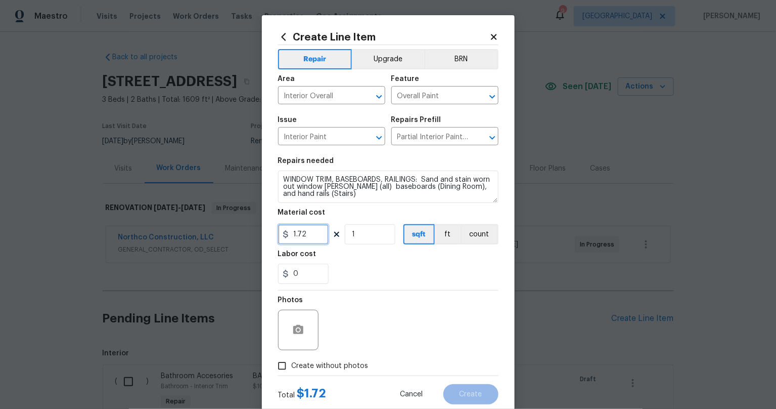
drag, startPoint x: 312, startPoint y: 236, endPoint x: 248, endPoint y: 226, distance: 64.4
click at [256, 226] on div "Create Line Item Repair Upgrade BRN Area Interior Overall ​ Feature Overall Pai…" at bounding box center [388, 204] width 776 height 409
type input "300"
click at [420, 318] on div "Photos" at bounding box center [388, 323] width 220 height 66
click at [283, 366] on input "Create without photos" at bounding box center [282, 365] width 19 height 19
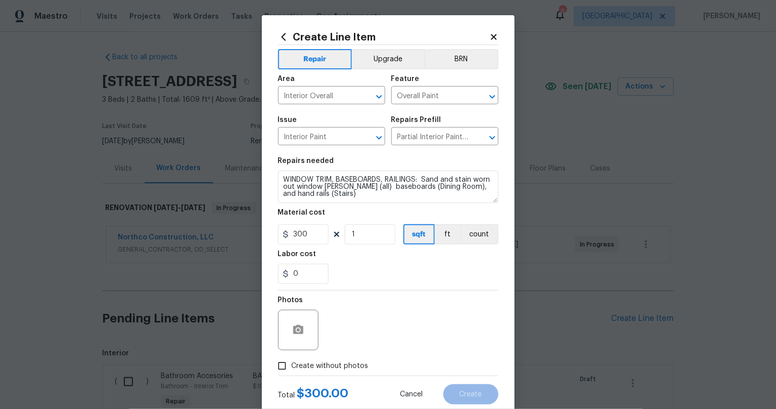
checkbox input "true"
drag, startPoint x: 383, startPoint y: 328, endPoint x: 433, endPoint y: 371, distance: 66.7
click at [384, 328] on textarea at bounding box center [413, 330] width 172 height 40
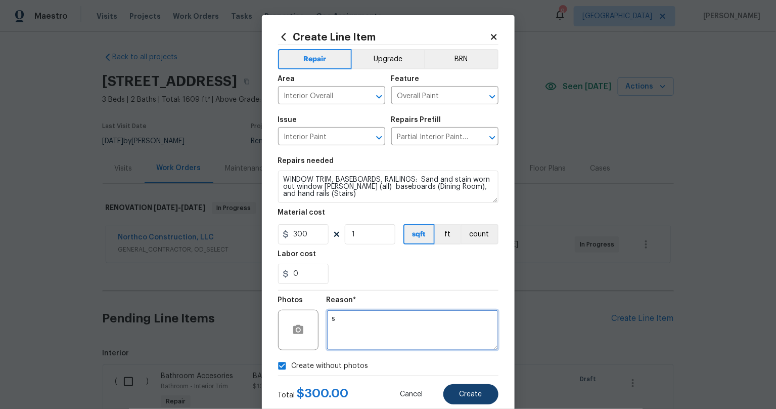
type textarea "s"
click at [466, 395] on span "Create" at bounding box center [471, 394] width 23 height 8
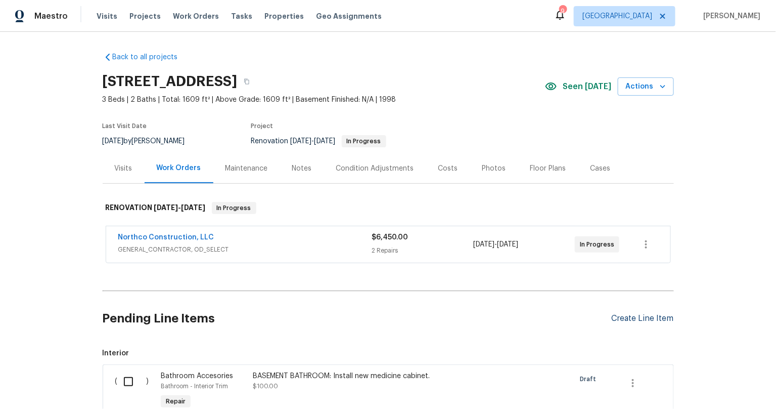
click at [632, 315] on div "Create Line Item" at bounding box center [643, 319] width 62 height 10
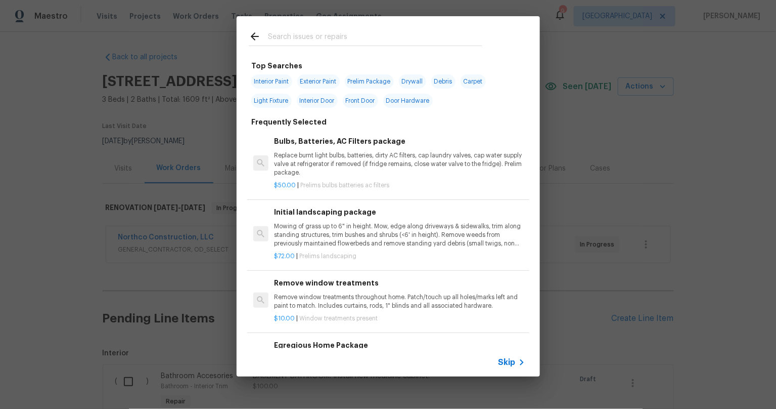
click at [307, 34] on input "text" at bounding box center [375, 37] width 214 height 15
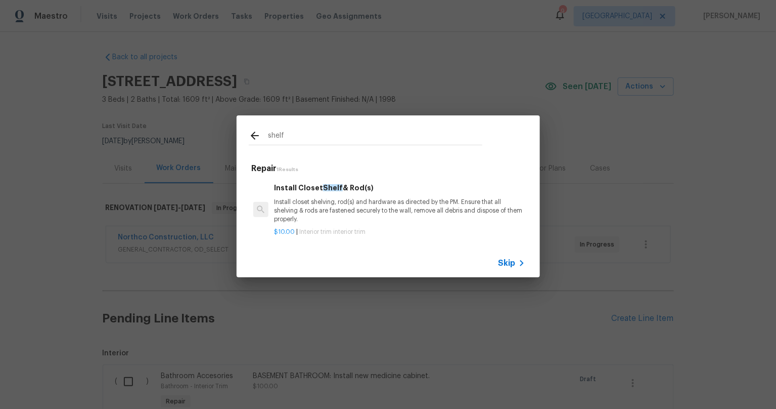
type input "shelf"
click at [349, 198] on p "Install closet shelving, rod(s) and hardware as directed by the PM. Ensure that…" at bounding box center [399, 211] width 251 height 26
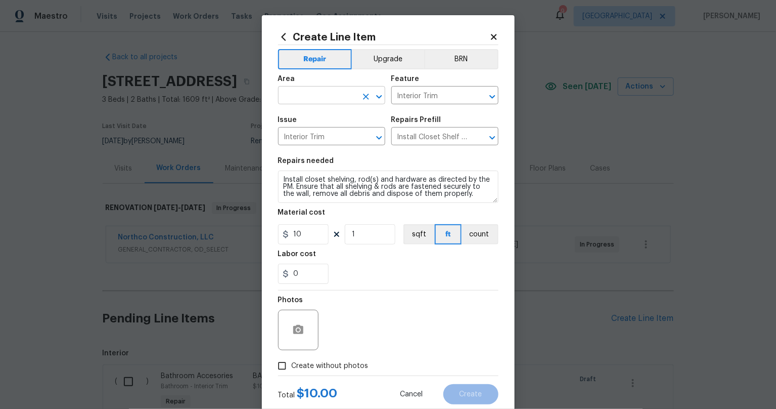
click at [298, 90] on input "text" at bounding box center [317, 97] width 79 height 16
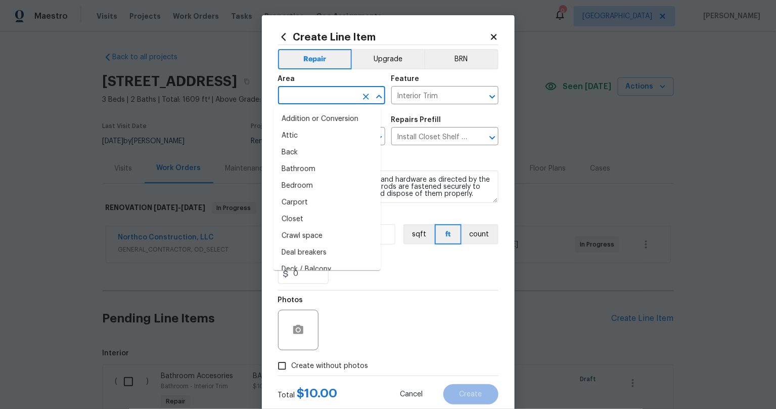
type input "m"
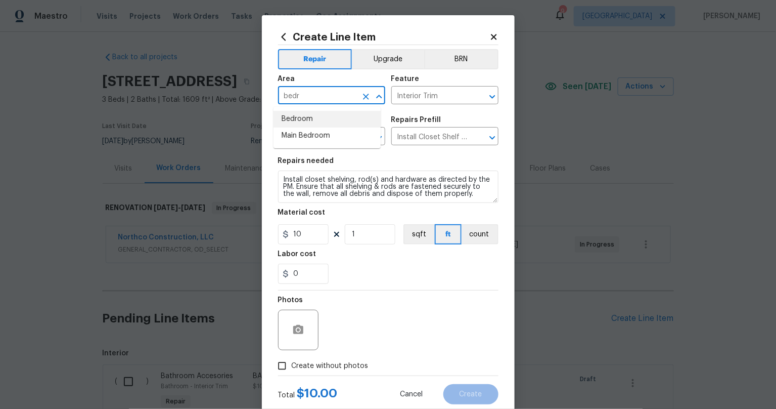
click at [302, 121] on li "Bedroom" at bounding box center [327, 119] width 107 height 17
type input "Bedroom"
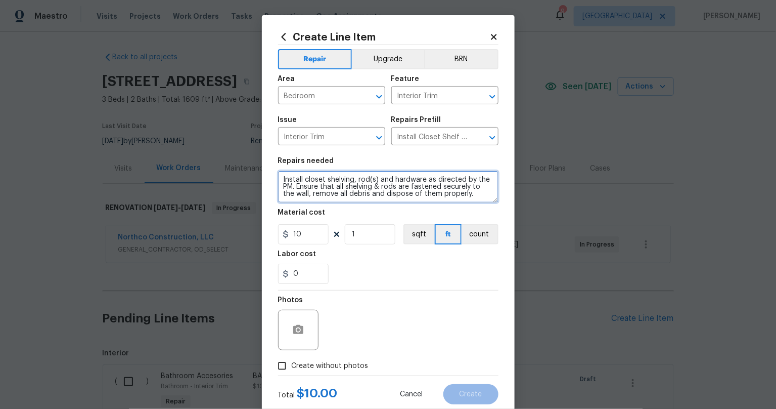
drag, startPoint x: 278, startPoint y: 180, endPoint x: 522, endPoint y: 210, distance: 246.2
click at [522, 210] on div "Create Line Item Repair Upgrade BRN Area Bedroom ​ Feature Interior Trim ​ Issu…" at bounding box center [388, 204] width 776 height 409
type textarea "R"
type textarea "MAIN BEDROOM: Re-attach the broken bracket on the wall. Replace 2 warped closet…"
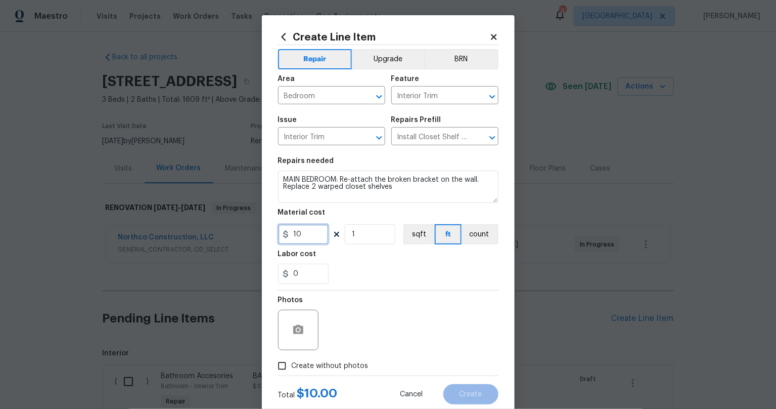
click at [244, 244] on div "Create Line Item Repair Upgrade BRN Area Bedroom ​ Feature Interior Trim ​ Issu…" at bounding box center [388, 204] width 776 height 409
type input "75"
drag, startPoint x: 427, startPoint y: 323, endPoint x: 317, endPoint y: 350, distance: 113.6
click at [424, 323] on div "Photos" at bounding box center [388, 323] width 220 height 66
click at [279, 367] on input "Create without photos" at bounding box center [282, 365] width 19 height 19
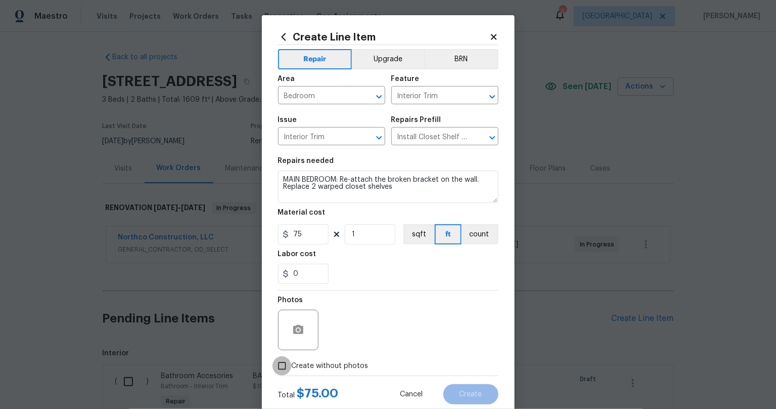
checkbox input "true"
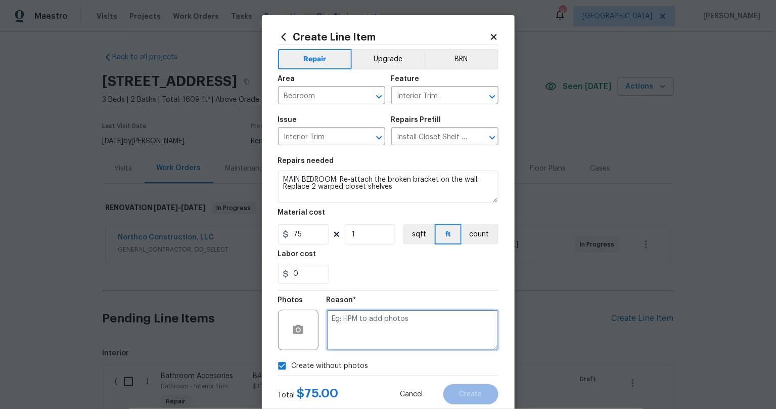
click at [375, 336] on textarea at bounding box center [413, 330] width 172 height 40
type textarea "s"
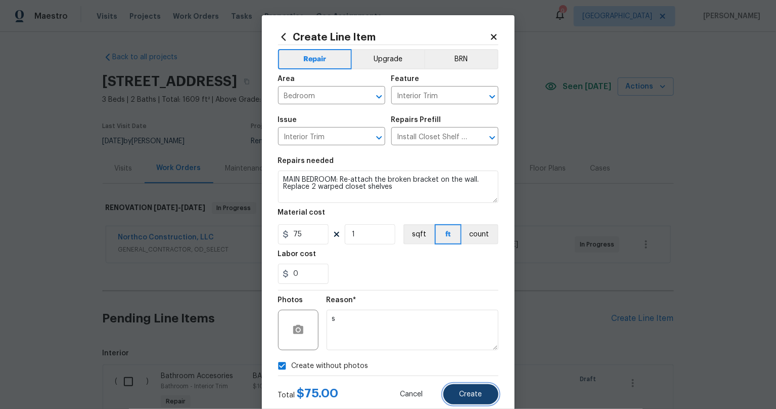
click at [464, 399] on button "Create" at bounding box center [471, 394] width 55 height 20
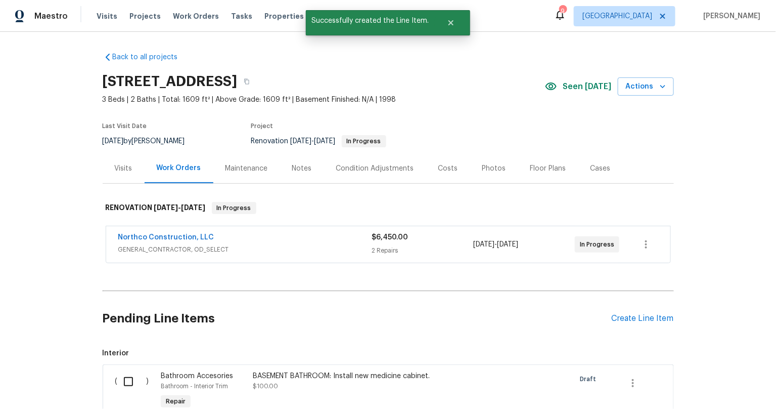
click at [44, 224] on div "Back to all projects [STREET_ADDRESS] 3 Beds | 2 Baths | Total: 1609 ft² | Abov…" at bounding box center [388, 220] width 776 height 377
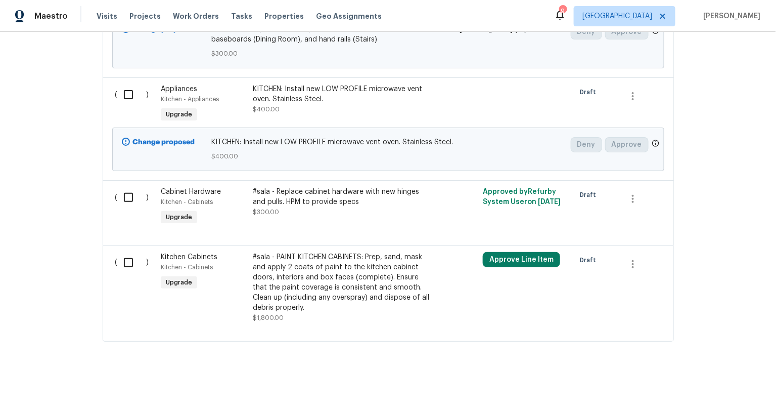
scroll to position [1723, 0]
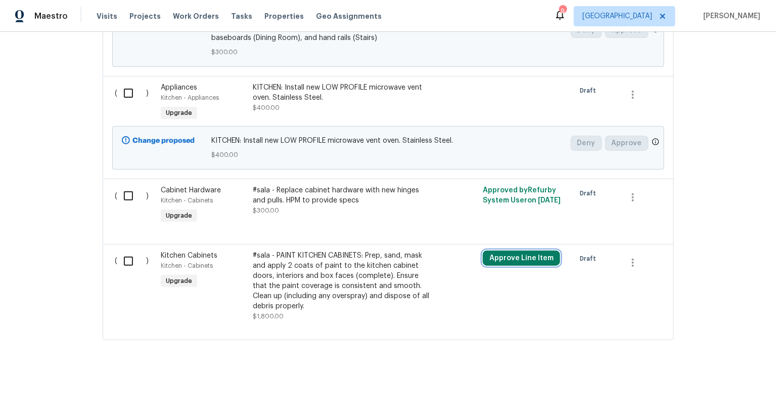
click at [508, 251] on button "Approve Line Item" at bounding box center [521, 257] width 77 height 15
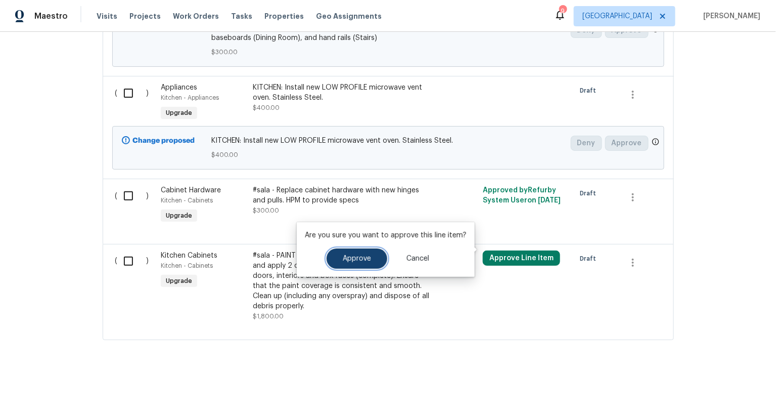
click at [361, 255] on span "Approve" at bounding box center [357, 259] width 28 height 8
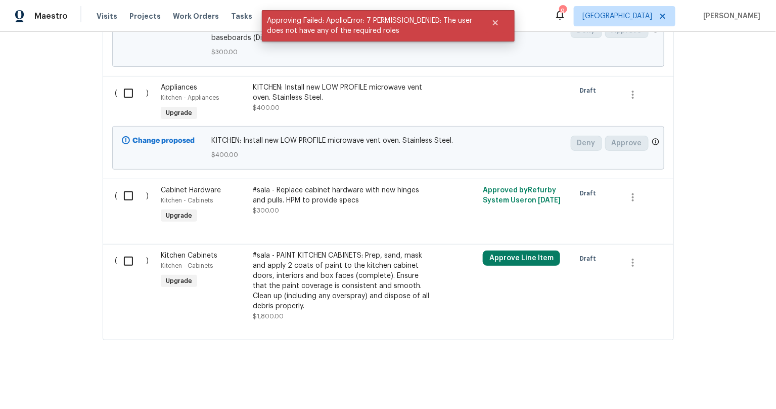
click at [60, 246] on div "Back to all projects [STREET_ADDRESS] 3 Beds | 2 Baths | Total: 1609 ft² | Abov…" at bounding box center [388, 220] width 776 height 377
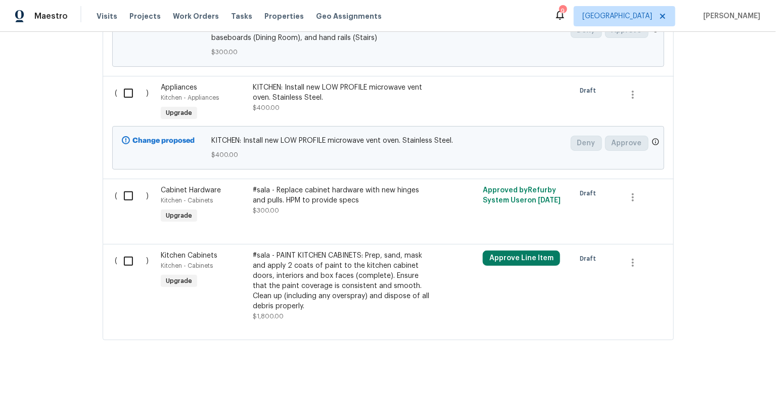
drag, startPoint x: 125, startPoint y: 255, endPoint x: 119, endPoint y: 191, distance: 65.0
click at [124, 253] on input "checkbox" at bounding box center [132, 260] width 29 height 21
checkbox input "true"
click at [123, 186] on input "checkbox" at bounding box center [132, 195] width 29 height 21
checkbox input "true"
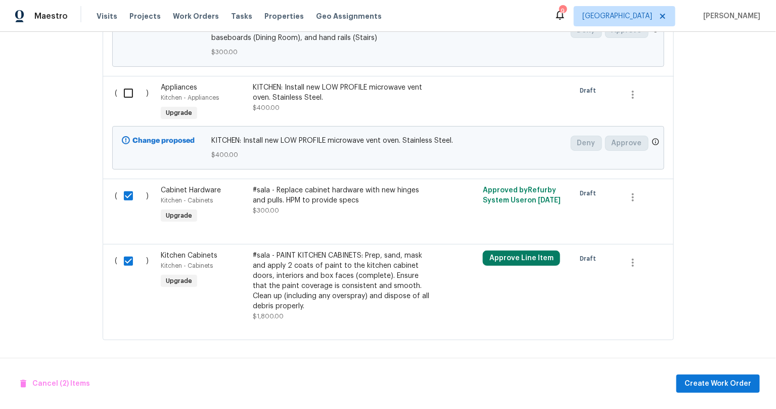
click at [123, 83] on input "checkbox" at bounding box center [132, 92] width 29 height 21
checkbox input "true"
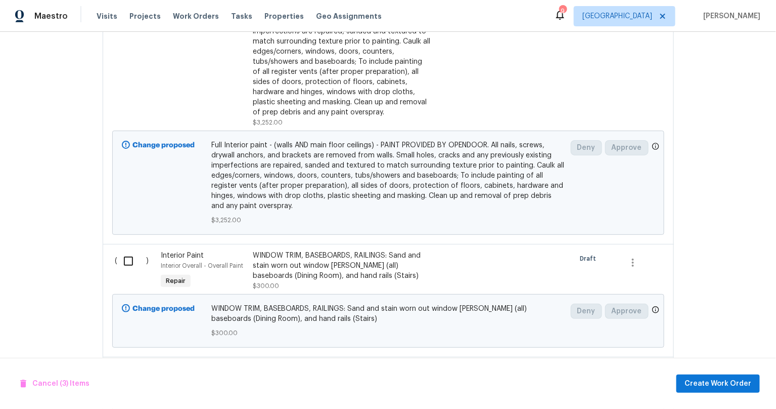
click at [123, 254] on input "checkbox" at bounding box center [132, 260] width 29 height 21
checkbox input "true"
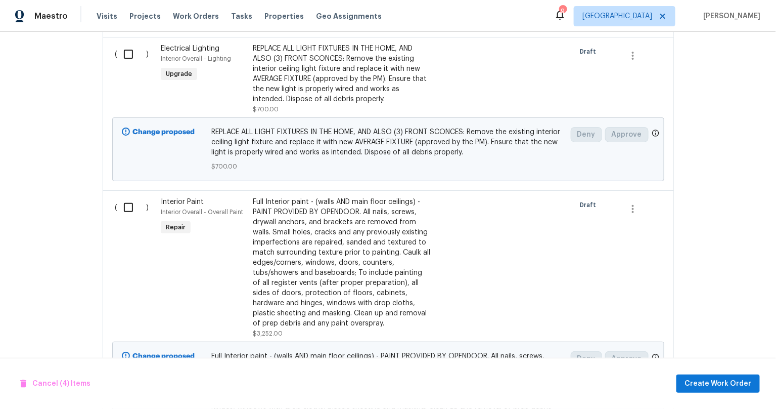
scroll to position [1172, 0]
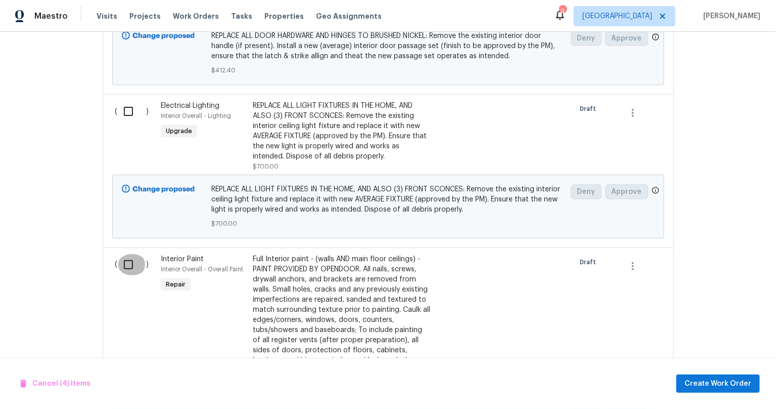
click at [120, 259] on input "checkbox" at bounding box center [132, 264] width 29 height 21
checkbox input "true"
click at [124, 110] on input "checkbox" at bounding box center [132, 111] width 29 height 21
checkbox input "true"
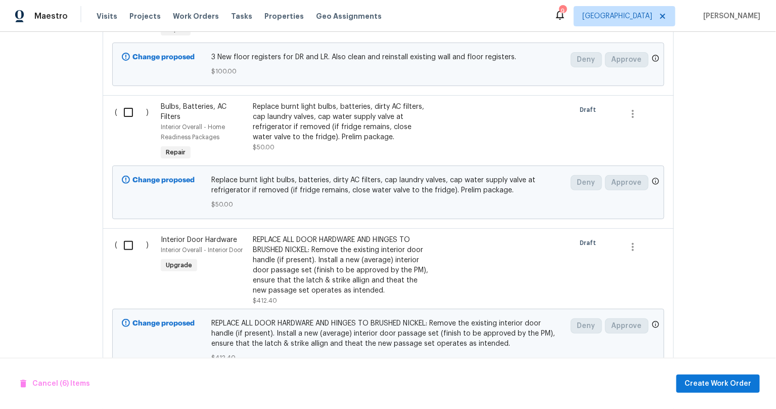
scroll to position [885, 0]
click at [125, 243] on input "checkbox" at bounding box center [132, 245] width 29 height 21
checkbox input "true"
drag, startPoint x: 127, startPoint y: 113, endPoint x: 135, endPoint y: 130, distance: 18.6
click at [127, 112] on input "checkbox" at bounding box center [132, 112] width 29 height 21
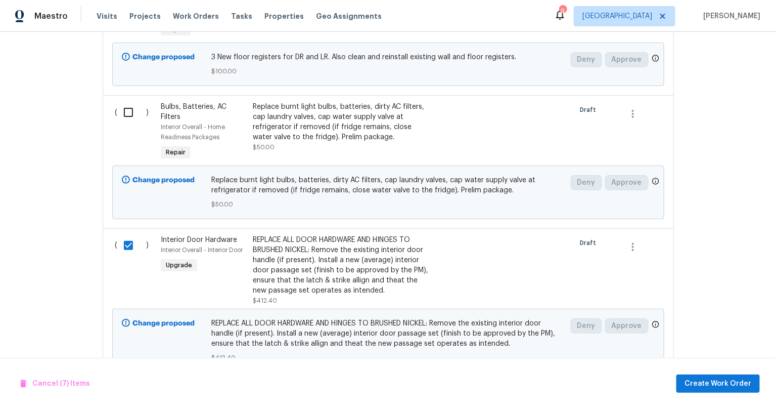
checkbox input "true"
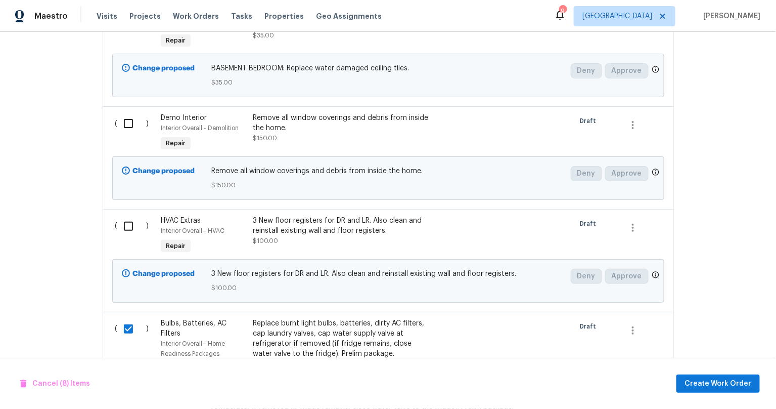
scroll to position [549, 0]
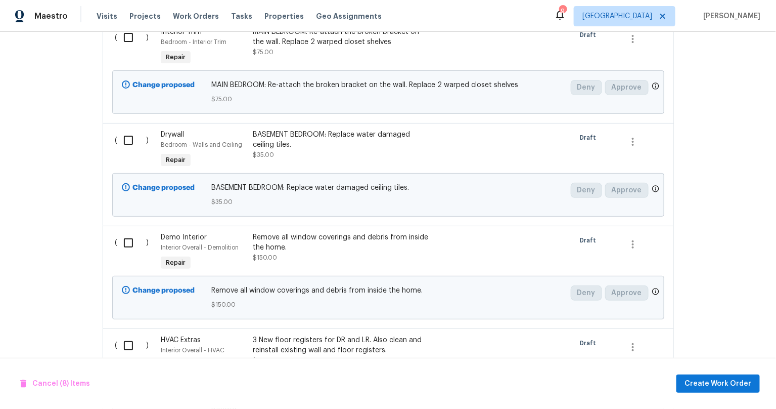
drag, startPoint x: 124, startPoint y: 345, endPoint x: 123, endPoint y: 313, distance: 32.4
click at [124, 343] on input "checkbox" at bounding box center [132, 345] width 29 height 21
checkbox input "true"
drag, startPoint x: 123, startPoint y: 237, endPoint x: 125, endPoint y: 226, distance: 11.7
click at [123, 235] on input "checkbox" at bounding box center [132, 242] width 29 height 21
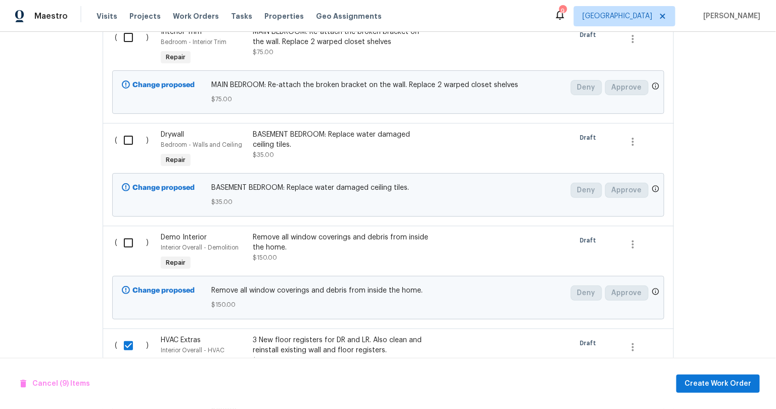
checkbox input "true"
click at [120, 139] on input "checkbox" at bounding box center [132, 139] width 29 height 21
checkbox input "true"
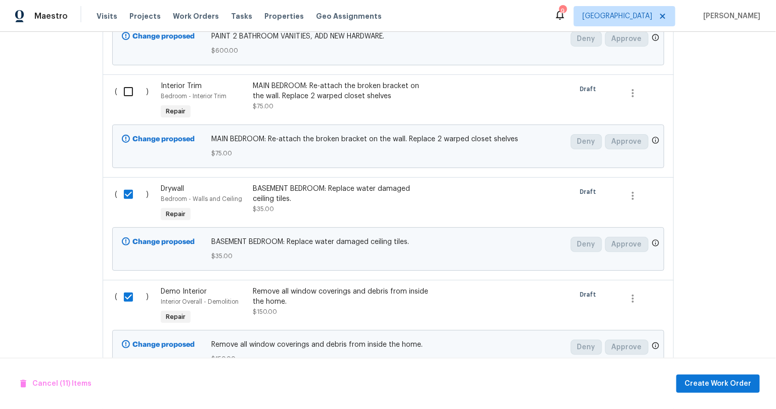
scroll to position [397, 0]
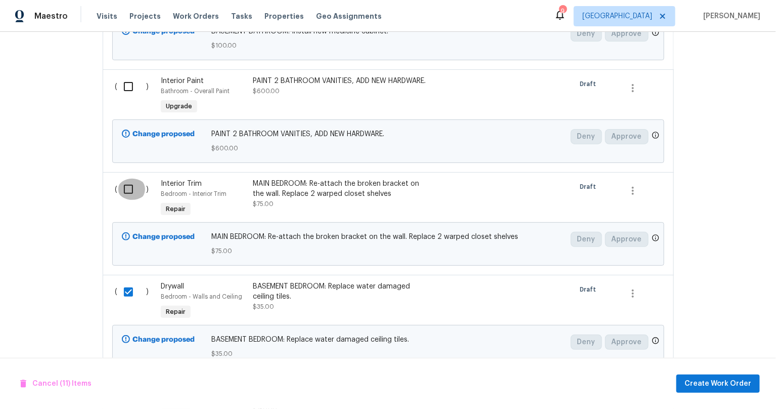
click at [122, 184] on input "checkbox" at bounding box center [132, 189] width 29 height 21
checkbox input "true"
click at [122, 79] on input "checkbox" at bounding box center [132, 86] width 29 height 21
checkbox input "true"
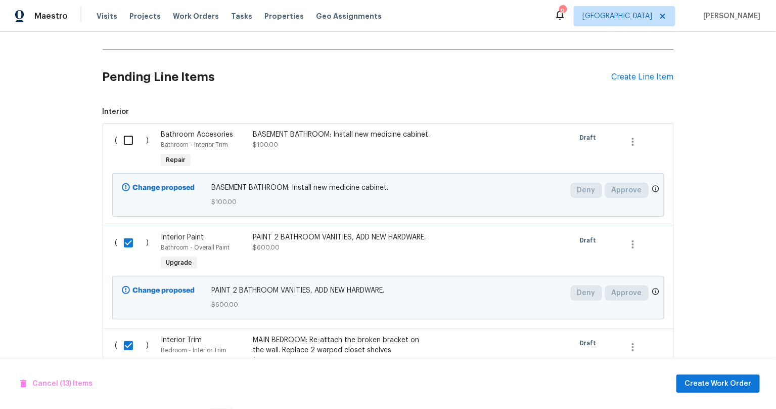
click at [125, 143] on input "checkbox" at bounding box center [132, 139] width 29 height 21
checkbox input "true"
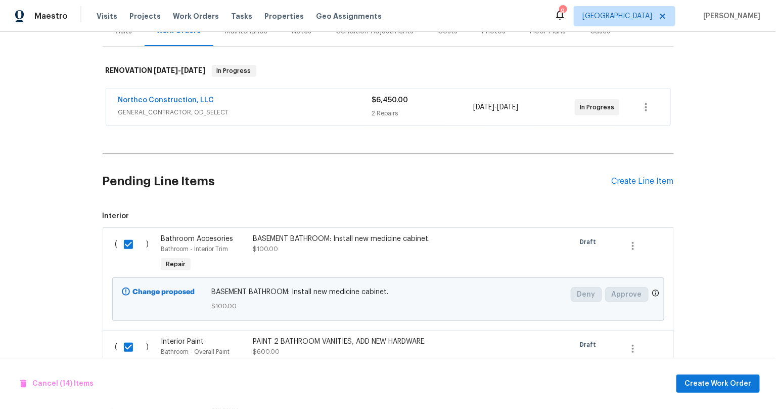
scroll to position [0, 0]
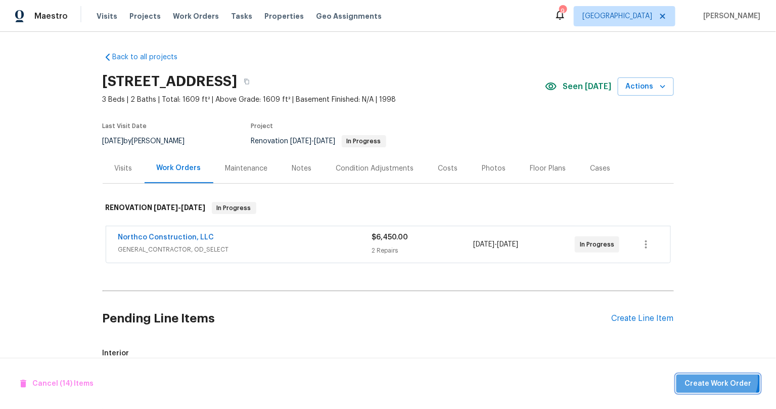
click at [720, 379] on span "Create Work Order" at bounding box center [718, 383] width 67 height 13
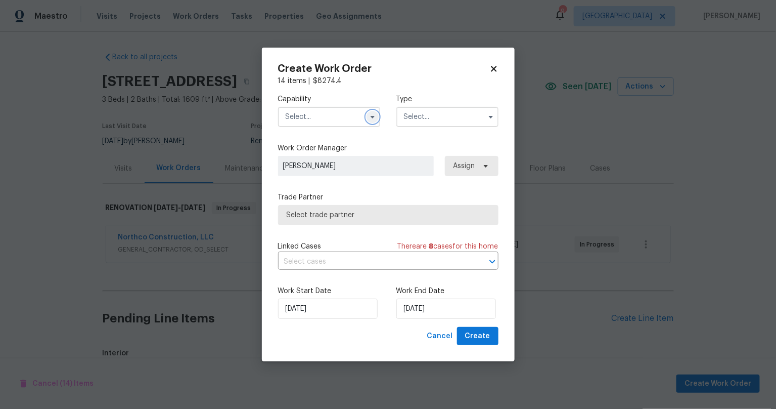
click at [371, 120] on icon "button" at bounding box center [373, 117] width 8 height 8
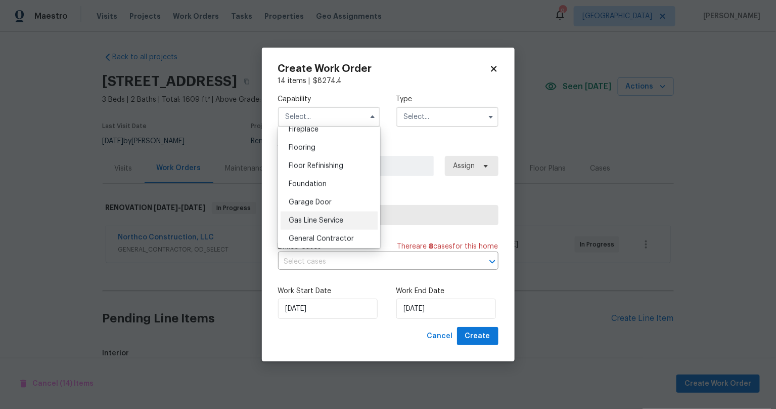
scroll to position [399, 0]
click at [310, 226] on span "General Contractor" at bounding box center [321, 222] width 65 height 7
type input "General Contractor"
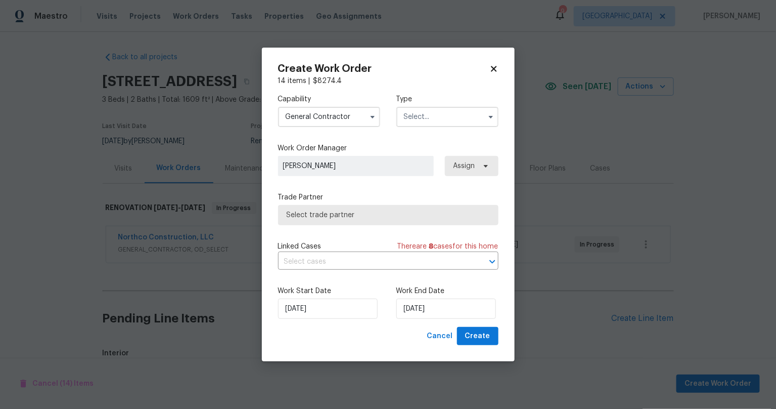
click at [436, 122] on input "text" at bounding box center [447, 117] width 102 height 20
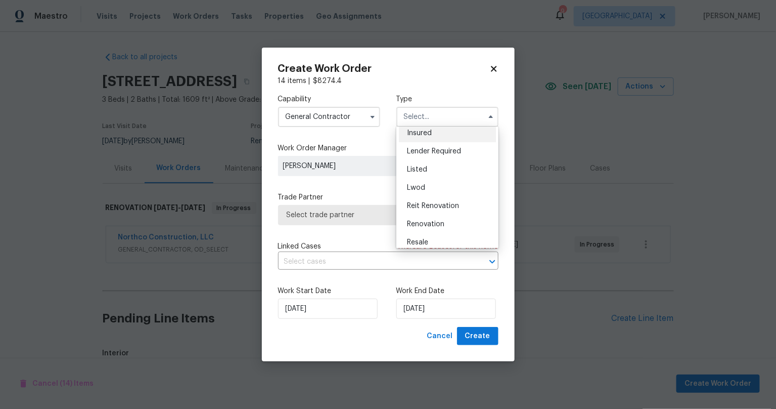
scroll to position [102, 0]
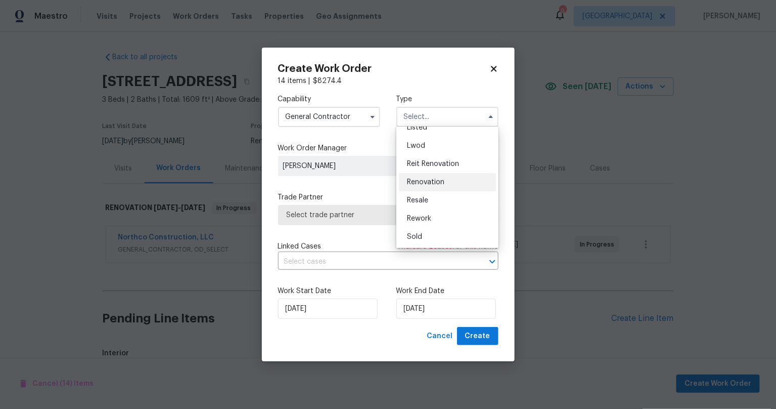
click at [437, 186] on div "Renovation" at bounding box center [447, 182] width 97 height 18
type input "Renovation"
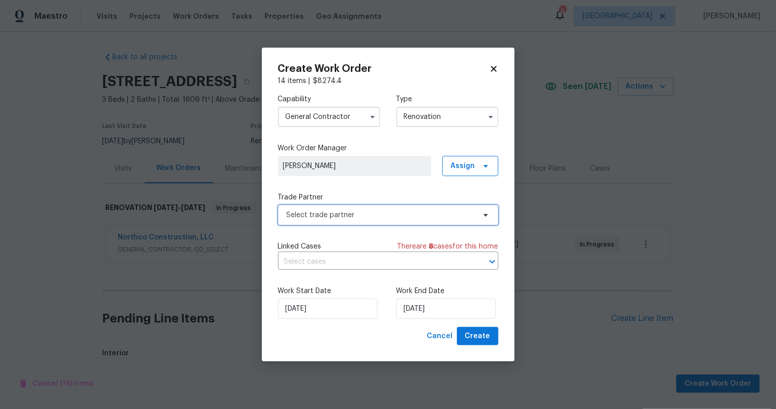
click at [432, 215] on span "Select trade partner" at bounding box center [381, 215] width 189 height 10
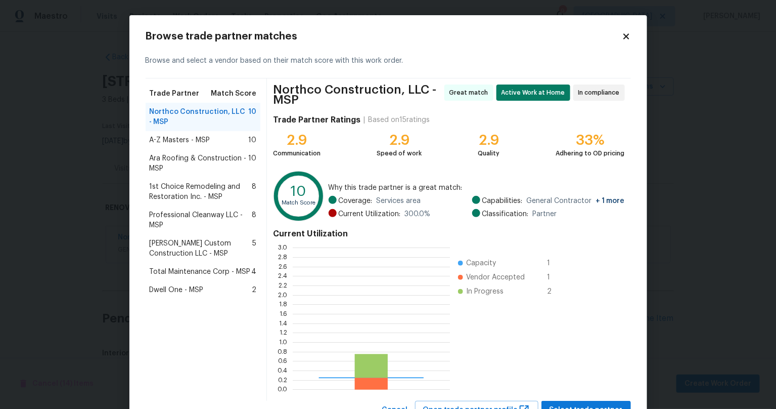
scroll to position [133, 149]
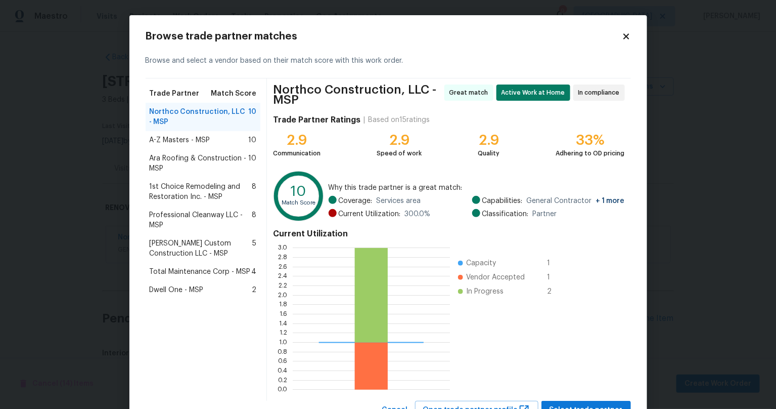
drag, startPoint x: 188, startPoint y: 163, endPoint x: 202, endPoint y: 165, distance: 14.4
click at [188, 163] on span "Ara Roofing & Construction - MSP" at bounding box center [199, 163] width 99 height 20
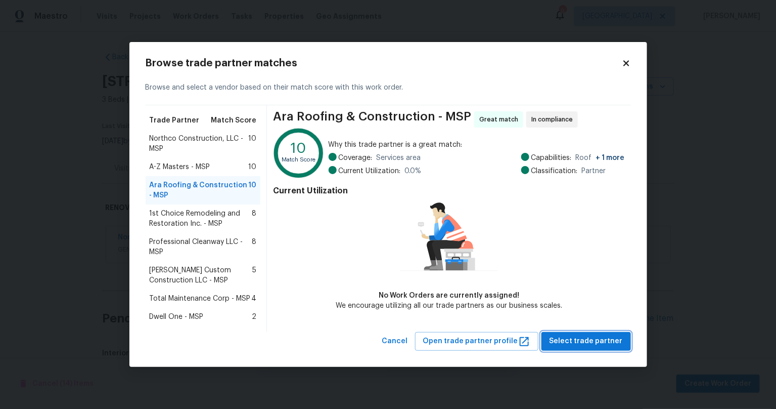
click at [577, 341] on span "Select trade partner" at bounding box center [586, 341] width 73 height 13
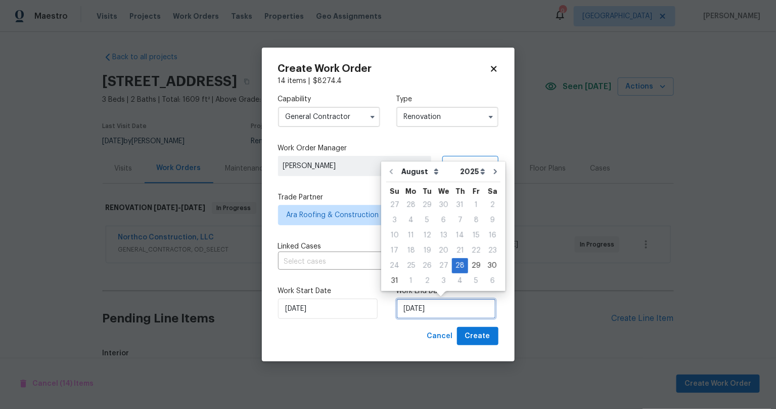
click at [429, 308] on input "[DATE]" at bounding box center [446, 308] width 100 height 20
click at [469, 282] on div "5" at bounding box center [476, 281] width 16 height 14
type input "[DATE]"
select select "8"
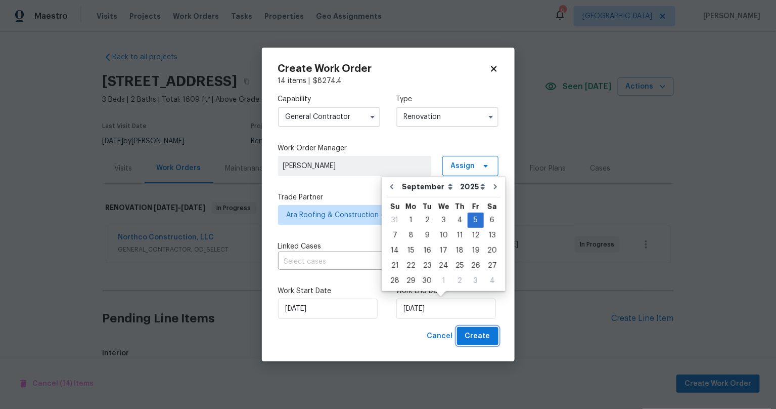
click at [487, 336] on span "Create" at bounding box center [477, 336] width 25 height 13
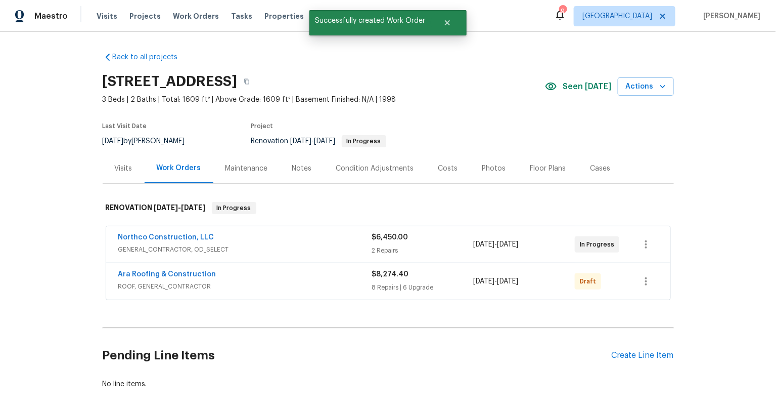
click at [53, 225] on div "Back to all projects [STREET_ADDRESS] 3 Beds | 2 Baths | Total: 1609 ft² | Abov…" at bounding box center [388, 220] width 776 height 377
click at [645, 277] on icon "button" at bounding box center [646, 281] width 2 height 8
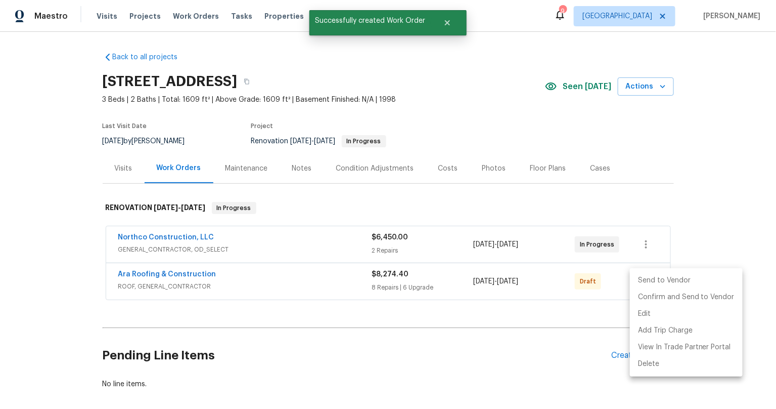
click at [645, 277] on li "Send to Vendor" at bounding box center [686, 280] width 113 height 17
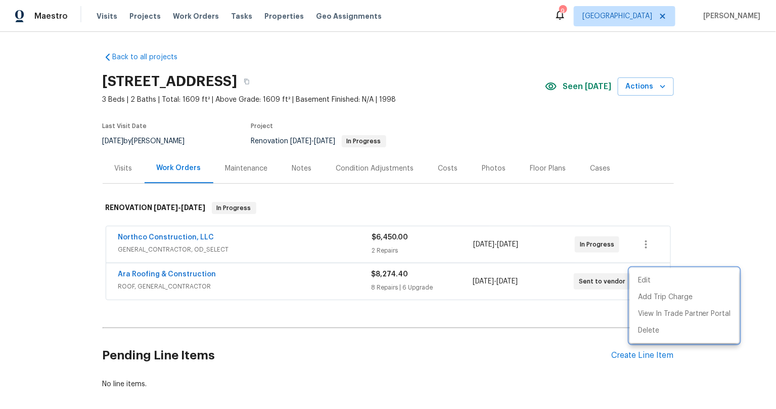
click at [96, 278] on div at bounding box center [388, 204] width 776 height 409
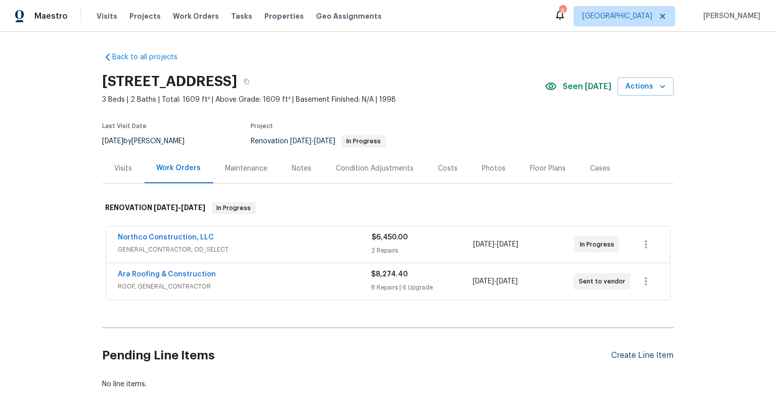
click at [633, 353] on div "Create Line Item" at bounding box center [643, 355] width 62 height 10
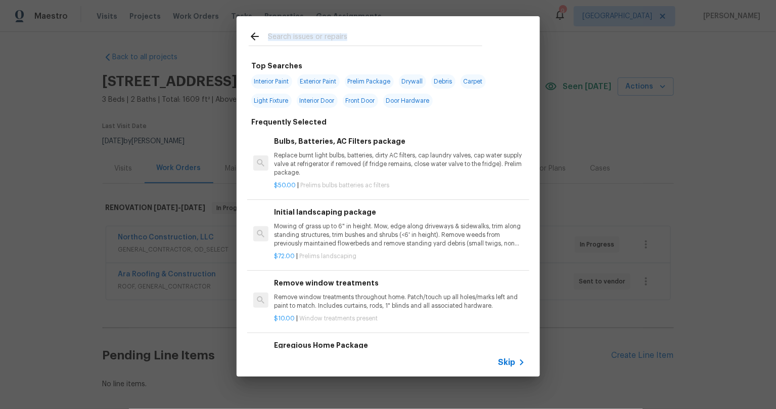
click at [349, 46] on h2 at bounding box center [366, 38] width 234 height 16
click at [343, 37] on input "text" at bounding box center [375, 37] width 214 height 15
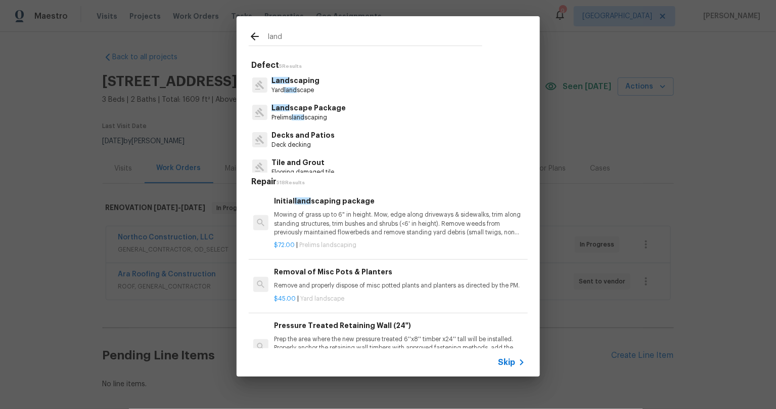
type input "land"
click at [292, 88] on span "land" at bounding box center [290, 90] width 13 height 6
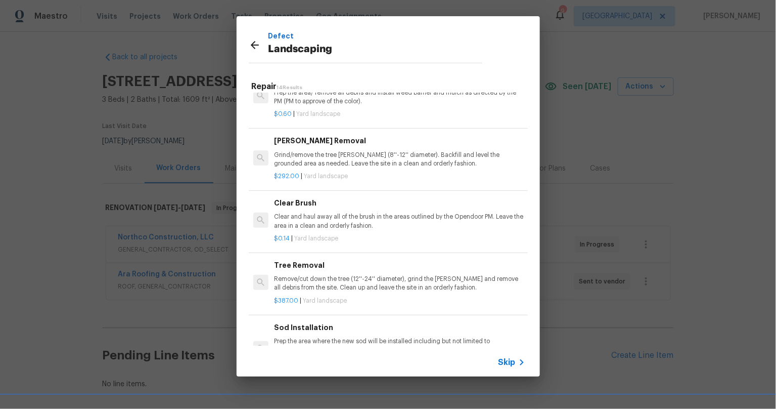
scroll to position [0, 0]
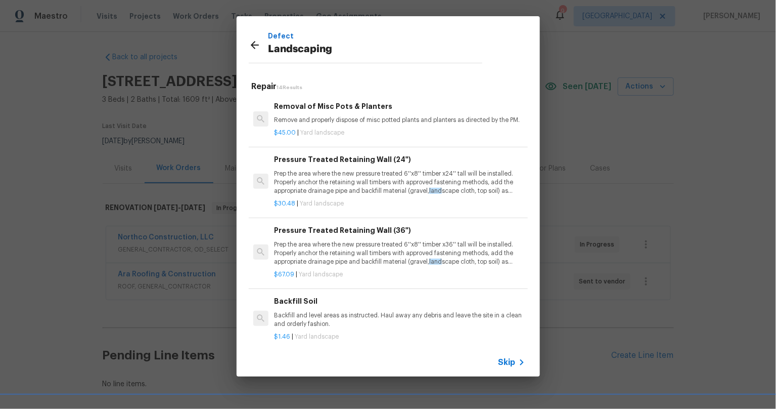
drag, startPoint x: 253, startPoint y: 45, endPoint x: 332, endPoint y: 50, distance: 79.6
click at [253, 45] on icon at bounding box center [255, 45] width 8 height 8
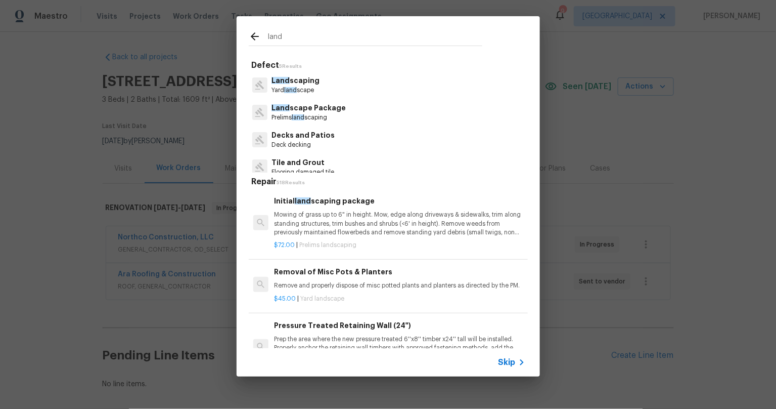
click at [312, 33] on input "land" at bounding box center [375, 37] width 214 height 15
type input "l"
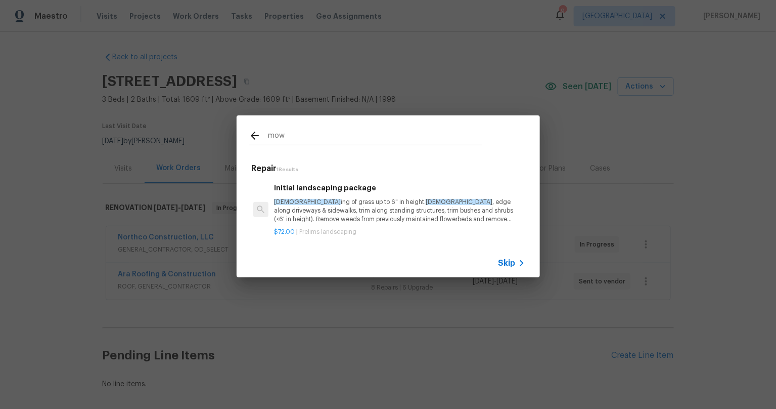
type input "mow"
click at [311, 203] on p "Mow ing of grass up to 6" in height. Mow , edge along driveways & sidewalks, tr…" at bounding box center [399, 211] width 251 height 26
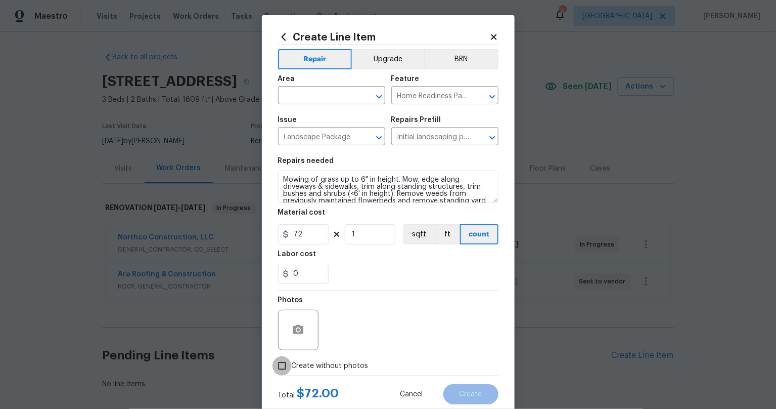
click at [284, 362] on input "Create without photos" at bounding box center [282, 365] width 19 height 19
checkbox input "true"
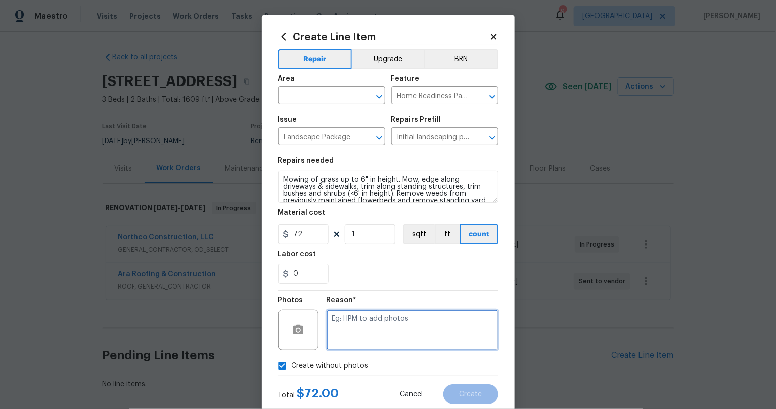
click at [357, 327] on textarea at bounding box center [413, 330] width 172 height 40
type textarea "s"
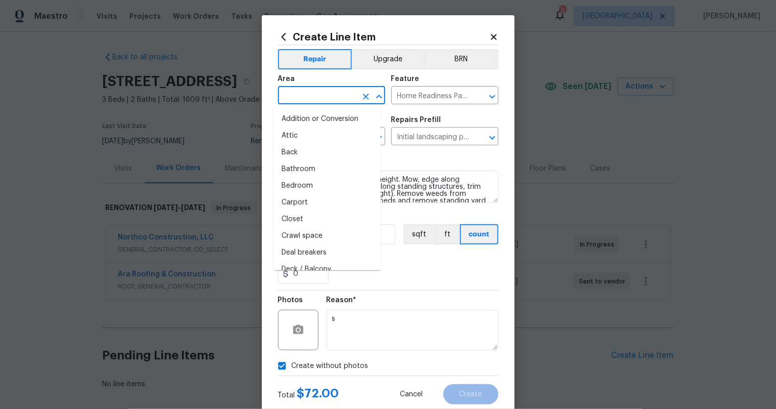
click at [313, 93] on input "text" at bounding box center [317, 97] width 79 height 16
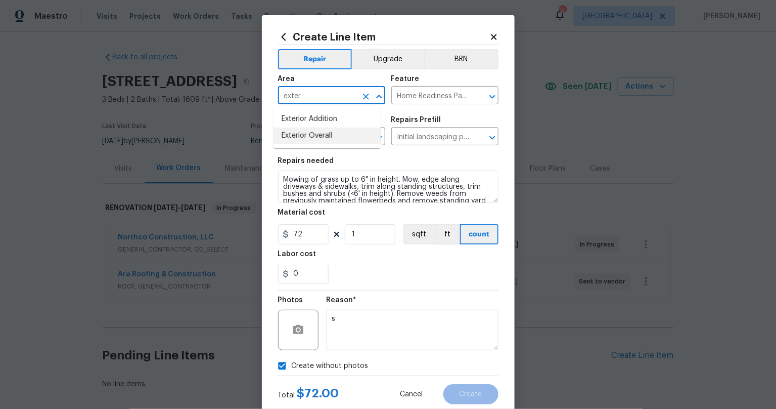
click at [321, 130] on li "Exterior Overall" at bounding box center [327, 135] width 107 height 17
type input "Exterior Overall"
click at [466, 400] on button "Create" at bounding box center [471, 394] width 55 height 20
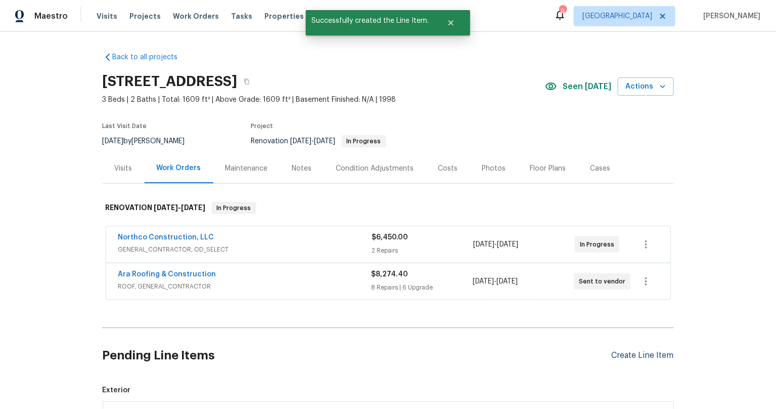
click at [615, 351] on div "Create Line Item" at bounding box center [643, 355] width 62 height 10
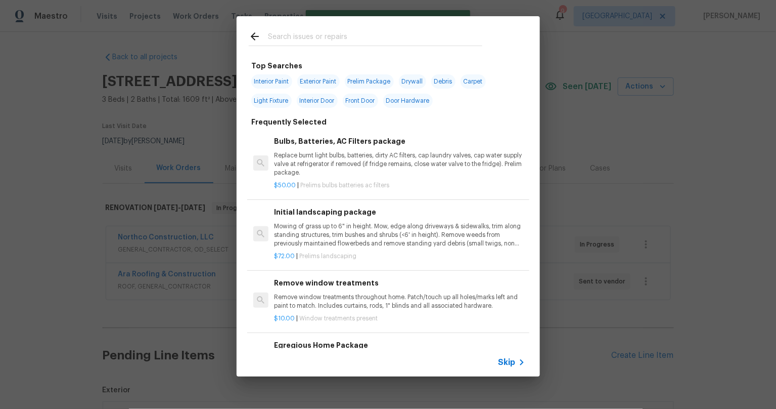
click at [342, 38] on input "text" at bounding box center [375, 37] width 214 height 15
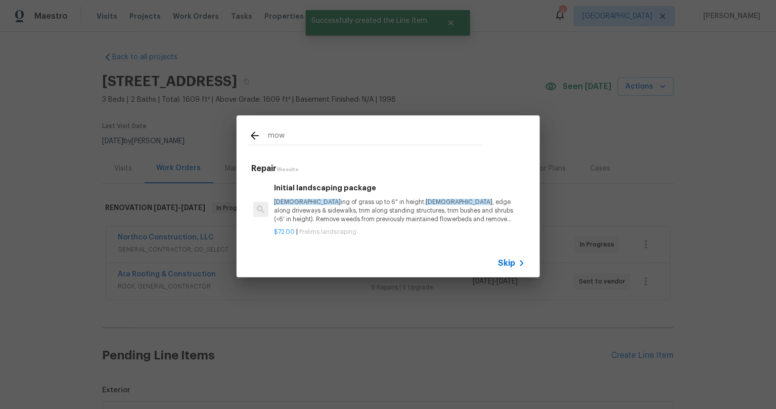
type input "mow"
click at [337, 208] on p "Mow ing of grass up to 6" in height. Mow , edge along driveways & sidewalks, tr…" at bounding box center [399, 211] width 251 height 26
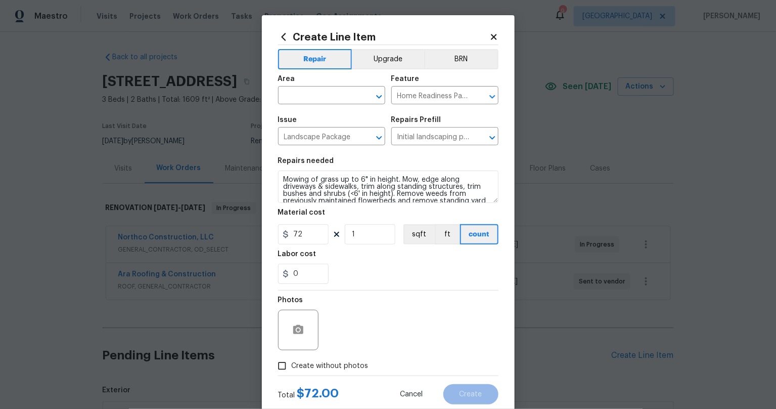
click at [279, 368] on input "Create without photos" at bounding box center [282, 365] width 19 height 19
checkbox input "true"
drag, startPoint x: 360, startPoint y: 317, endPoint x: 370, endPoint y: 320, distance: 9.9
click at [364, 318] on textarea at bounding box center [413, 330] width 172 height 40
type textarea "s"
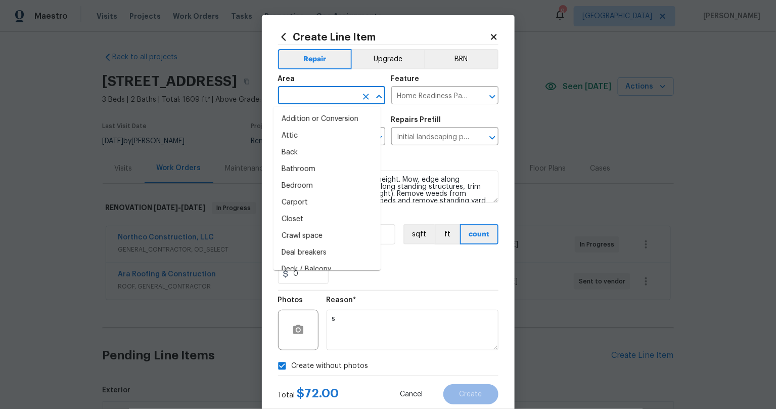
click at [292, 92] on input "text" at bounding box center [317, 97] width 79 height 16
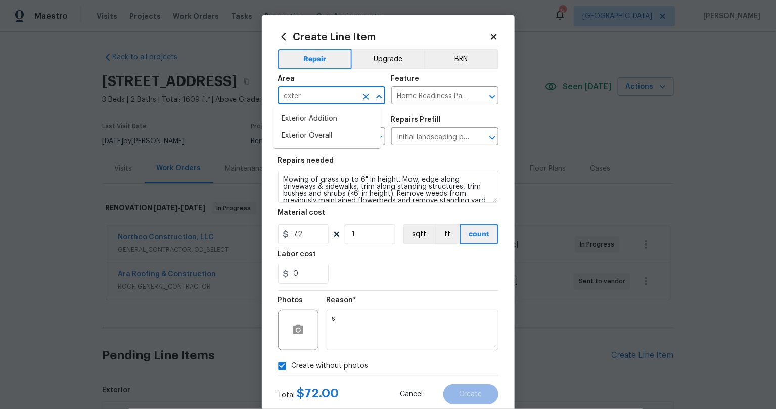
click at [329, 134] on li "Exterior Overall" at bounding box center [327, 135] width 107 height 17
type input "Exterior Overall"
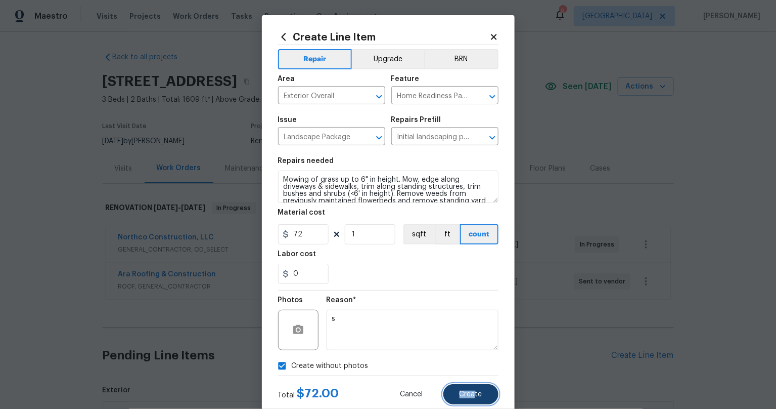
drag, startPoint x: 480, startPoint y: 386, endPoint x: 476, endPoint y: 374, distance: 12.8
click at [480, 386] on button "Create" at bounding box center [471, 394] width 55 height 20
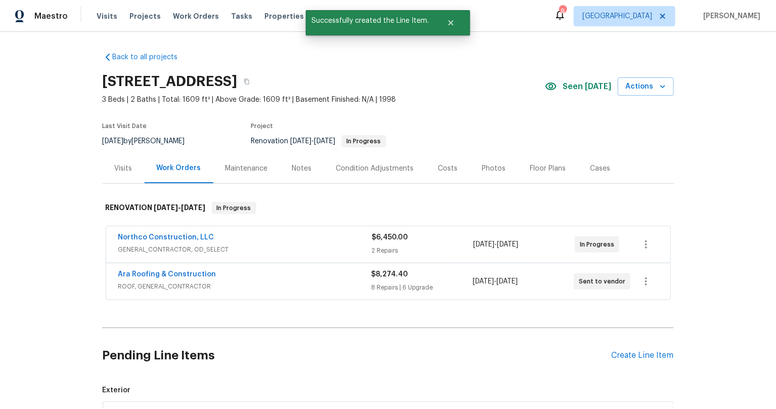
click at [76, 263] on div "Back to all projects [STREET_ADDRESS] 3 Beds | 2 Baths | Total: 1609 ft² | Abov…" at bounding box center [388, 220] width 776 height 377
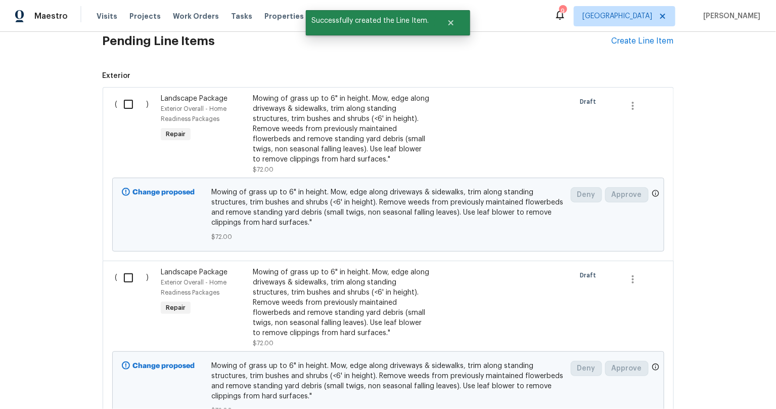
scroll to position [330, 0]
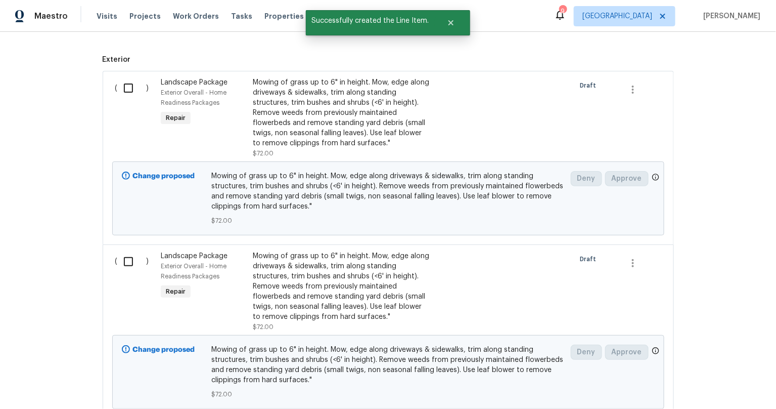
click at [125, 81] on input "checkbox" at bounding box center [132, 87] width 29 height 21
checkbox input "true"
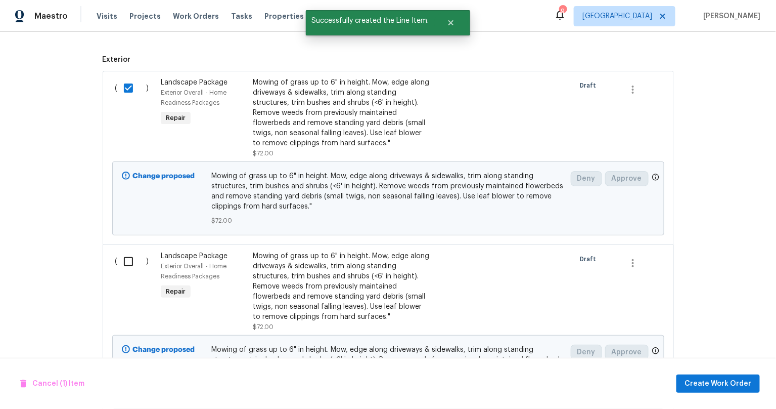
click at [118, 251] on input "checkbox" at bounding box center [132, 261] width 29 height 21
checkbox input "true"
click at [714, 385] on span "Create Work Order" at bounding box center [718, 383] width 67 height 13
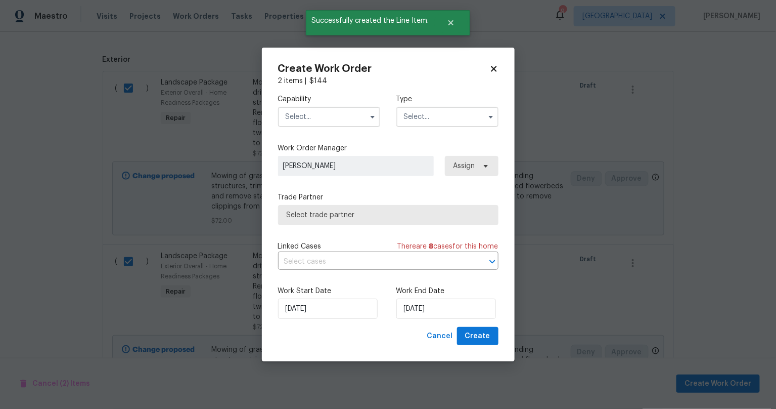
click at [311, 108] on input "text" at bounding box center [329, 117] width 102 height 20
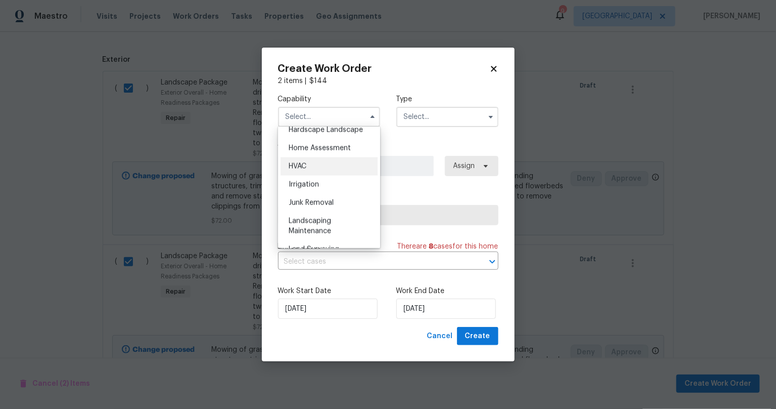
scroll to position [648, 0]
click at [328, 175] on div "Landscaping Maintenance" at bounding box center [329, 161] width 97 height 28
type input "Landscaping Maintenance"
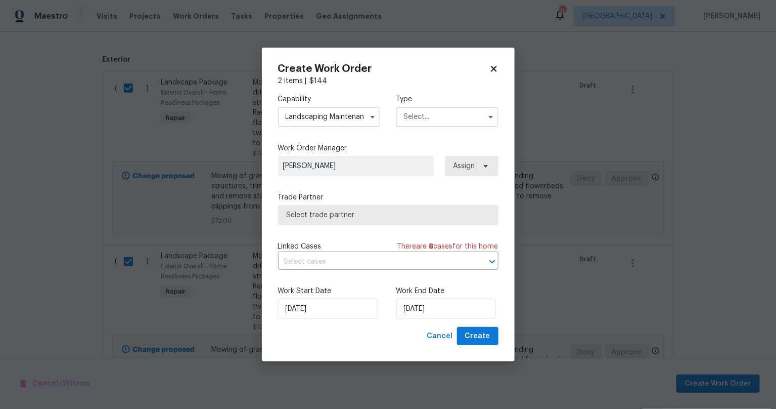
click at [455, 123] on input "text" at bounding box center [447, 117] width 102 height 20
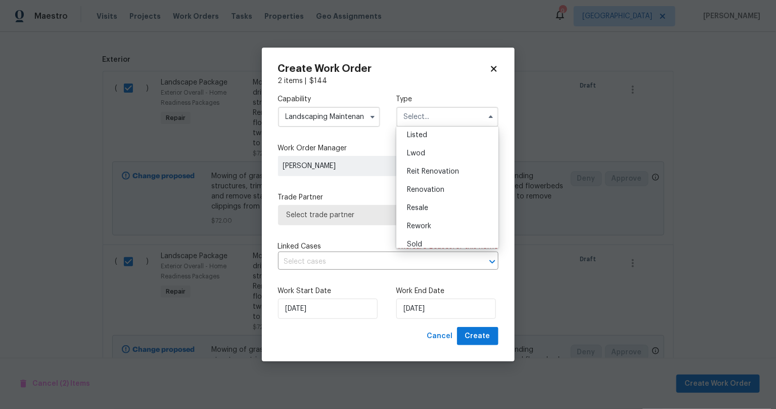
scroll to position [102, 0]
click at [440, 185] on span "Renovation" at bounding box center [425, 182] width 37 height 7
type input "Renovation"
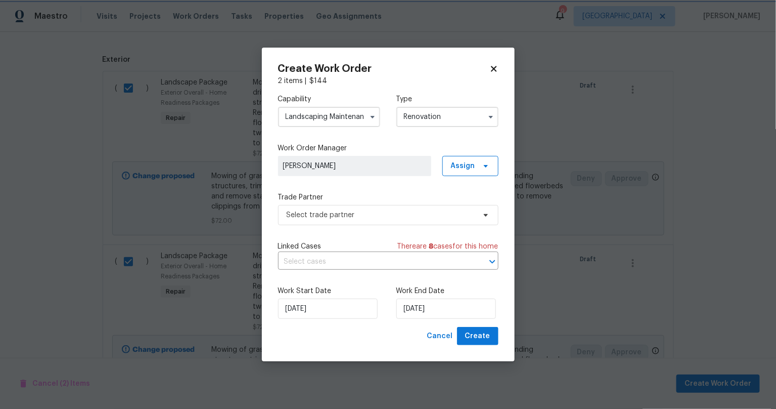
scroll to position [0, 0]
click at [400, 215] on span "Select trade partner" at bounding box center [381, 215] width 189 height 10
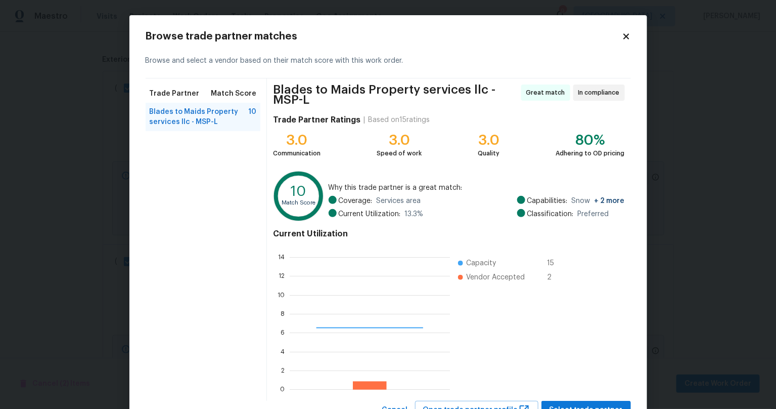
scroll to position [133, 152]
click at [588, 396] on div "Blades to Maids Property services llc - MSP-L Great match In compliance Trade P…" at bounding box center [449, 239] width 364 height 322
click at [588, 402] on button "Select trade partner" at bounding box center [587, 410] width 90 height 19
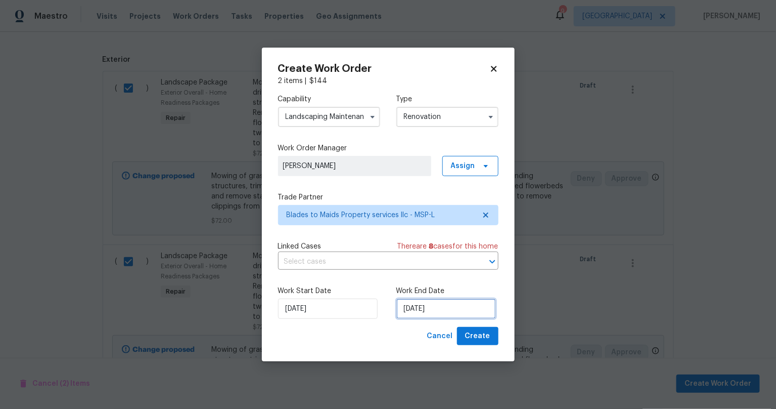
click at [426, 315] on input "[DATE]" at bounding box center [446, 308] width 100 height 20
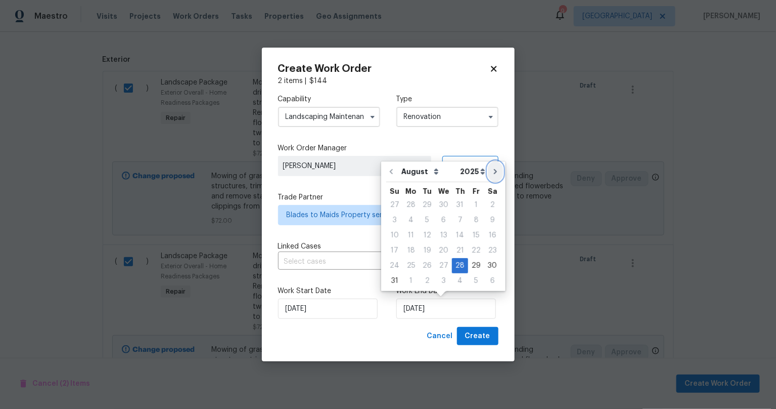
click at [492, 173] on icon "Go to next month" at bounding box center [496, 171] width 8 height 8
type input "[DATE]"
select select "8"
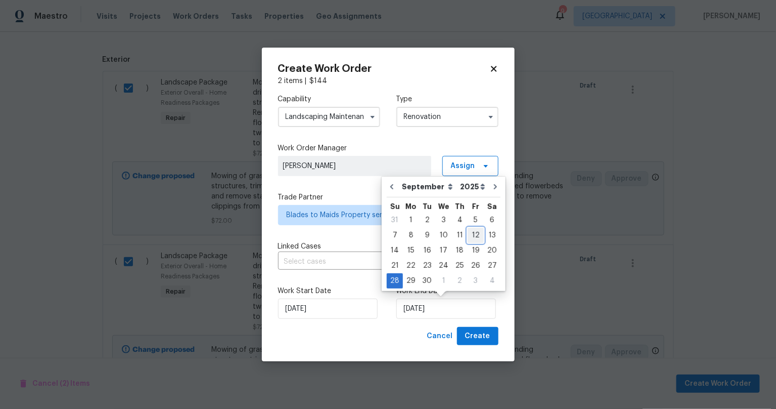
click at [471, 237] on div "12" at bounding box center [476, 235] width 16 height 14
type input "[DATE]"
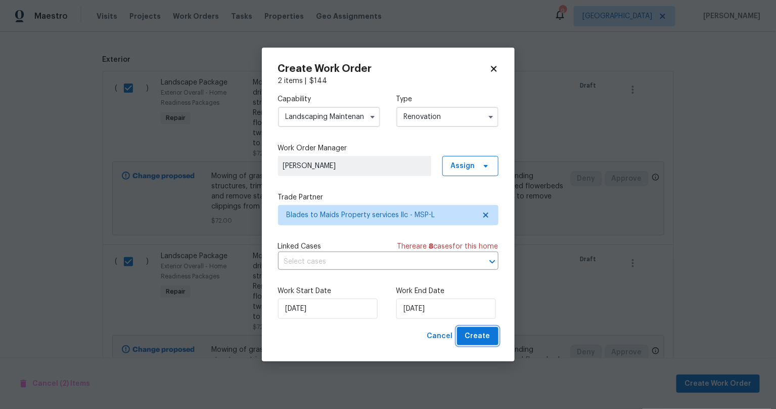
click at [488, 335] on span "Create" at bounding box center [477, 336] width 25 height 13
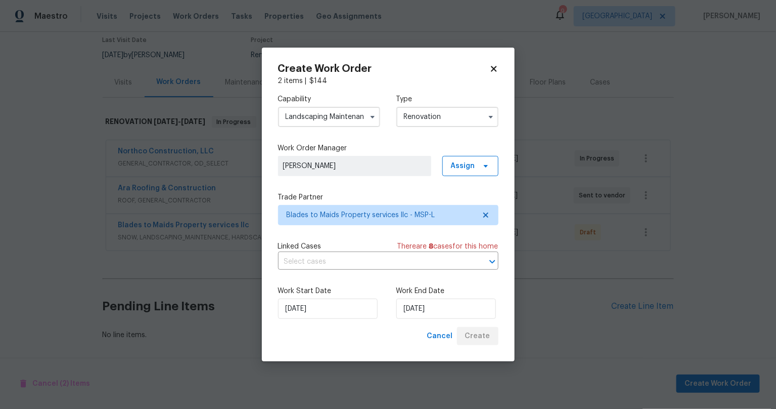
scroll to position [92, 0]
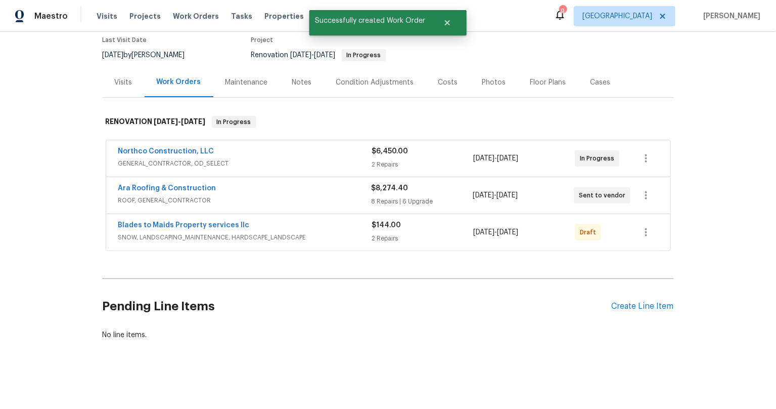
click at [74, 224] on div "Back to all projects [STREET_ADDRESS] 3 Beds | 2 Baths | Total: 1609 ft² | Abov…" at bounding box center [388, 220] width 776 height 377
click at [641, 226] on icon "button" at bounding box center [646, 232] width 12 height 12
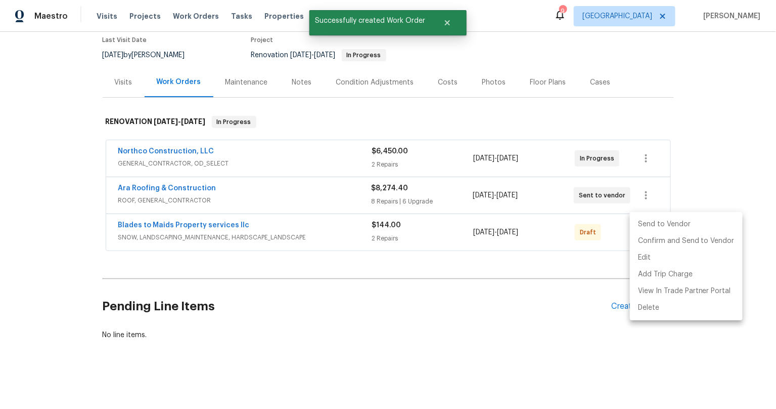
click at [659, 225] on li "Send to Vendor" at bounding box center [686, 224] width 113 height 17
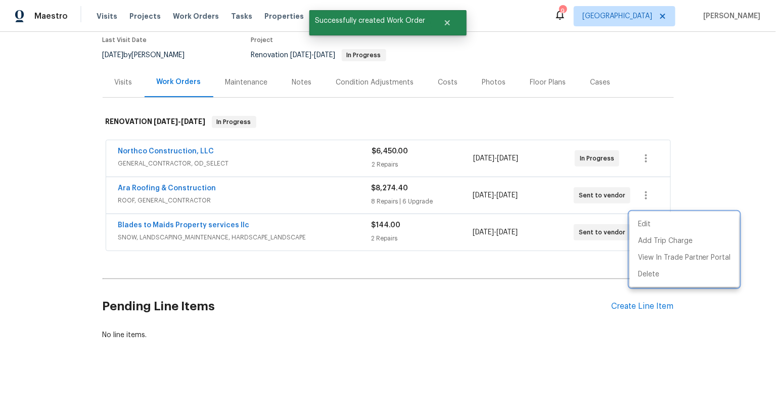
click at [626, 299] on div at bounding box center [388, 204] width 776 height 409
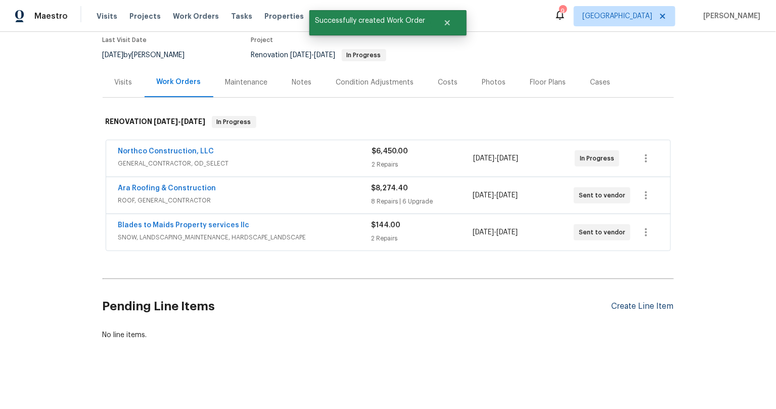
click at [624, 301] on div "Create Line Item" at bounding box center [643, 306] width 62 height 10
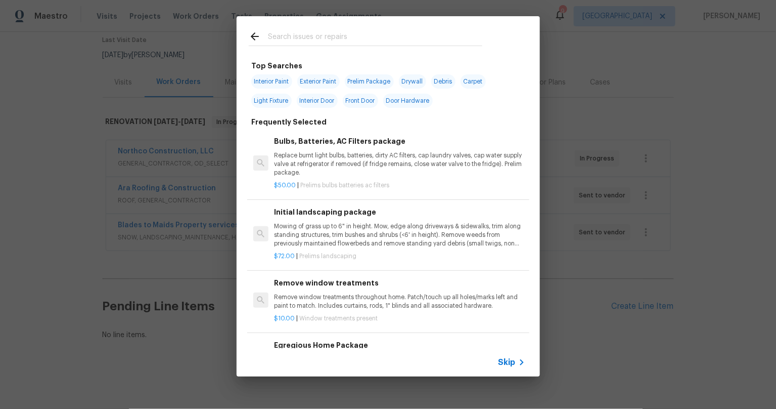
click at [310, 34] on input "text" at bounding box center [375, 37] width 214 height 15
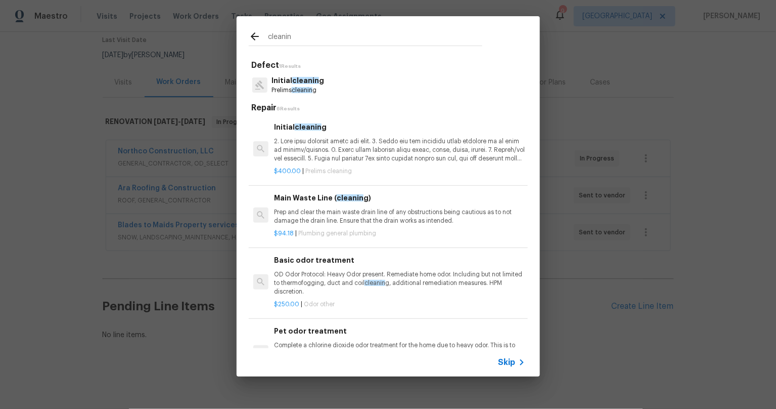
type input "cleanin"
drag, startPoint x: 283, startPoint y: 84, endPoint x: 288, endPoint y: 91, distance: 8.0
click at [283, 84] on p "Initial cleanin g" at bounding box center [298, 80] width 53 height 11
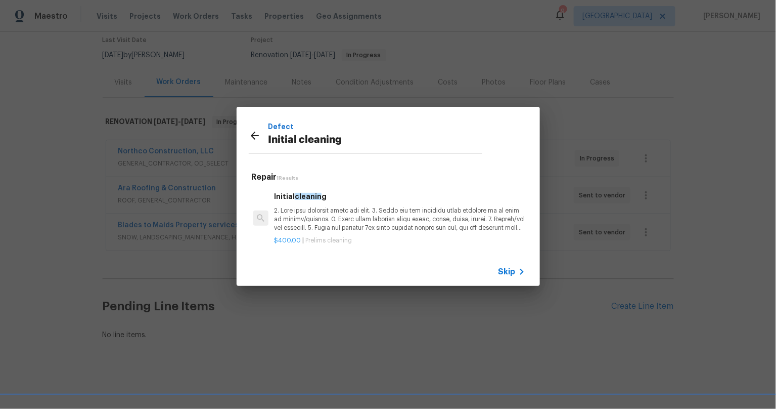
click at [340, 222] on p at bounding box center [399, 219] width 251 height 26
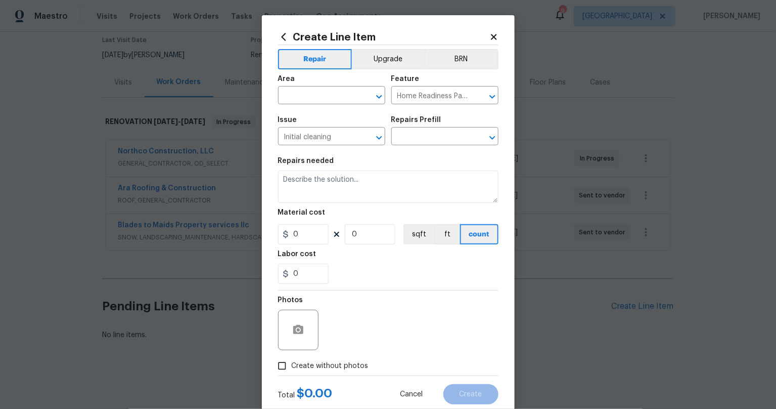
type input "Initial cleaning $400.00"
type textarea "1. Wipe down exterior doors and trim. 2. Clean out all exterior light fixtures …"
type input "400"
type input "1"
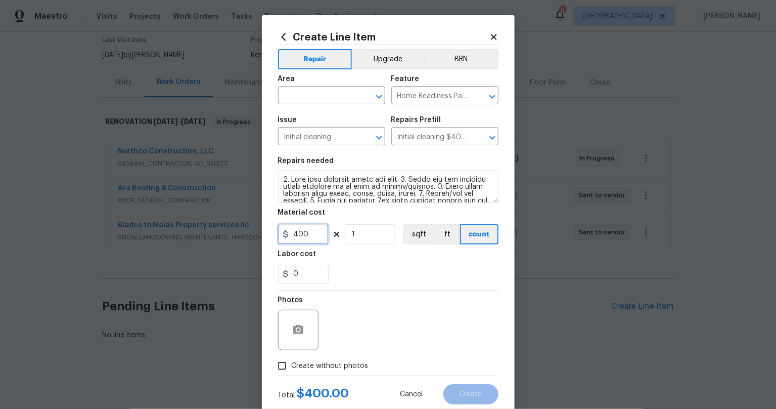
drag, startPoint x: 292, startPoint y: 236, endPoint x: 286, endPoint y: 232, distance: 7.5
click at [286, 232] on input "400" at bounding box center [303, 234] width 51 height 20
type input "300"
click at [373, 286] on section "Repairs needed Material cost 300 1 sqft ft count Labor cost 0" at bounding box center [388, 220] width 220 height 139
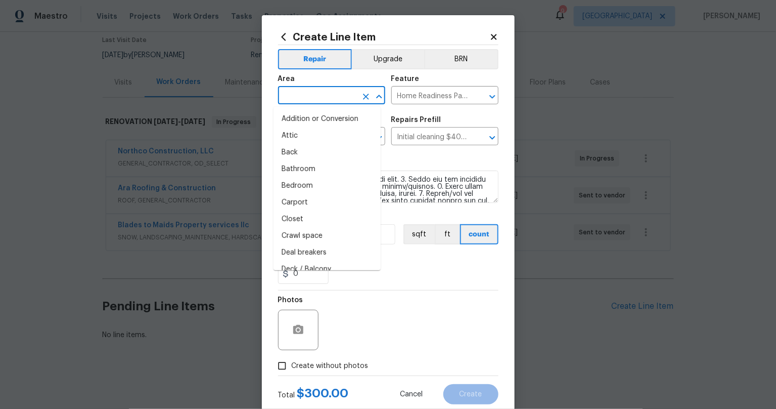
click at [314, 91] on input "text" at bounding box center [317, 97] width 79 height 16
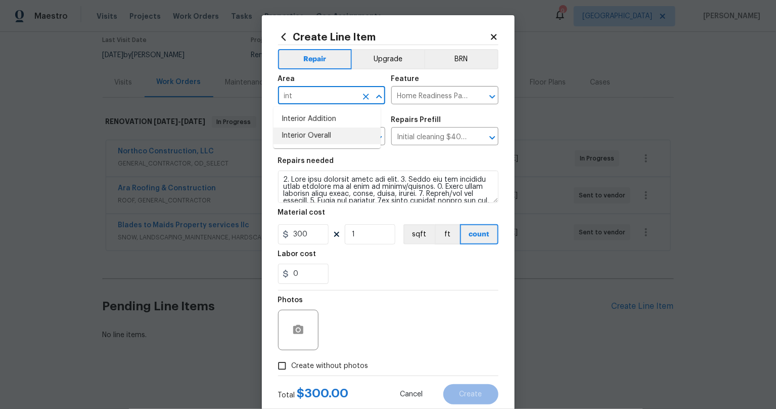
click at [305, 139] on li "Interior Overall" at bounding box center [327, 135] width 107 height 17
type input "Interior Overall"
drag, startPoint x: 415, startPoint y: 347, endPoint x: 395, endPoint y: 352, distance: 20.2
click at [410, 348] on div "Photos" at bounding box center [388, 323] width 220 height 66
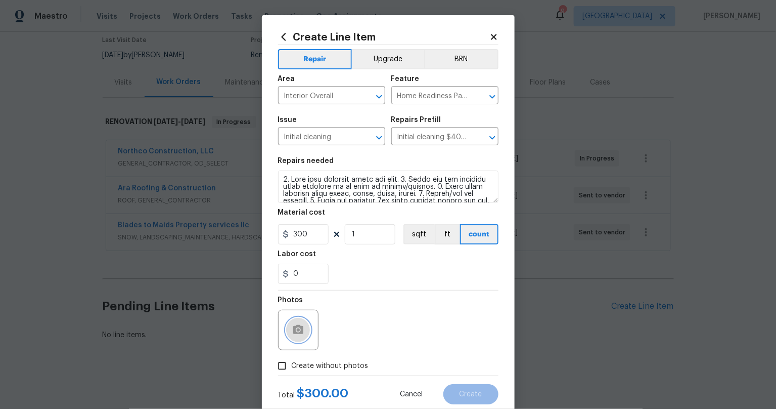
click at [293, 327] on icon "button" at bounding box center [298, 329] width 10 height 9
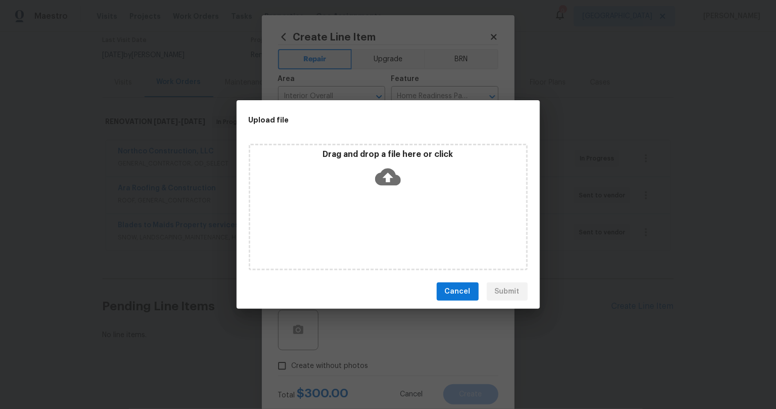
drag, startPoint x: 446, startPoint y: 351, endPoint x: 458, endPoint y: 325, distance: 28.7
click at [446, 351] on div "Upload file Drag and drop a file here or click Cancel Submit" at bounding box center [388, 204] width 776 height 409
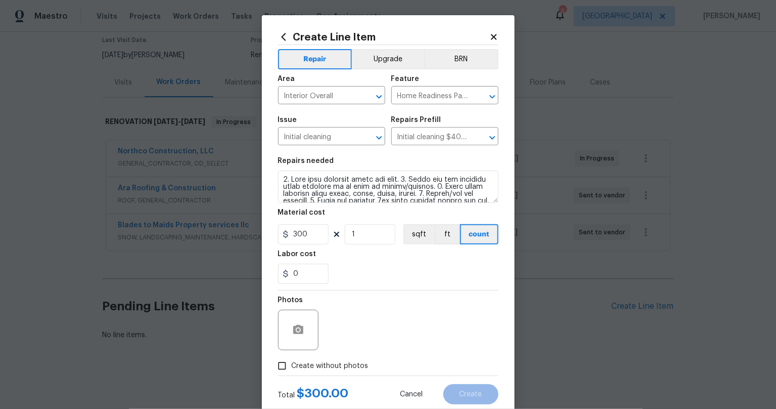
click at [273, 363] on input "Create without photos" at bounding box center [282, 365] width 19 height 19
checkbox input "true"
drag, startPoint x: 370, startPoint y: 334, endPoint x: 392, endPoint y: 333, distance: 22.8
click at [370, 334] on textarea at bounding box center [413, 330] width 172 height 40
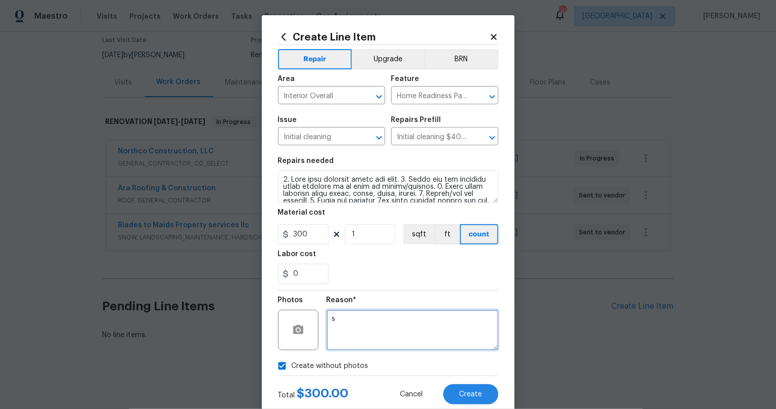
type textarea "s"
click at [400, 288] on section "Repairs needed Material cost 300 1 sqft ft count Labor cost 0" at bounding box center [388, 220] width 220 height 139
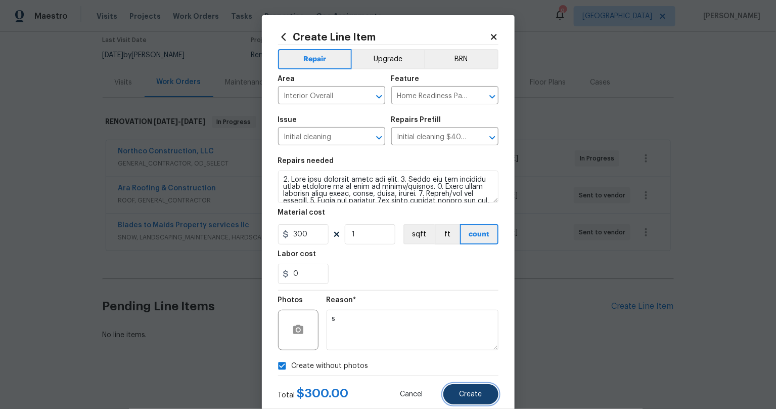
click at [482, 389] on button "Create" at bounding box center [471, 394] width 55 height 20
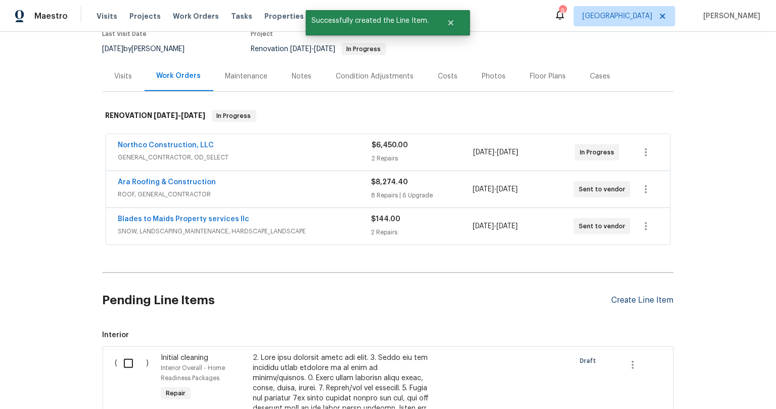
click at [641, 298] on div "Create Line Item" at bounding box center [643, 300] width 62 height 10
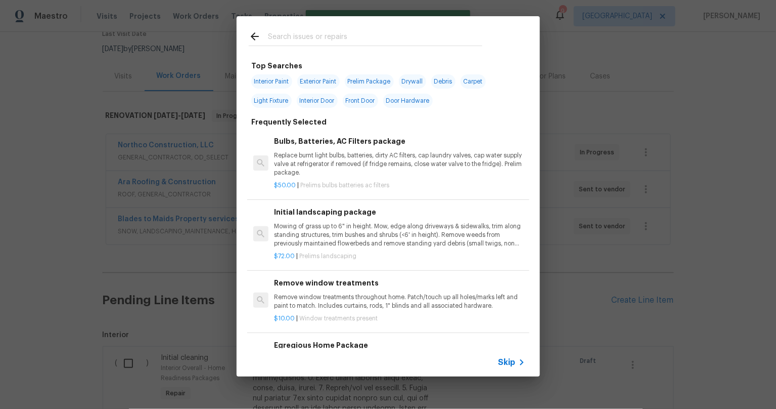
click at [345, 39] on input "text" at bounding box center [375, 37] width 214 height 15
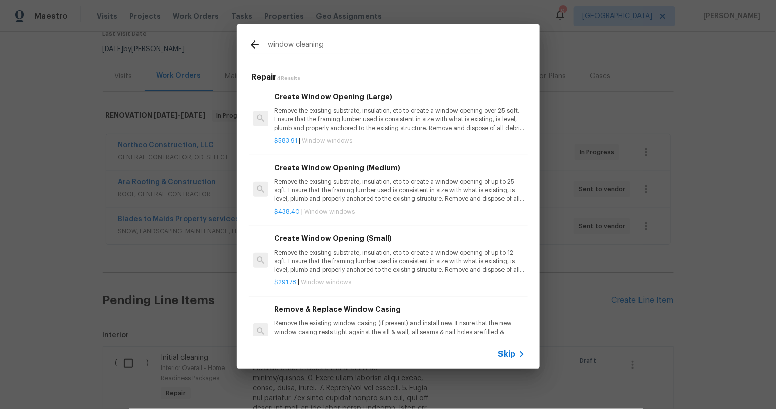
scroll to position [0, 0]
drag, startPoint x: 317, startPoint y: 46, endPoint x: 292, endPoint y: 48, distance: 24.4
click at [292, 48] on input "window cleaning" at bounding box center [375, 45] width 214 height 15
type input "window\"
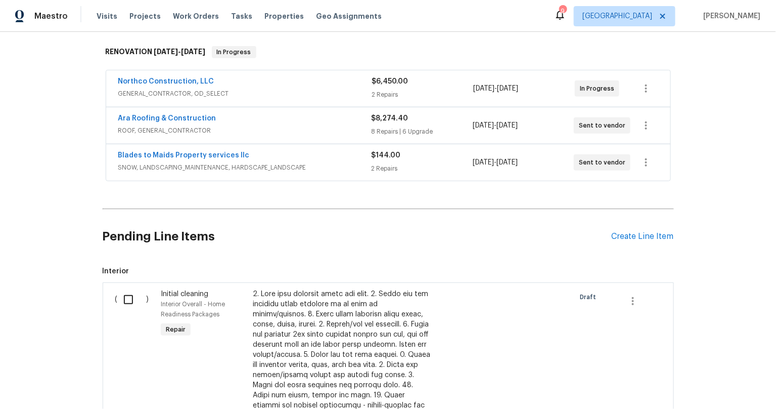
scroll to position [150, 0]
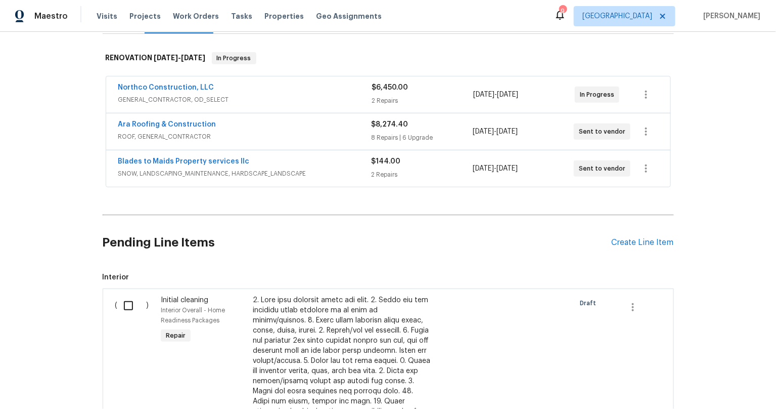
click at [646, 231] on div "Pending Line Items Create Line Item" at bounding box center [388, 242] width 571 height 47
click at [646, 238] on div "Create Line Item" at bounding box center [643, 243] width 62 height 10
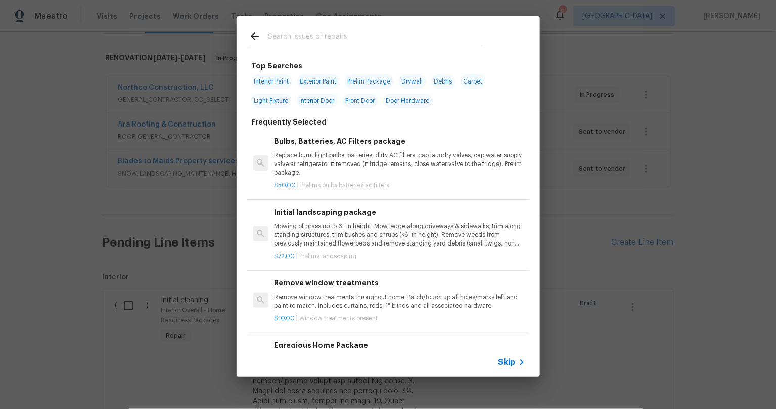
click at [341, 33] on input "text" at bounding box center [375, 37] width 214 height 15
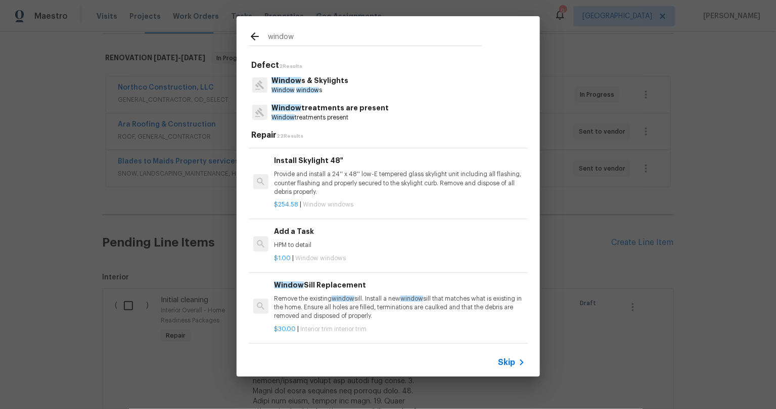
scroll to position [802, 0]
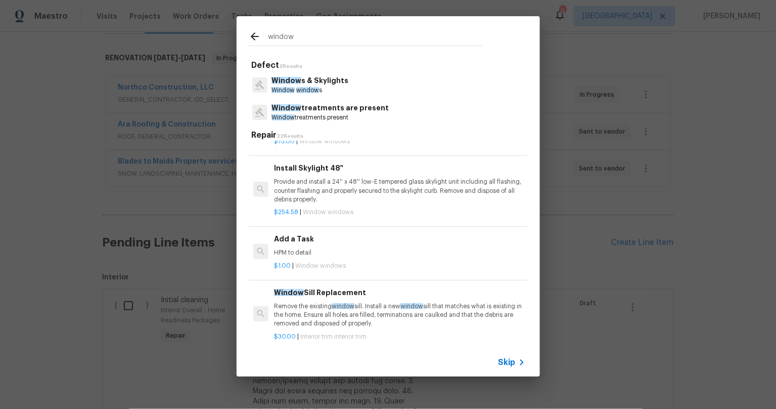
type input "window"
click at [296, 248] on p "HPM to detail" at bounding box center [399, 252] width 251 height 9
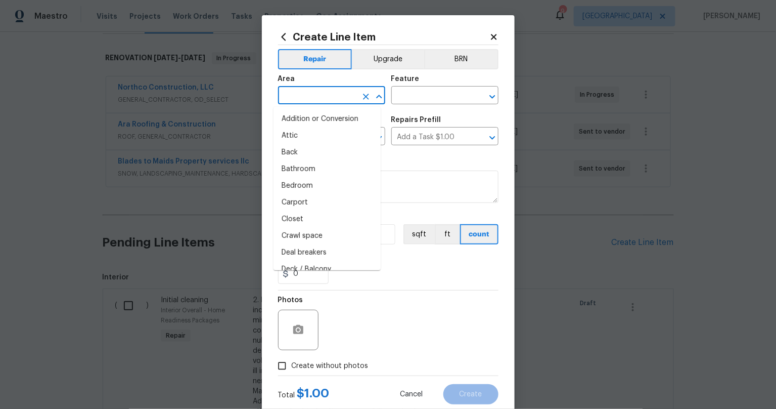
click at [296, 97] on input "text" at bounding box center [317, 97] width 79 height 16
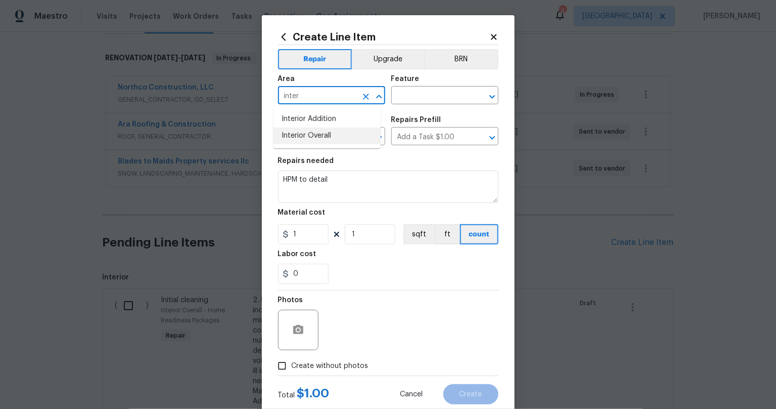
click at [311, 132] on li "Interior Overall" at bounding box center [327, 135] width 107 height 17
type input "Interior Overall"
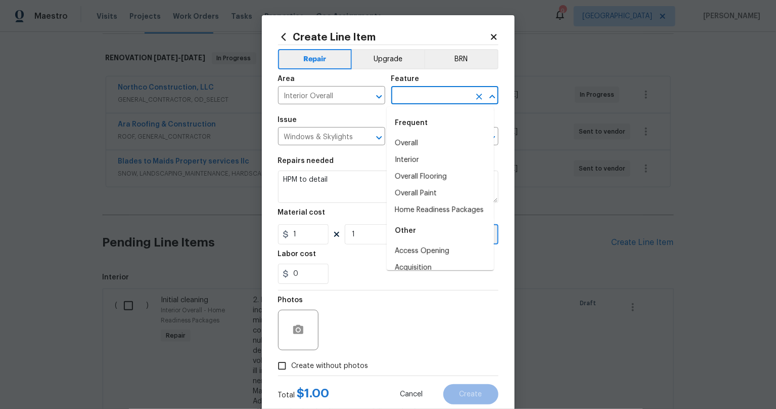
click at [403, 91] on input "text" at bounding box center [430, 97] width 79 height 16
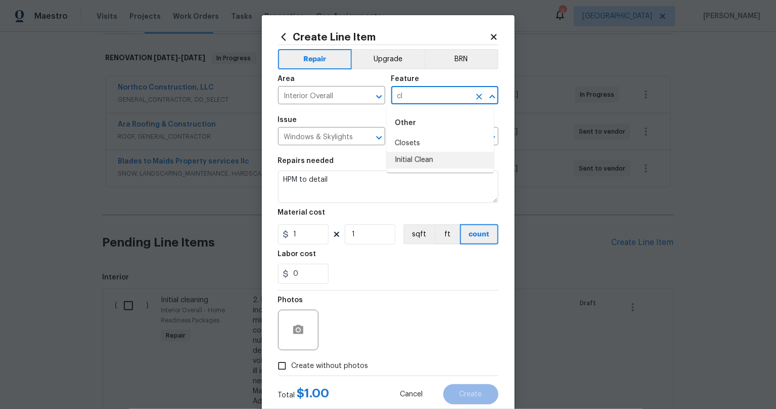
click at [416, 161] on li "Initial Clean" at bounding box center [440, 160] width 107 height 17
type input "Initial Clean"
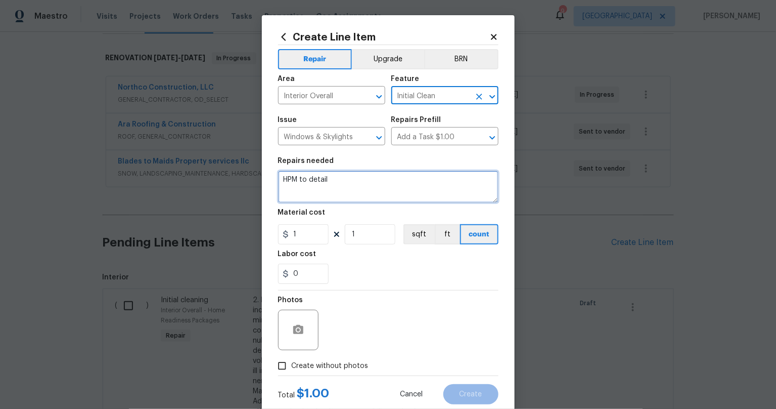
click at [285, 179] on textarea "HPM to detail" at bounding box center [388, 186] width 220 height 32
type textarea "WINDOW CLEANING"
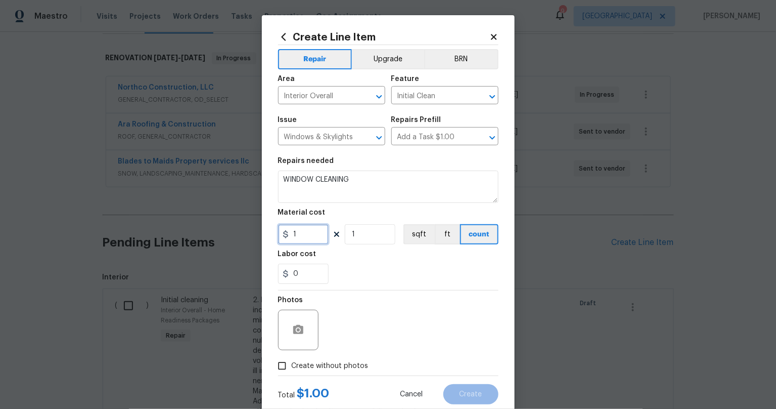
drag, startPoint x: 300, startPoint y: 240, endPoint x: 272, endPoint y: 235, distance: 28.8
click at [273, 235] on div "Create Line Item Repair Upgrade BRN Area Interior Overall ​ Feature Initial Cle…" at bounding box center [388, 217] width 253 height 405
type input "250"
click at [371, 279] on div "0" at bounding box center [388, 273] width 220 height 20
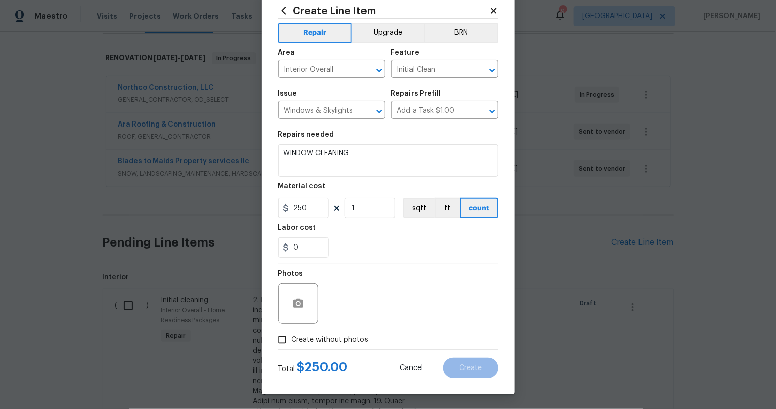
scroll to position [27, 0]
click at [283, 340] on input "Create without photos" at bounding box center [282, 338] width 19 height 19
checkbox input "true"
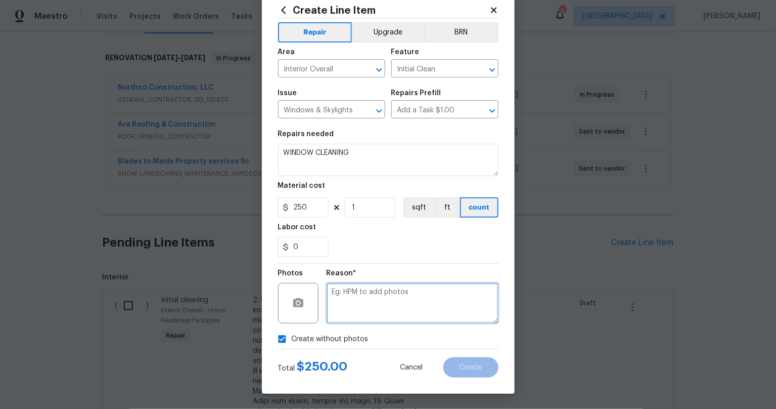
click at [384, 310] on textarea at bounding box center [413, 303] width 172 height 40
type textarea "a"
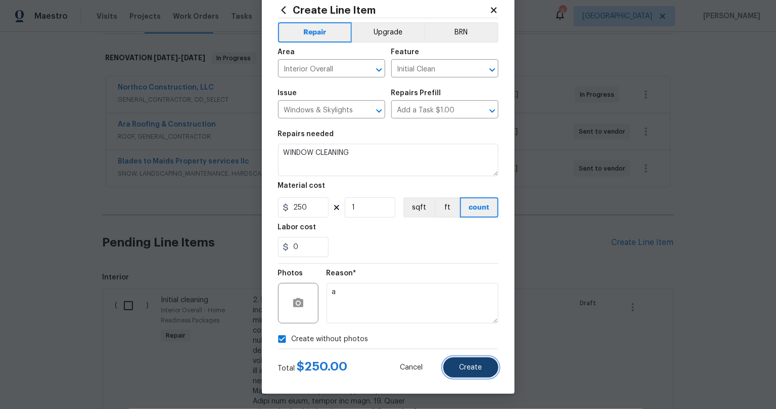
click at [470, 364] on span "Create" at bounding box center [471, 368] width 23 height 8
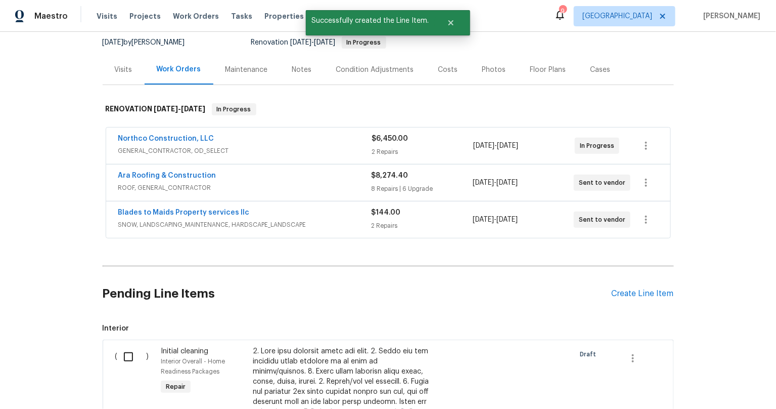
scroll to position [150, 0]
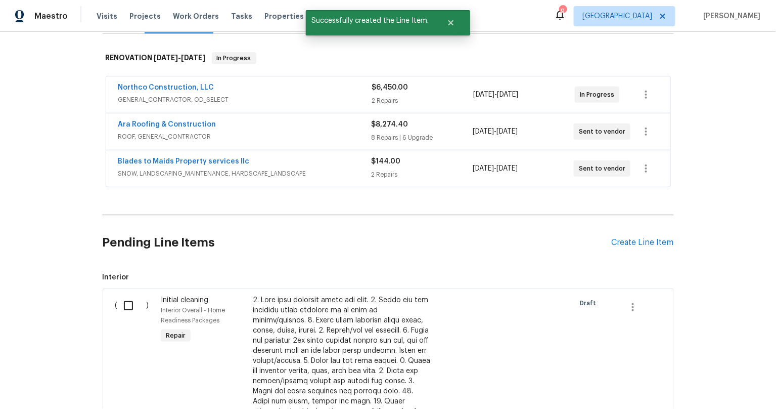
click at [26, 290] on div "Back to all projects 7866 31st St N, Oakdale, MN 55128 3 Beds | 2 Baths | Total…" at bounding box center [388, 220] width 776 height 377
drag, startPoint x: 121, startPoint y: 300, endPoint x: 81, endPoint y: 298, distance: 40.5
click at [121, 300] on input "checkbox" at bounding box center [132, 305] width 29 height 21
checkbox input "true"
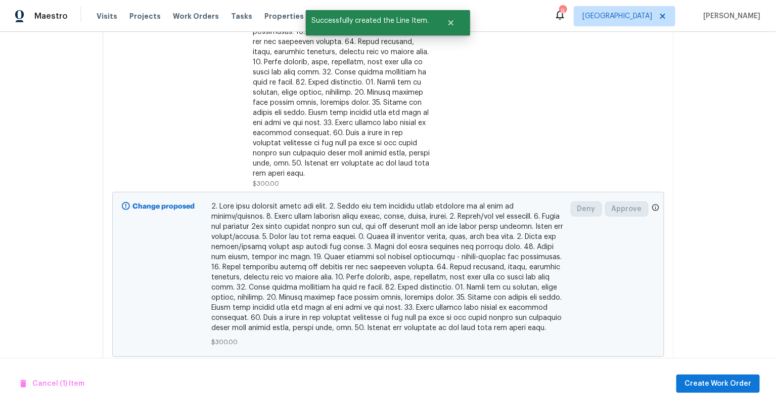
scroll to position [599, 0]
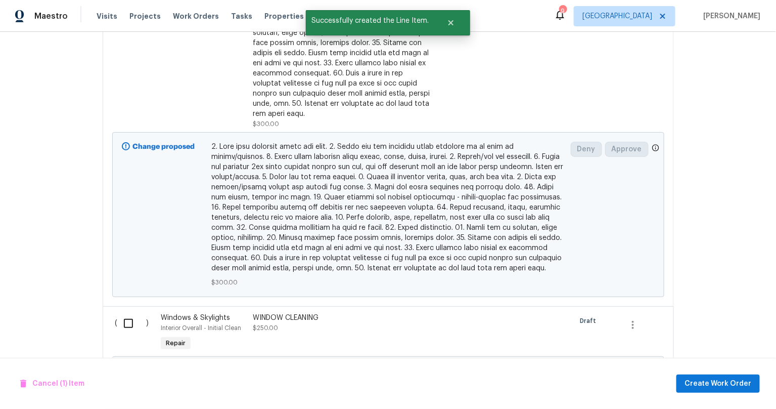
click at [127, 313] on input "checkbox" at bounding box center [132, 323] width 29 height 21
checkbox input "true"
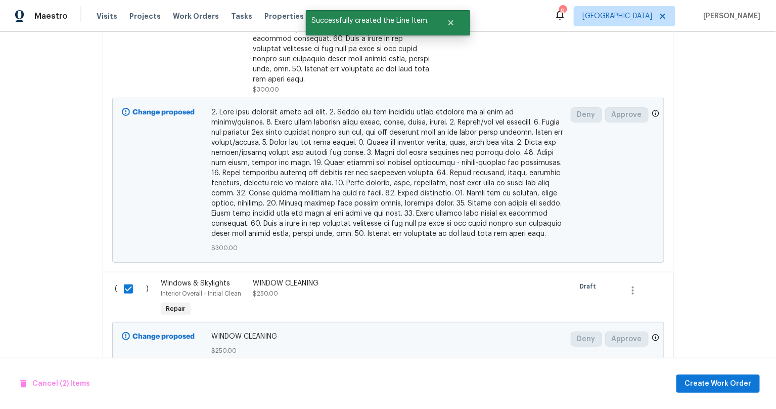
scroll to position [663, 0]
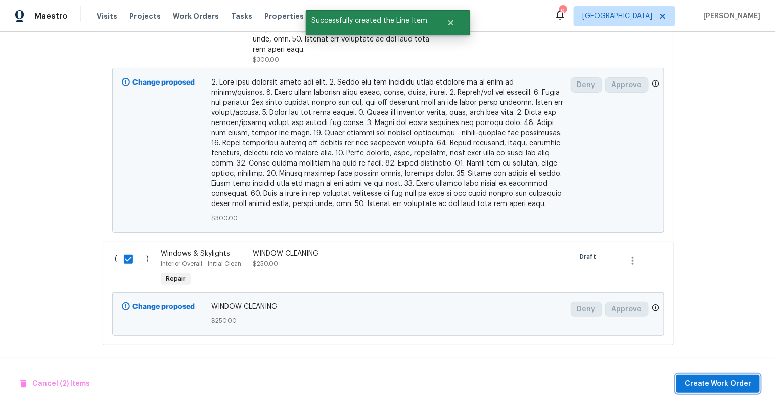
click at [735, 380] on span "Create Work Order" at bounding box center [718, 383] width 67 height 13
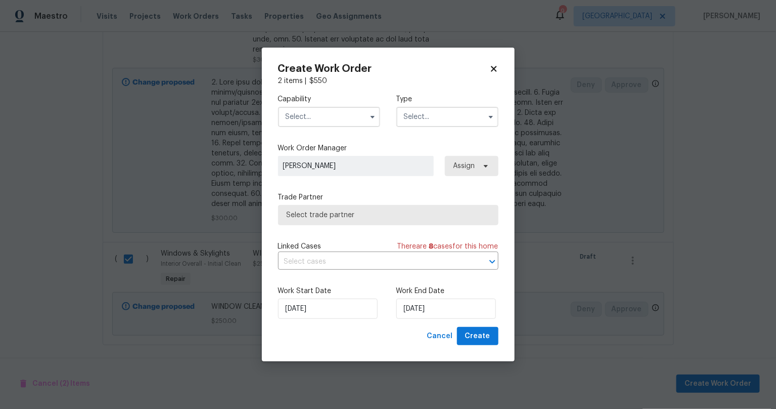
click at [447, 118] on input "text" at bounding box center [447, 117] width 102 height 20
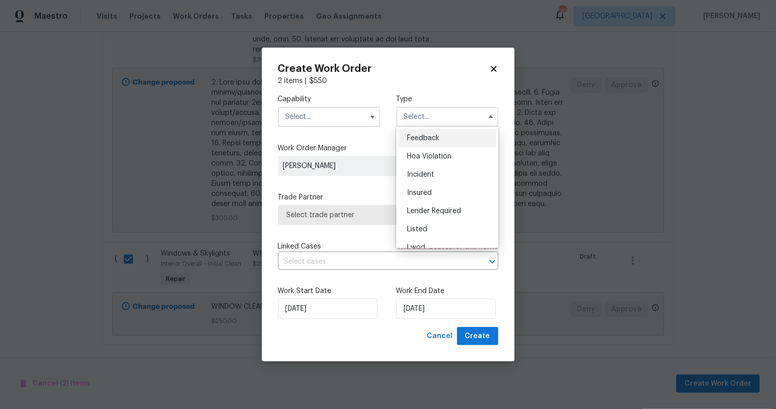
click at [318, 107] on input "text" at bounding box center [329, 117] width 102 height 20
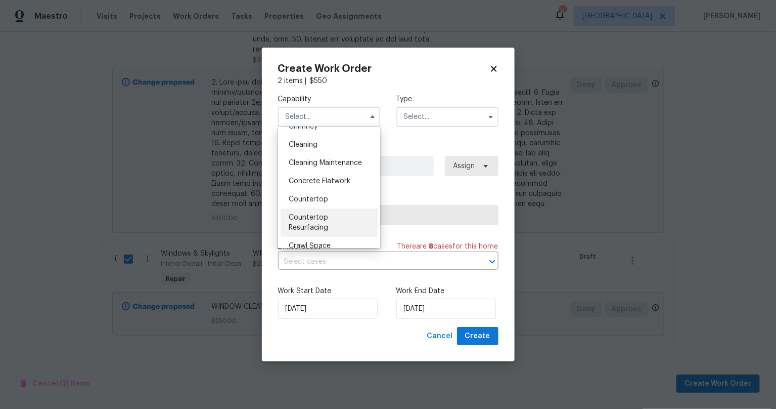
scroll to position [97, 0]
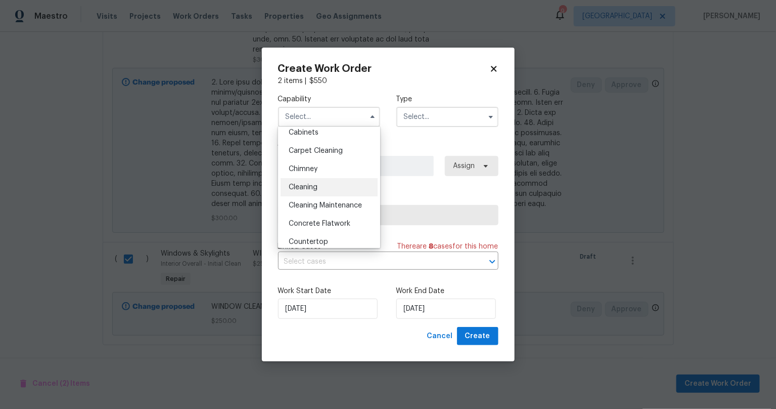
click at [317, 184] on span "Cleaning" at bounding box center [303, 187] width 29 height 7
type input "Cleaning"
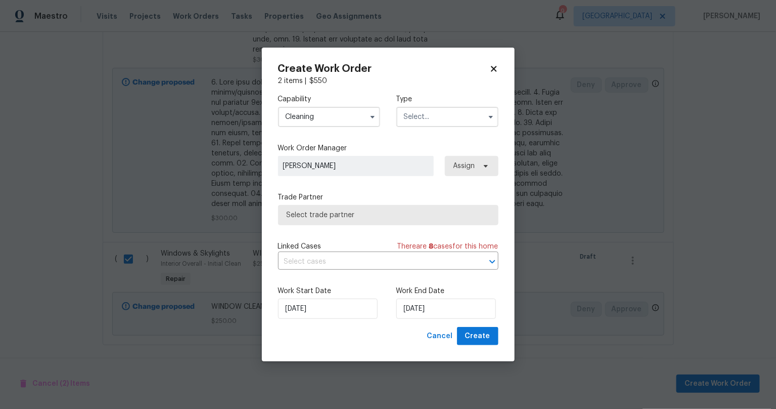
click at [431, 110] on input "text" at bounding box center [447, 117] width 102 height 20
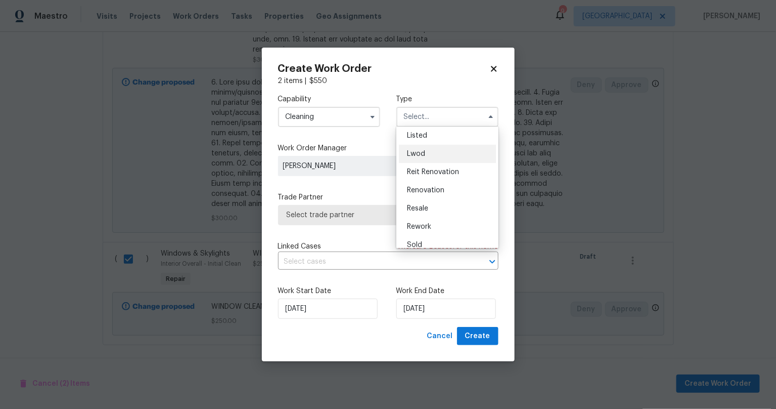
scroll to position [102, 0]
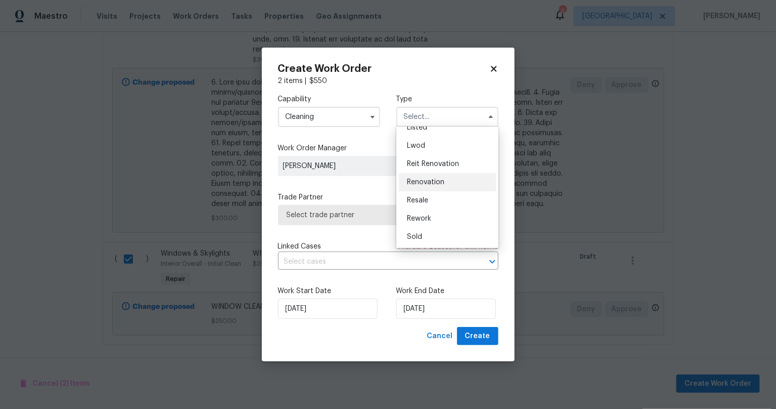
click at [441, 185] on span "Renovation" at bounding box center [425, 182] width 37 height 7
type input "Renovation"
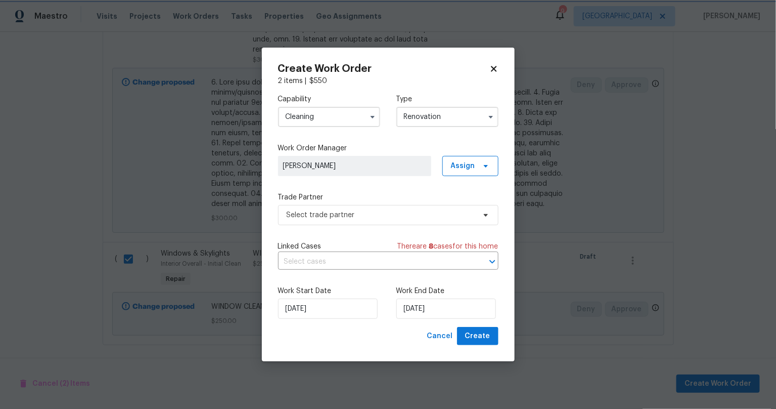
scroll to position [0, 0]
click at [355, 203] on div "Trade Partner Select trade partner" at bounding box center [388, 208] width 220 height 33
click at [363, 212] on span "Select trade partner" at bounding box center [381, 215] width 189 height 10
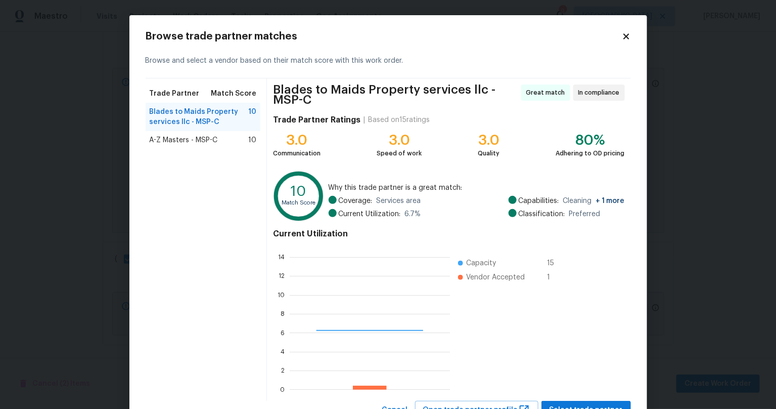
scroll to position [133, 152]
click at [198, 135] on span "A-Z Masters - MSP-C" at bounding box center [184, 140] width 68 height 10
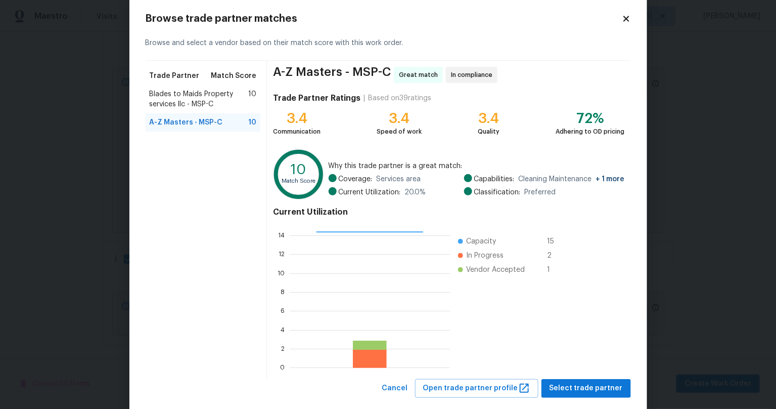
scroll to position [37, 0]
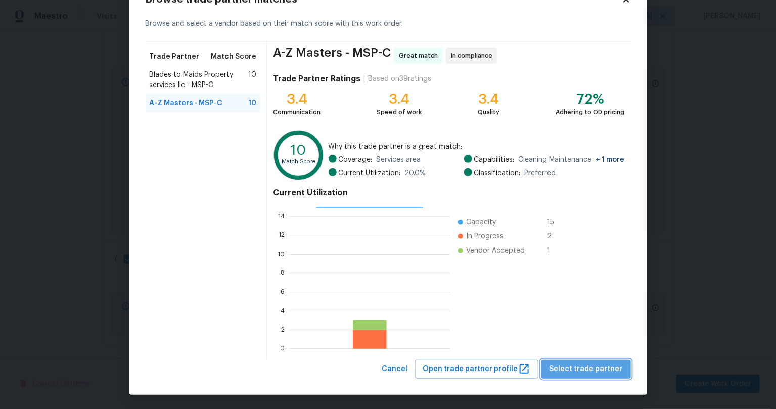
click at [590, 366] on span "Select trade partner" at bounding box center [586, 369] width 73 height 13
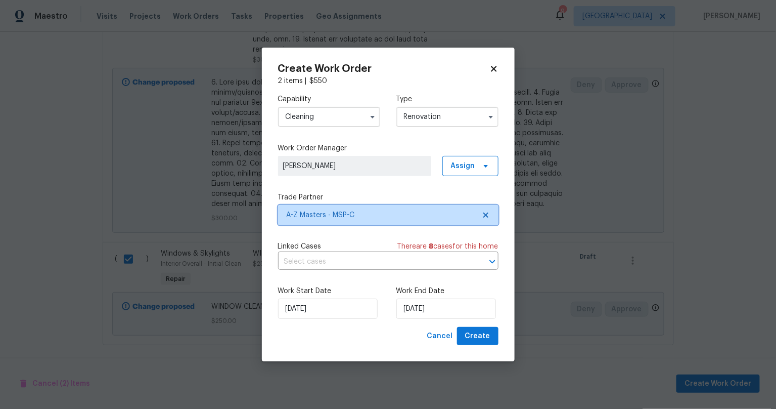
scroll to position [0, 0]
click at [424, 310] on input "[DATE]" at bounding box center [446, 308] width 100 height 20
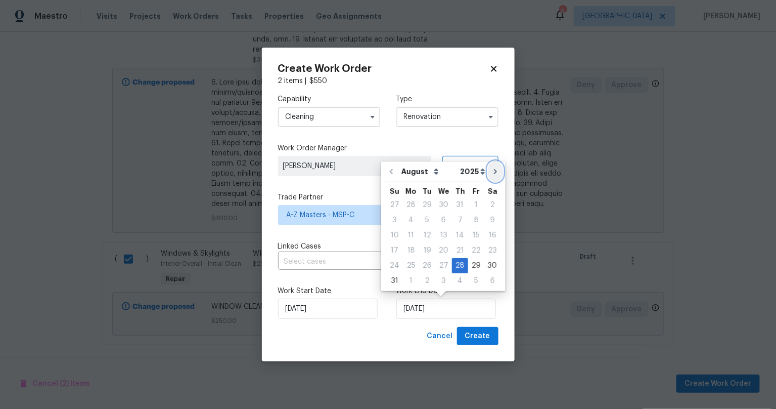
click at [492, 169] on icon "Go to next month" at bounding box center [496, 171] width 8 height 8
type input "[DATE]"
select select "8"
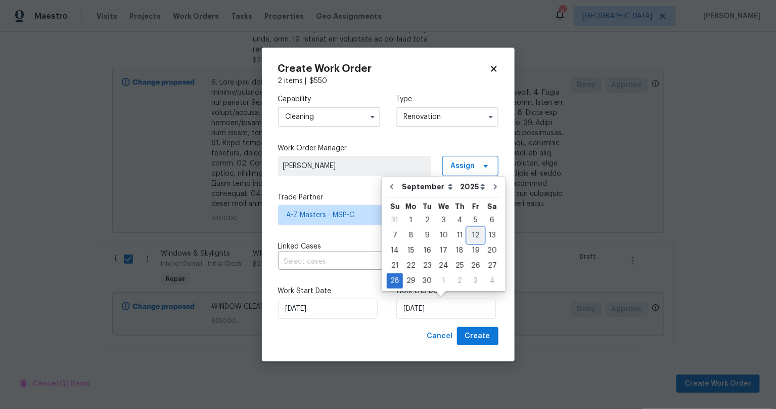
click at [470, 232] on div "12" at bounding box center [476, 235] width 16 height 14
type input "[DATE]"
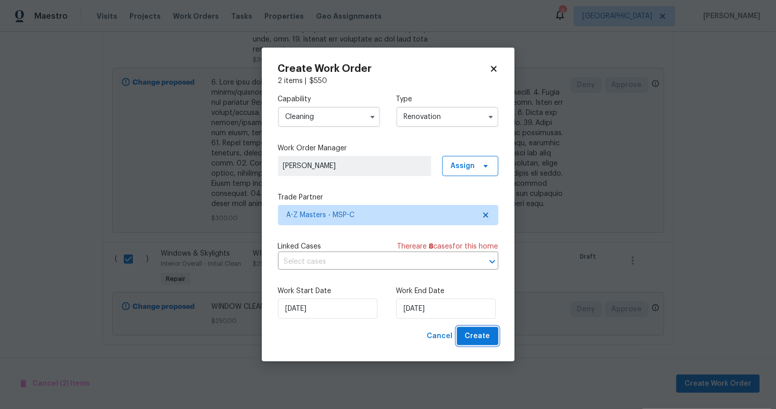
click at [483, 331] on span "Create" at bounding box center [477, 336] width 25 height 13
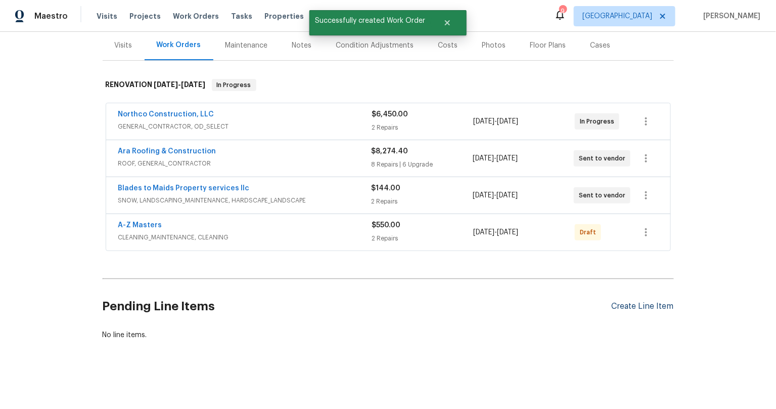
click at [640, 301] on div "Create Line Item" at bounding box center [643, 306] width 62 height 10
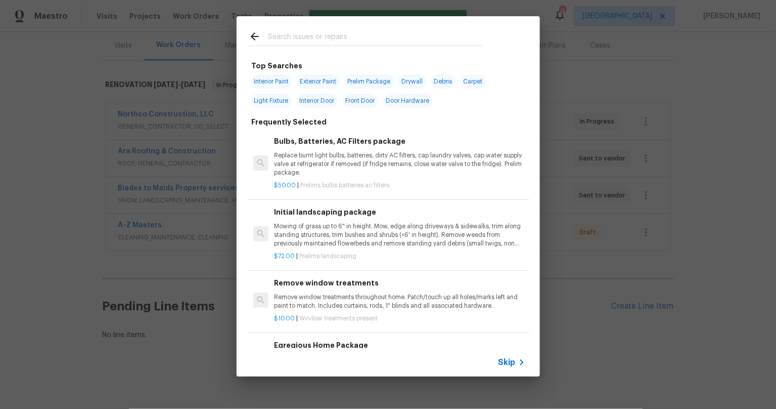
click at [318, 41] on input "text" at bounding box center [375, 37] width 214 height 15
type input "c"
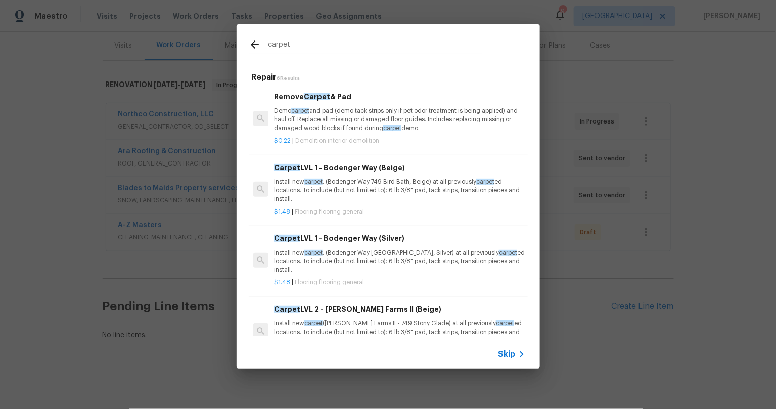
type input "carpet"
click at [378, 182] on p "Install new carpet . (Bodenger Way 749 Bird Bath, Beige) at all previously carp…" at bounding box center [399, 191] width 251 height 26
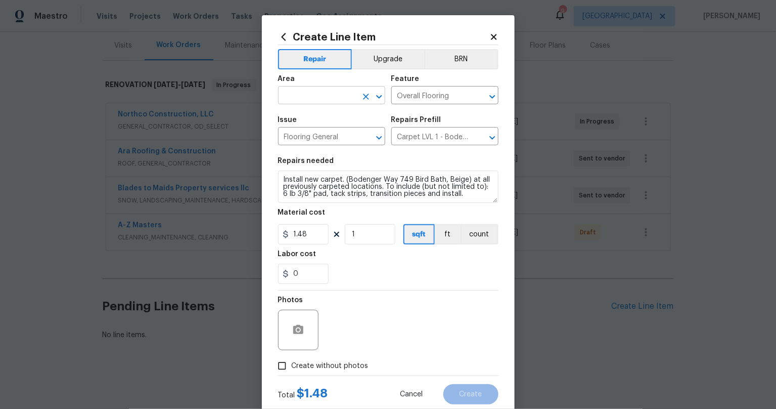
click at [290, 99] on input "text" at bounding box center [317, 97] width 79 height 16
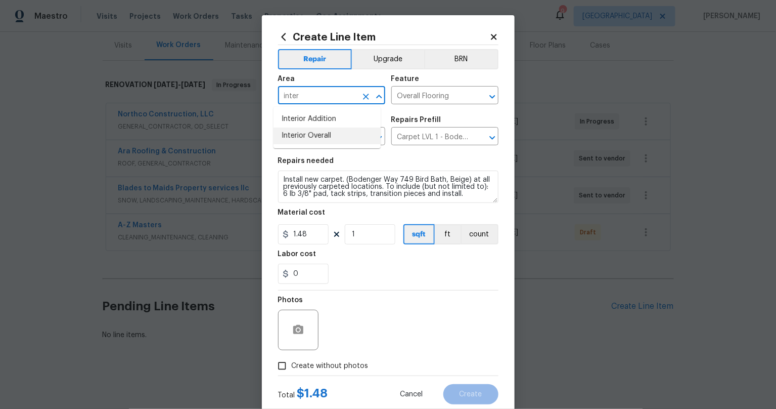
click at [307, 136] on li "Interior Overall" at bounding box center [327, 135] width 107 height 17
type input "Interior Overall"
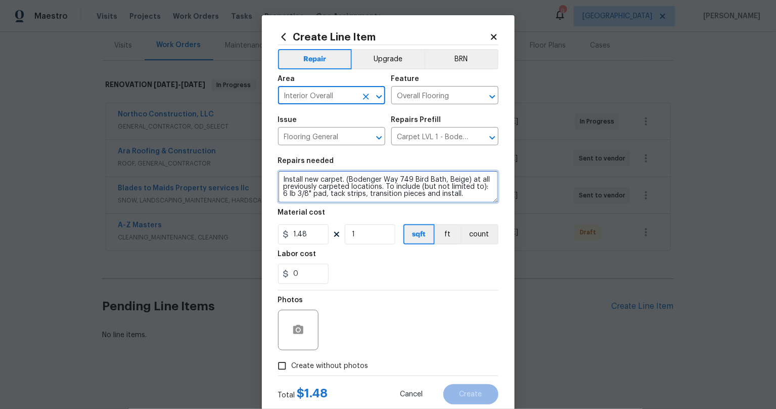
click at [278, 179] on textarea "Install new carpet. (Bodenger Way 749 Bird Bath, Beige) at all previously carpe…" at bounding box center [388, 186] width 220 height 32
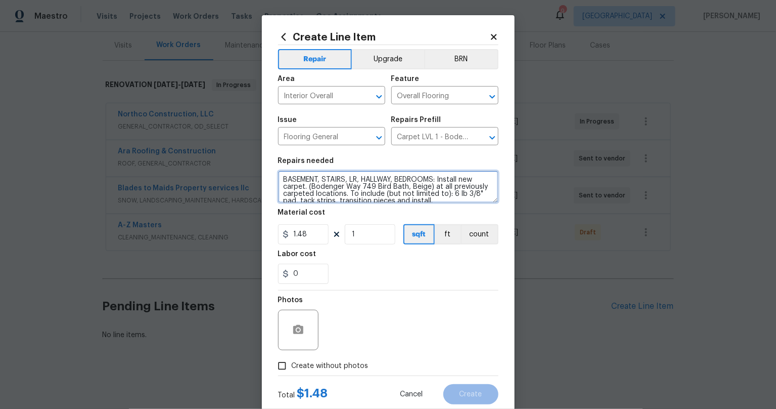
type textarea "BASEMENT, STAIRS, LR, HALLWAY, BEDROOMS: Install new carpet. (Bodenger Way 749 …"
click at [359, 285] on section "Repairs needed BASEMENT, STAIRS, LR, HALLWAY, BEDROOMS: Install new carpet. (Bo…" at bounding box center [388, 220] width 220 height 139
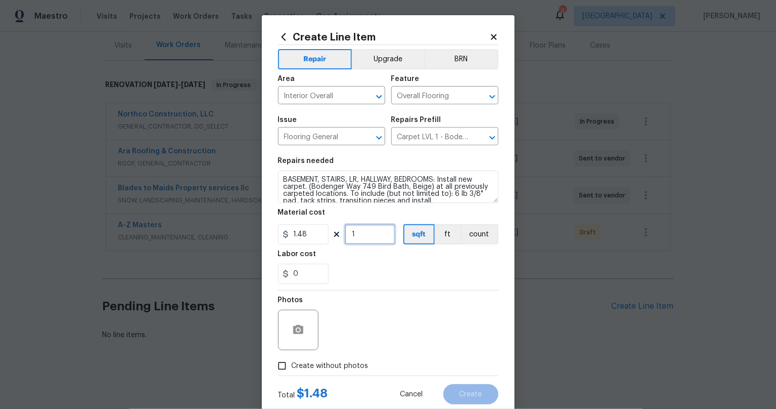
drag, startPoint x: 354, startPoint y: 233, endPoint x: 328, endPoint y: 233, distance: 26.3
click at [328, 233] on div "1.48 1 sqft ft count" at bounding box center [388, 234] width 220 height 20
type input "1000"
click at [412, 338] on div "Photos" at bounding box center [388, 323] width 220 height 66
click at [429, 285] on section "Repairs needed BASEMENT, STAIRS, LR, HALLWAY, BEDROOMS: Install new carpet. (Bo…" at bounding box center [388, 220] width 220 height 139
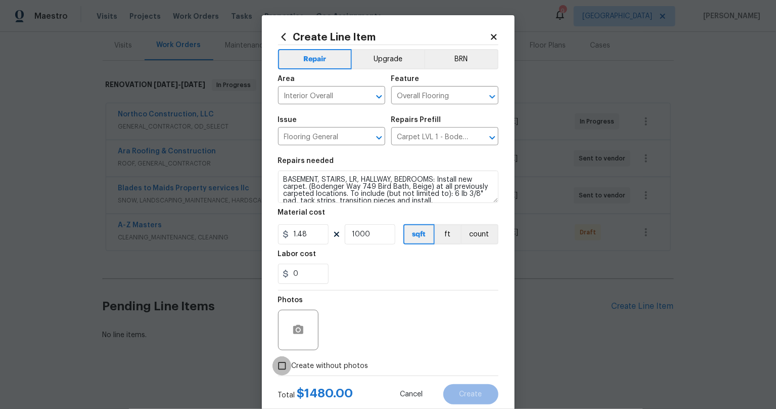
click at [277, 367] on input "Create without photos" at bounding box center [282, 365] width 19 height 19
checkbox input "true"
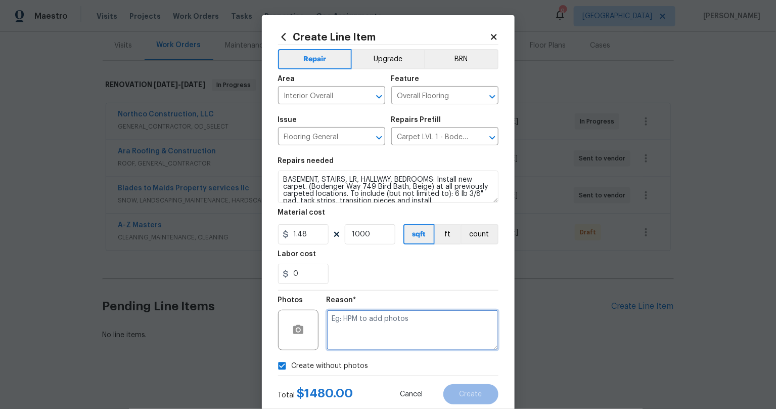
click at [387, 319] on textarea at bounding box center [413, 330] width 172 height 40
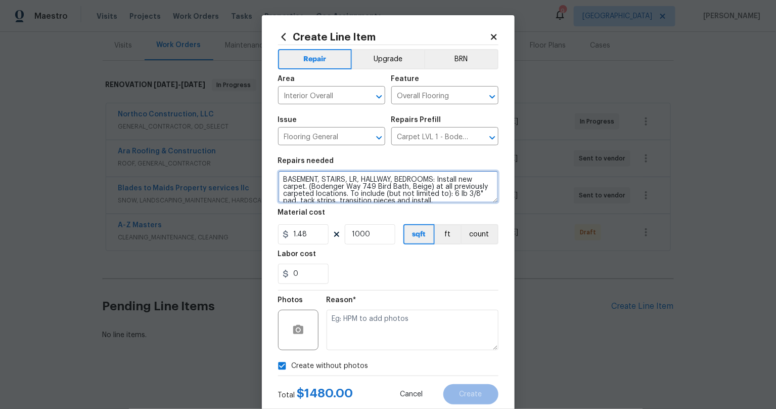
click at [436, 180] on textarea "BASEMENT, STAIRS, LR, HALLWAY, BEDROOMS: Install new carpet. (Bodenger Way 749 …" at bounding box center [388, 186] width 220 height 32
type textarea "BASEMENT, STAIRS, LR, HALLWAY, BEDROOMS: NOTE: ENTRYWAY IS STAYING TILE: Instal…"
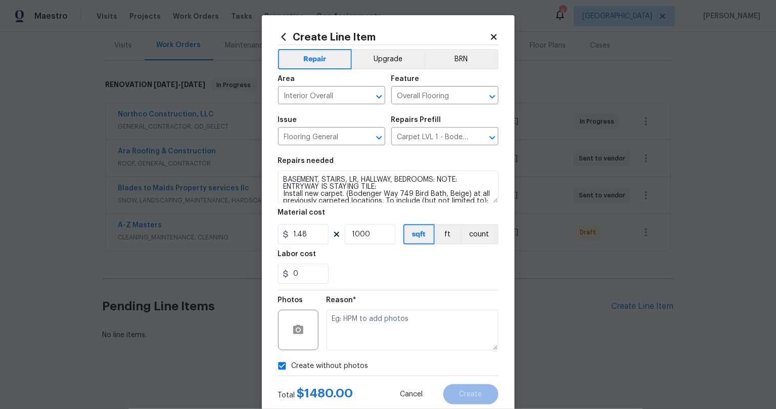
click at [371, 302] on div "Reason*" at bounding box center [413, 302] width 172 height 13
click at [379, 319] on textarea at bounding box center [413, 330] width 172 height 40
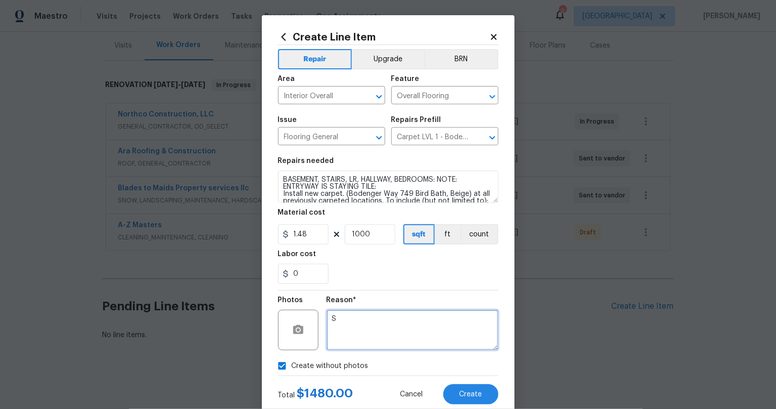
type textarea "S"
click at [395, 281] on div "0" at bounding box center [388, 273] width 220 height 20
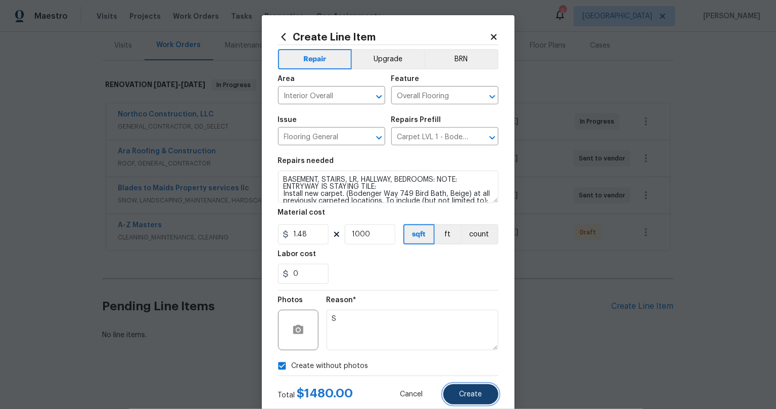
click at [468, 394] on span "Create" at bounding box center [471, 394] width 23 height 8
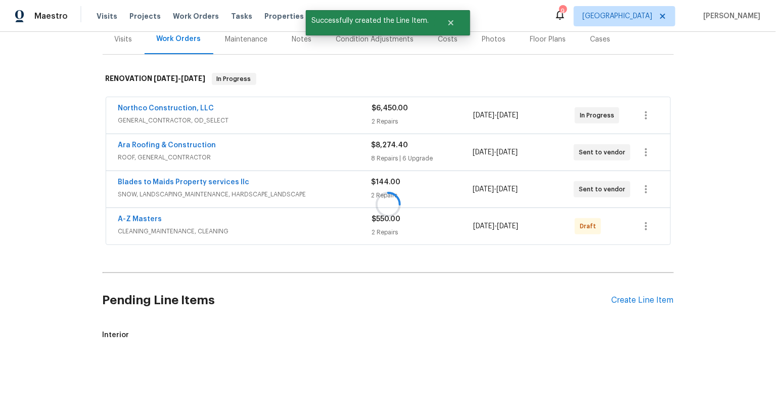
scroll to position [284, 0]
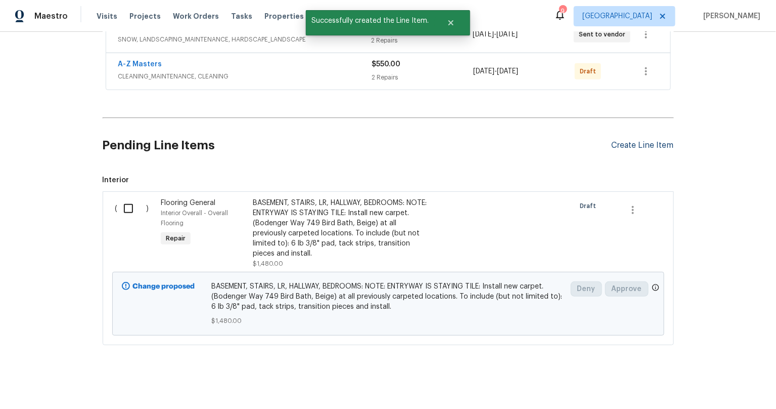
click at [629, 141] on div "Create Line Item" at bounding box center [643, 146] width 62 height 10
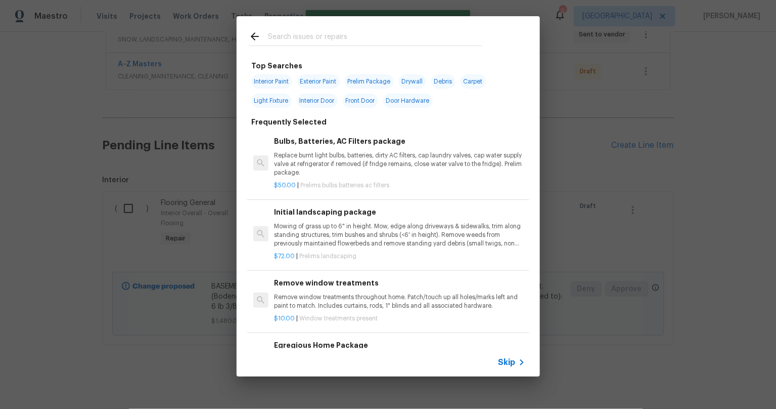
click at [338, 33] on input "text" at bounding box center [375, 37] width 214 height 15
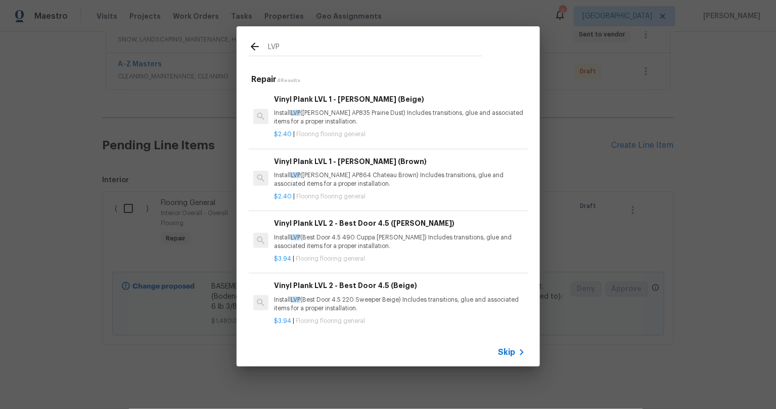
type input "LVP"
click at [342, 301] on p "Install LVP (Best Door 4.5 220 Sweeper Beige) Includes transitions, glue and as…" at bounding box center [399, 303] width 251 height 17
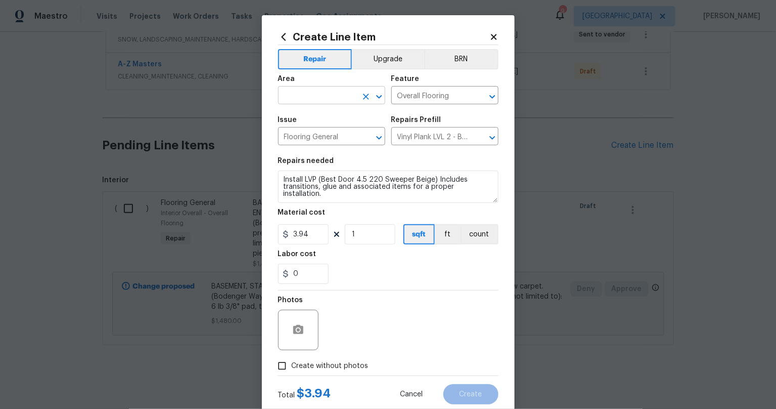
click at [321, 96] on input "text" at bounding box center [317, 97] width 79 height 16
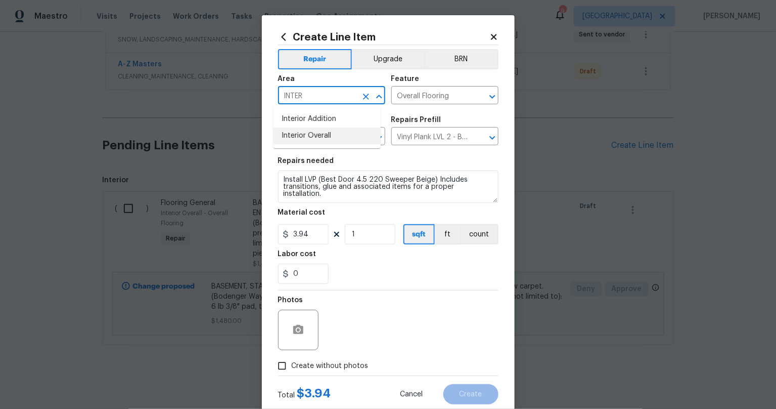
click at [299, 132] on li "Interior Overall" at bounding box center [327, 135] width 107 height 17
type input "Interior Overall"
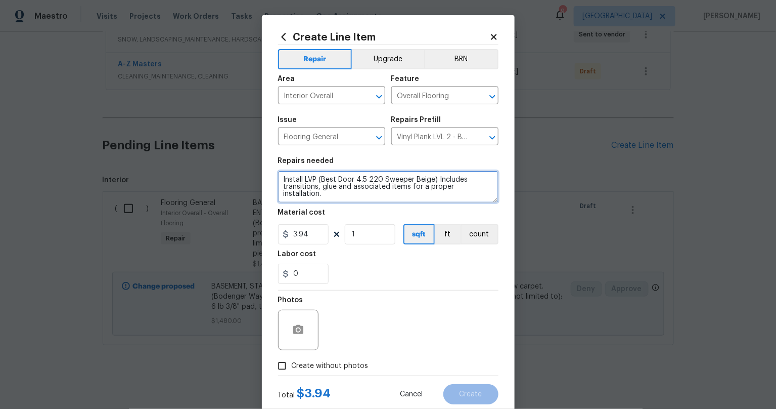
click at [279, 180] on textarea "Install LVP (Best Door 4.5 220 Sweeper Beige) Includes transitions, glue and as…" at bounding box center [388, 186] width 220 height 32
type textarea "KITCHEN, DR, LOWER BATHROOM: Install LVP (Best Door 4.5 220 Sweeper Beige) Incl…"
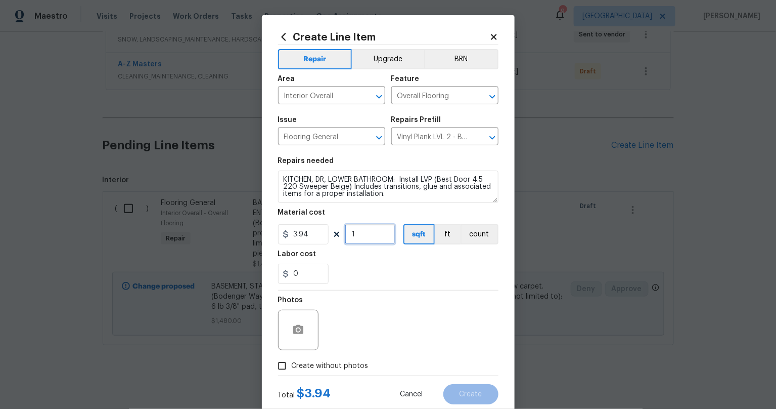
drag, startPoint x: 355, startPoint y: 235, endPoint x: 336, endPoint y: 229, distance: 19.2
click at [345, 231] on input "1" at bounding box center [370, 234] width 51 height 20
type input "300"
click at [367, 63] on button "Upgrade" at bounding box center [388, 59] width 72 height 20
click at [407, 343] on div "Photos" at bounding box center [388, 323] width 220 height 66
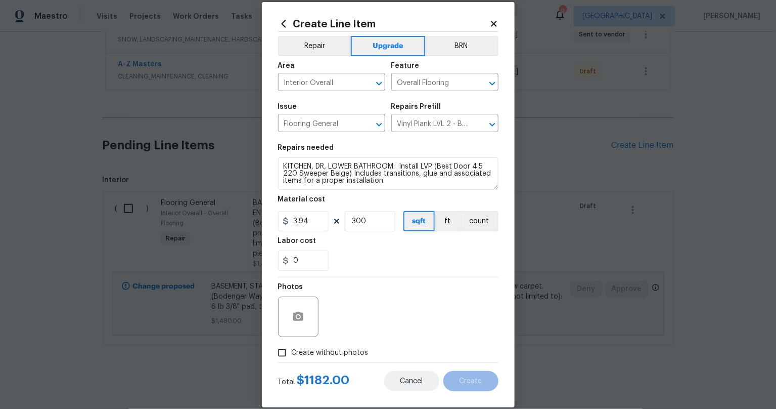
scroll to position [27, 0]
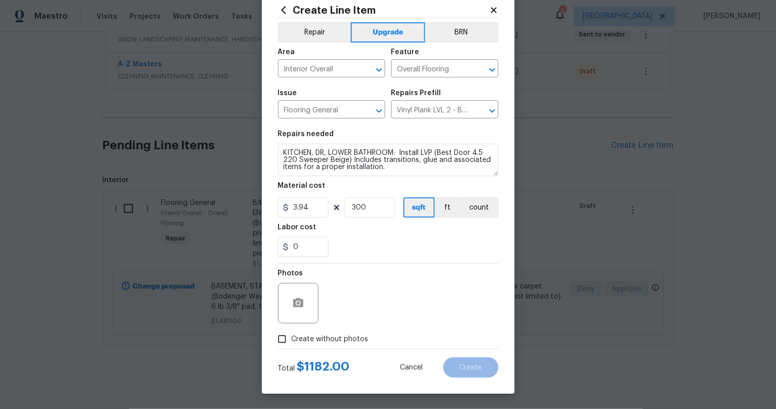
click at [292, 335] on span "Create without photos" at bounding box center [330, 339] width 77 height 11
click at [288, 335] on input "Create without photos" at bounding box center [282, 338] width 19 height 19
checkbox input "true"
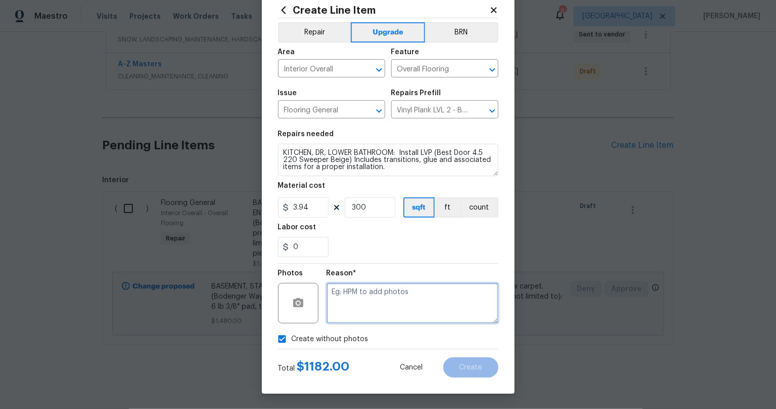
click at [384, 286] on textarea at bounding box center [413, 303] width 172 height 40
type textarea "S"
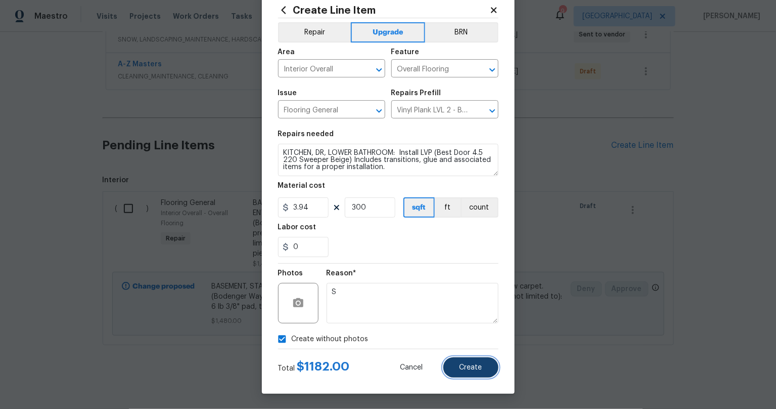
click at [460, 365] on span "Create" at bounding box center [471, 368] width 23 height 8
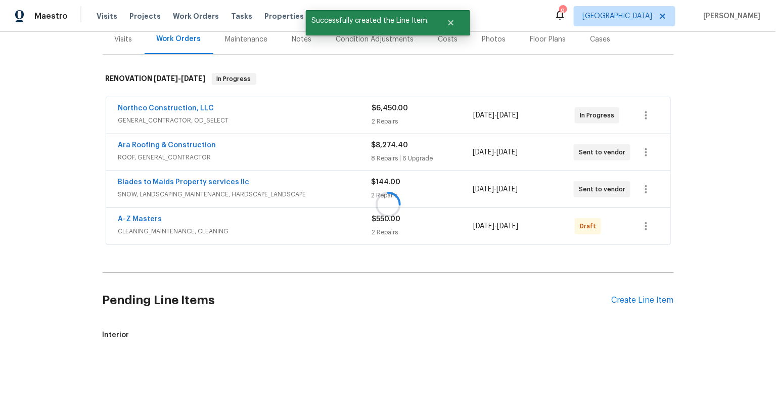
scroll to position [407, 0]
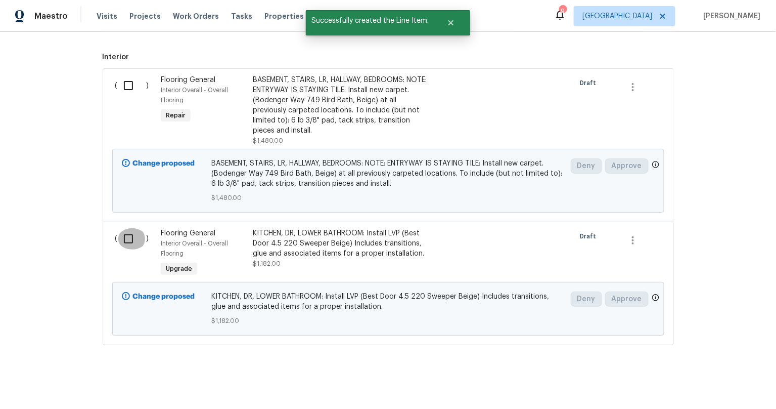
click at [126, 233] on input "checkbox" at bounding box center [132, 238] width 29 height 21
checkbox input "true"
click at [125, 82] on input "checkbox" at bounding box center [132, 85] width 29 height 21
checkbox input "true"
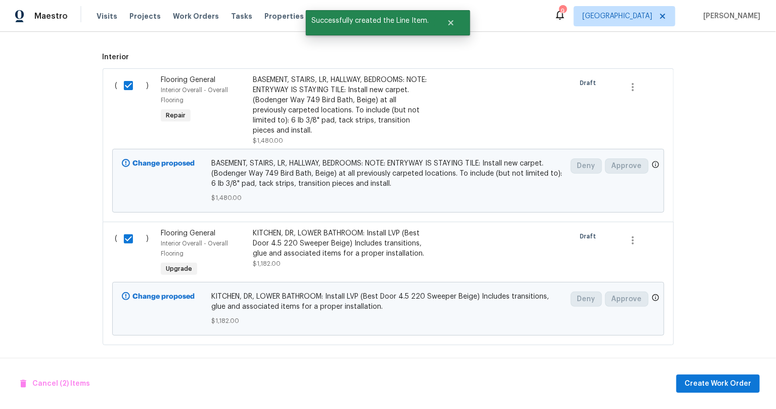
scroll to position [406, 0]
click at [728, 389] on span "Create Work Order" at bounding box center [718, 383] width 67 height 13
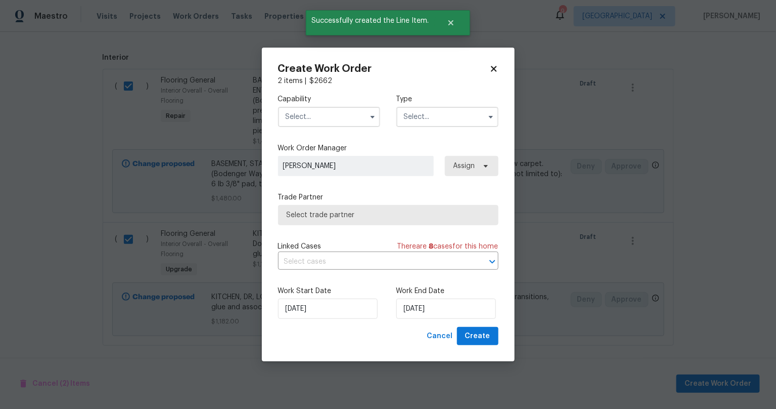
click at [362, 117] on input "text" at bounding box center [329, 117] width 102 height 20
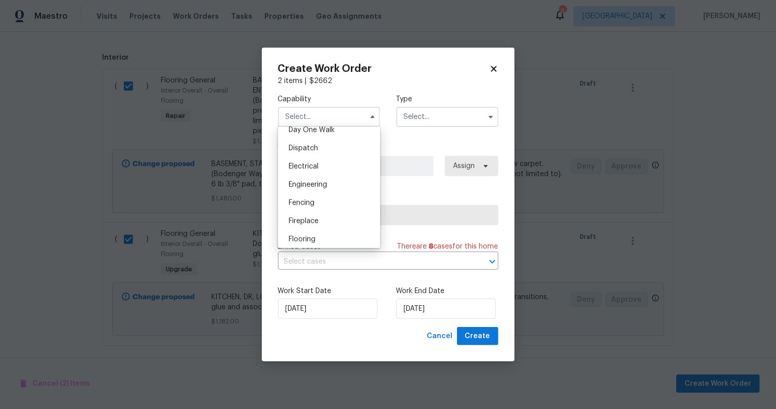
scroll to position [343, 0]
click at [309, 191] on span "Flooring" at bounding box center [302, 187] width 27 height 7
type input "Flooring"
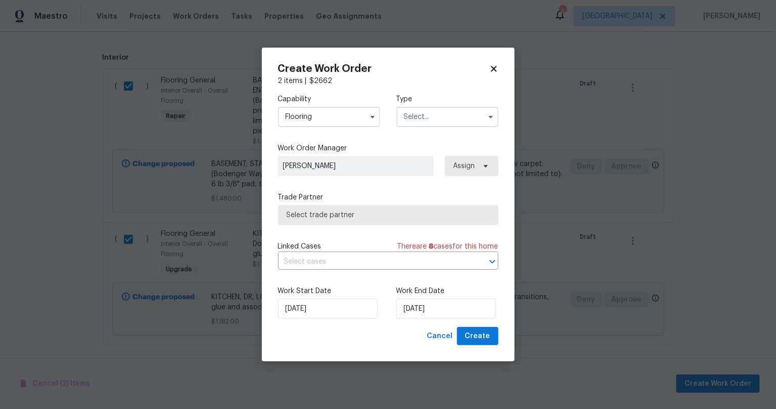
click at [433, 115] on input "text" at bounding box center [447, 117] width 102 height 20
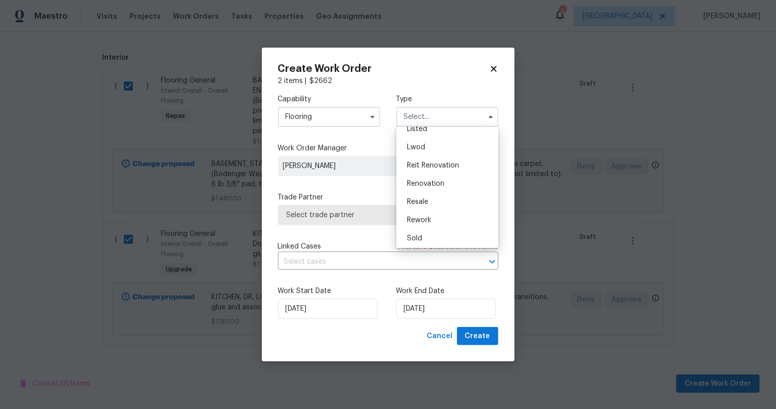
scroll to position [102, 0]
click at [437, 182] on span "Renovation" at bounding box center [425, 182] width 37 height 7
type input "Renovation"
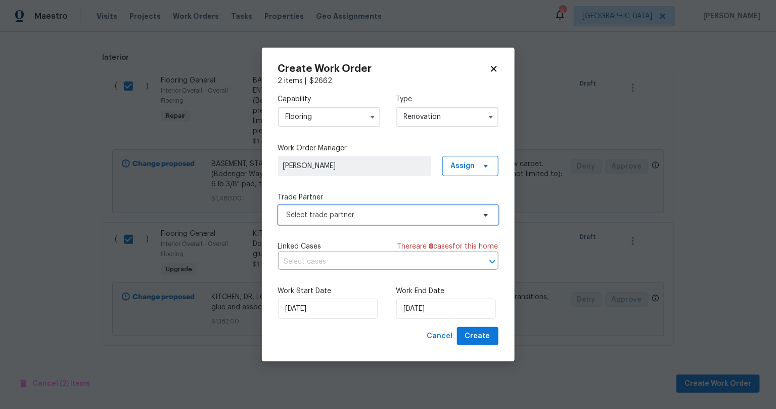
click at [410, 216] on span "Select trade partner" at bounding box center [381, 215] width 189 height 10
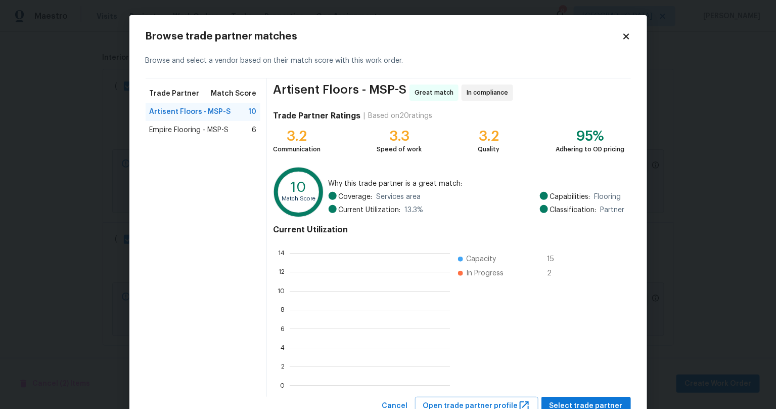
scroll to position [133, 152]
click at [602, 403] on span "Select trade partner" at bounding box center [586, 406] width 73 height 13
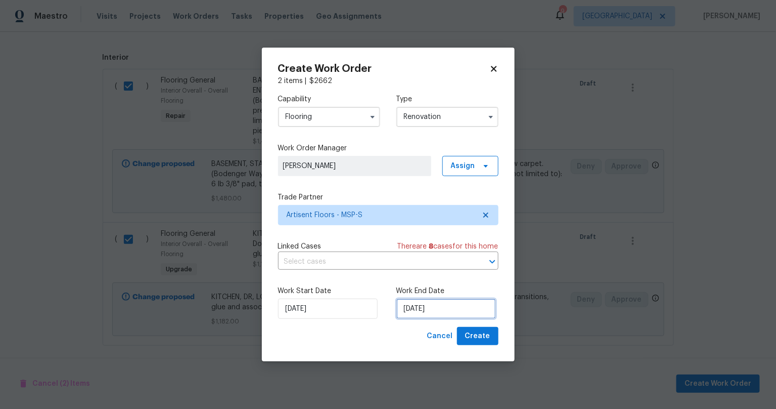
click at [434, 315] on input "[DATE]" at bounding box center [446, 308] width 100 height 20
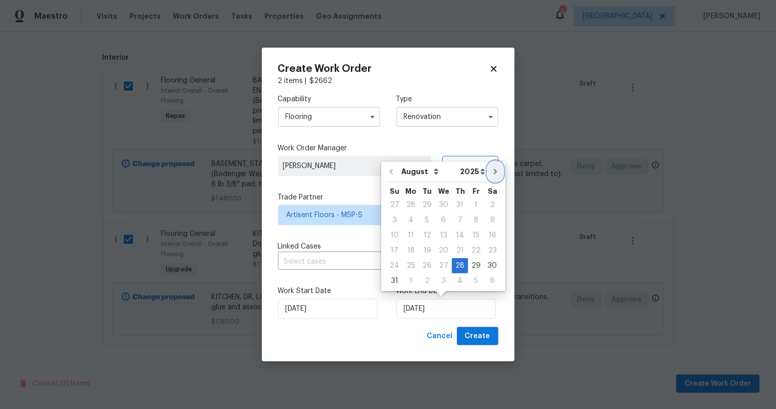
click at [492, 173] on icon "Go to next month" at bounding box center [496, 171] width 8 height 8
type input "[DATE]"
select select "8"
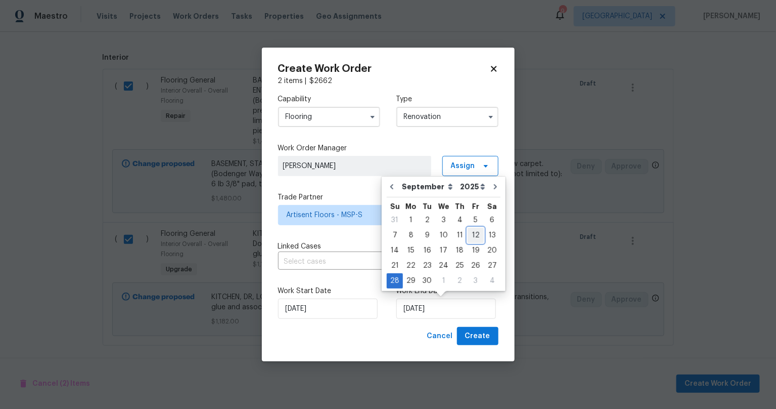
click at [469, 235] on div "12" at bounding box center [476, 235] width 16 height 14
type input "[DATE]"
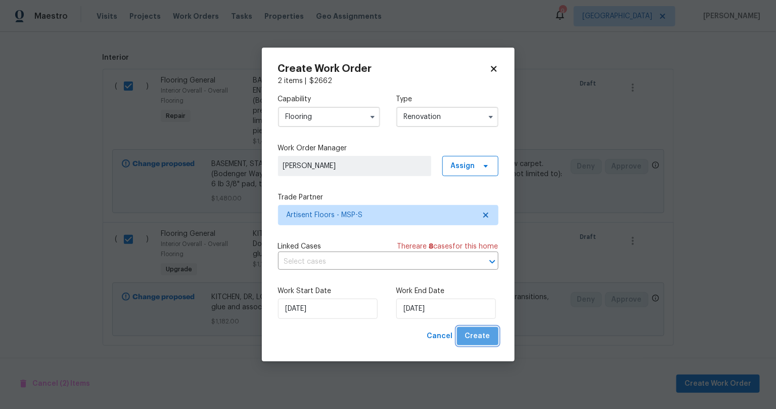
click at [488, 330] on span "Create" at bounding box center [477, 336] width 25 height 13
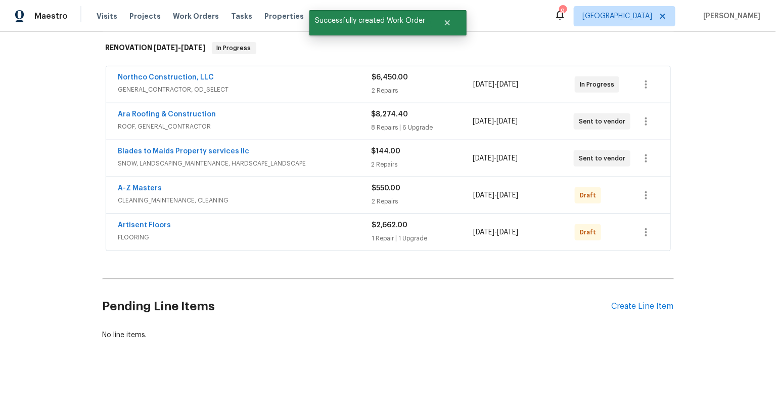
click at [37, 211] on div "Back to all projects 7866 31st St N, Oakdale, MN 55128 3 Beds | 2 Baths | Total…" at bounding box center [388, 220] width 776 height 377
click at [640, 189] on icon "button" at bounding box center [646, 195] width 12 height 12
click at [643, 194] on li "Send to Vendor" at bounding box center [686, 188] width 113 height 17
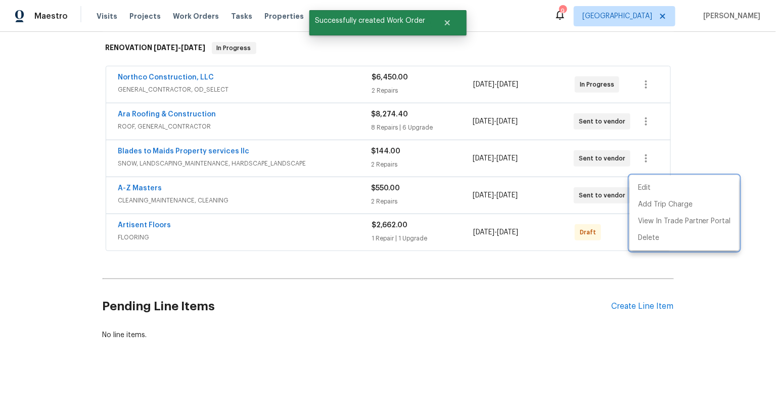
drag, startPoint x: 585, startPoint y: 263, endPoint x: 594, endPoint y: 256, distance: 10.8
click at [586, 263] on div at bounding box center [388, 204] width 776 height 409
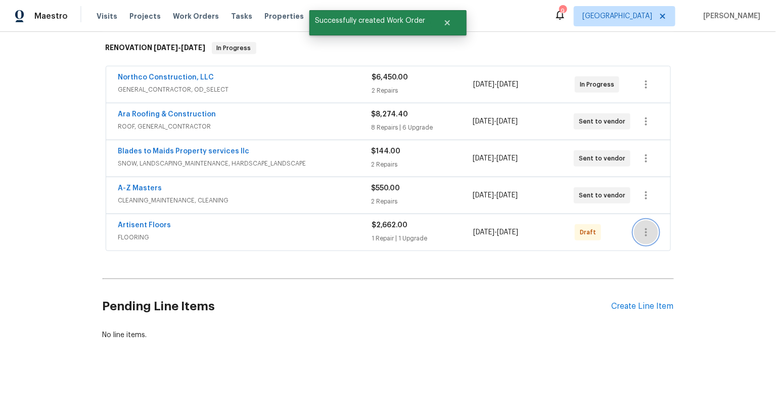
click at [641, 226] on icon "button" at bounding box center [646, 232] width 12 height 12
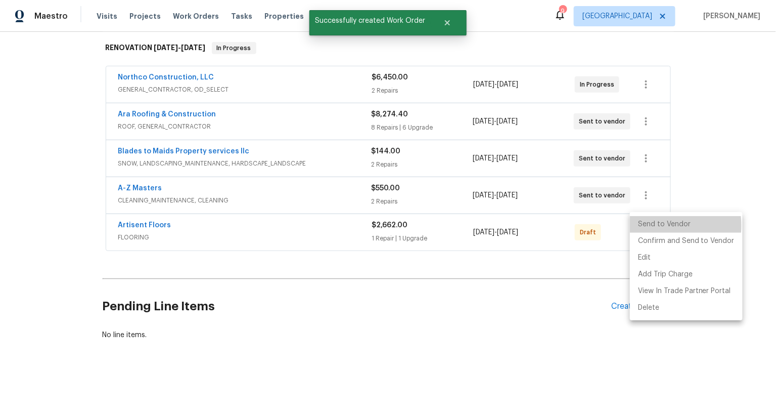
click at [650, 226] on li "Send to Vendor" at bounding box center [686, 224] width 113 height 17
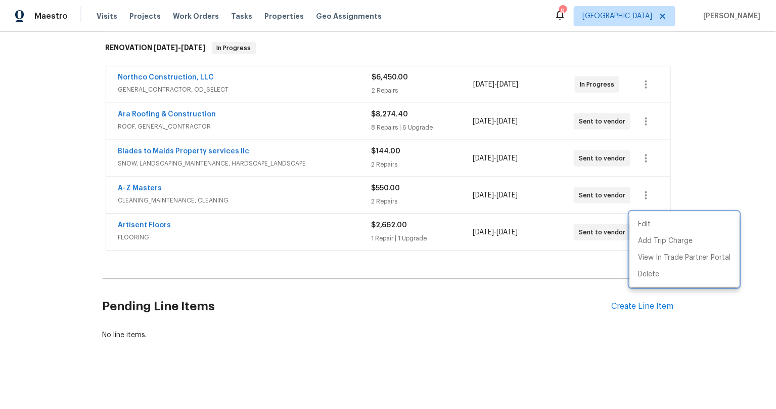
click at [8, 202] on div at bounding box center [388, 204] width 776 height 409
